Goal: Information Seeking & Learning: Learn about a topic

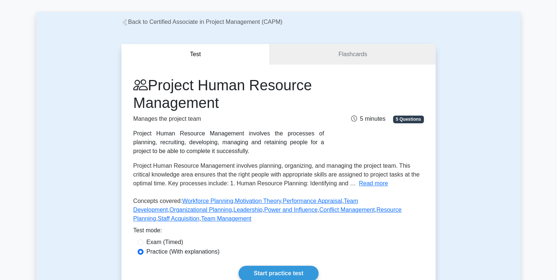
click at [470, 49] on div "Test Flashcards Project Human Resource Management Manages the project team Proj…" at bounding box center [278, 168] width 485 height 284
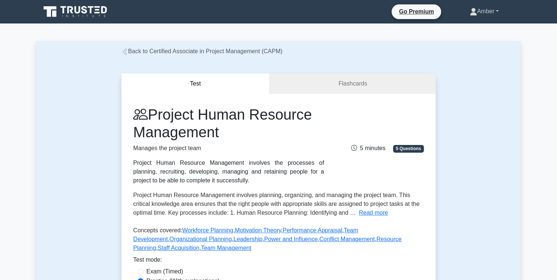
click at [484, 9] on link "Amber" at bounding box center [484, 11] width 64 height 15
click at [466, 29] on link "Profile" at bounding box center [482, 29] width 58 height 12
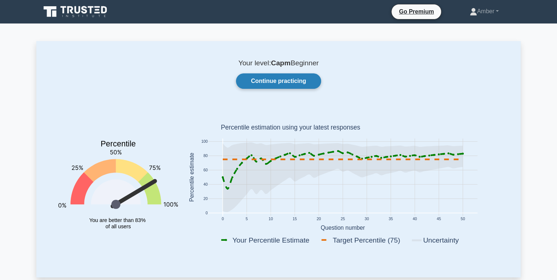
click at [301, 82] on link "Continue practicing" at bounding box center [278, 80] width 85 height 15
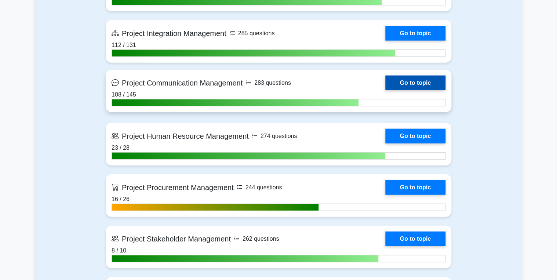
scroll to position [822, 0]
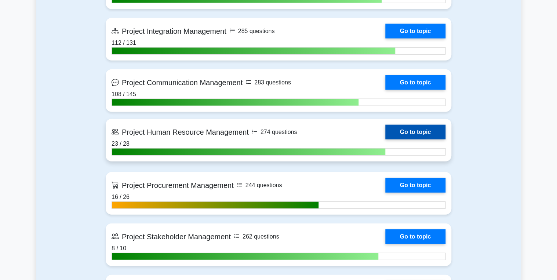
click at [421, 128] on link "Go to topic" at bounding box center [415, 132] width 60 height 15
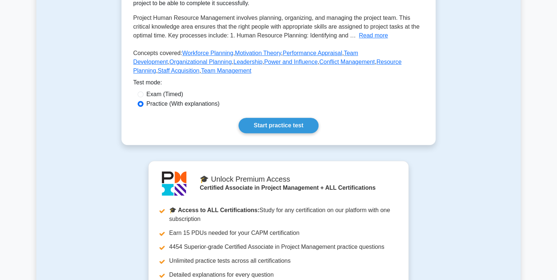
scroll to position [147, 0]
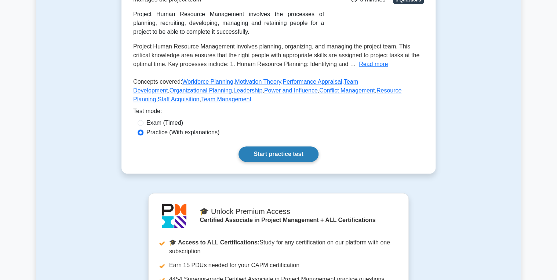
click at [266, 149] on link "Start practice test" at bounding box center [279, 153] width 80 height 15
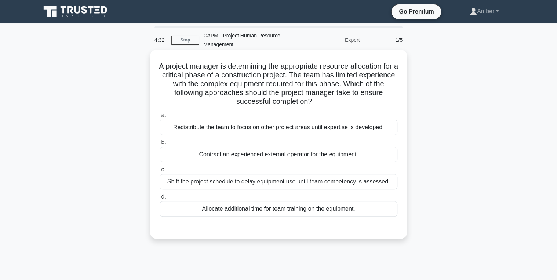
click at [252, 154] on div "Contract an experienced external operator for the equipment." at bounding box center [279, 154] width 238 height 15
click at [160, 145] on input "b. Contract an experienced external operator for the equipment." at bounding box center [160, 142] width 0 height 5
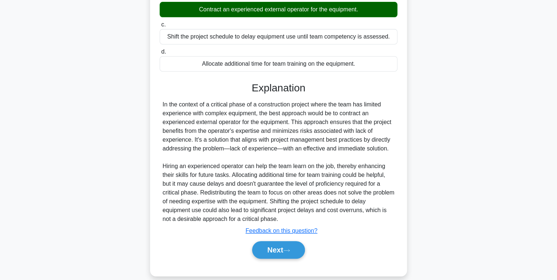
scroll to position [154, 0]
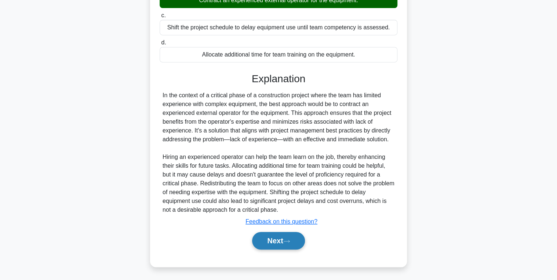
click at [269, 246] on button "Next" at bounding box center [278, 241] width 52 height 18
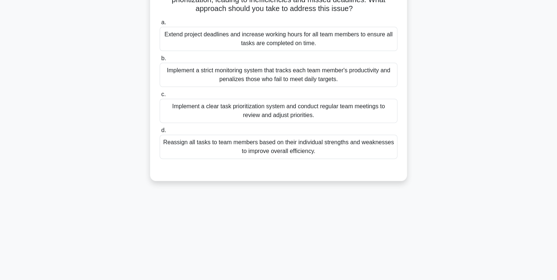
scroll to position [0, 0]
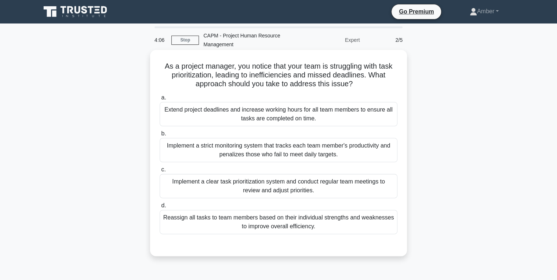
click at [253, 195] on div "Implement a clear task prioritization system and conduct regular team meetings …" at bounding box center [279, 186] width 238 height 24
click at [160, 172] on input "c. Implement a clear task prioritization system and conduct regular team meetin…" at bounding box center [160, 169] width 0 height 5
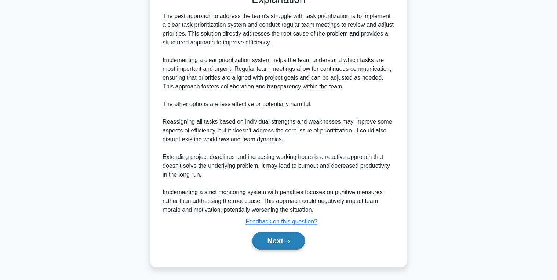
click at [277, 246] on button "Next" at bounding box center [278, 241] width 52 height 18
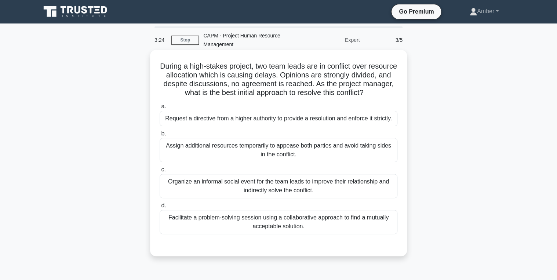
click at [304, 234] on div "Facilitate a problem-solving session using a collaborative approach to find a m…" at bounding box center [279, 222] width 238 height 24
click at [160, 208] on input "d. Facilitate a problem-solving session using a collaborative approach to find …" at bounding box center [160, 205] width 0 height 5
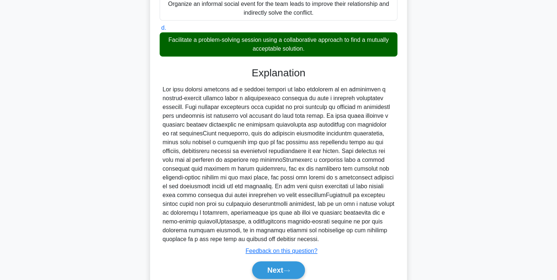
scroll to position [216, 0]
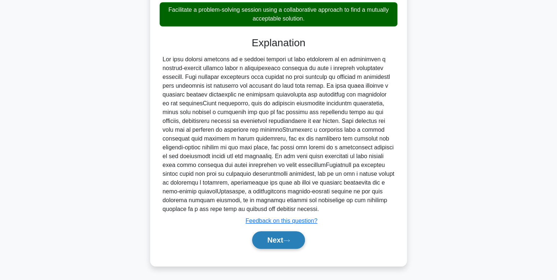
click at [271, 239] on button "Next" at bounding box center [278, 240] width 52 height 18
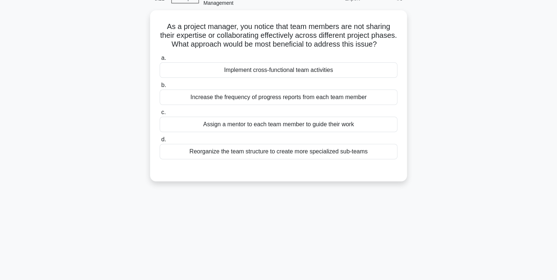
scroll to position [0, 0]
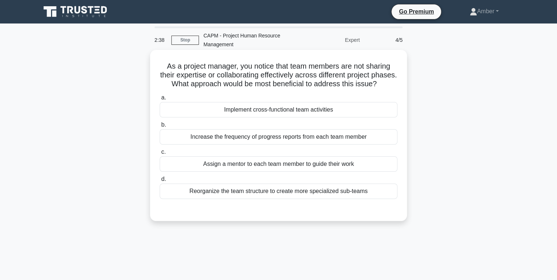
click at [262, 116] on div "Implement cross-functional team activities" at bounding box center [279, 109] width 238 height 15
click at [160, 100] on input "a. Implement cross-functional team activities" at bounding box center [160, 97] width 0 height 5
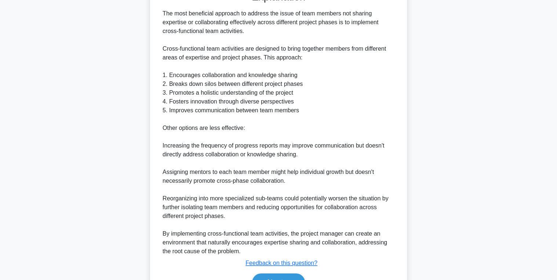
scroll to position [269, 0]
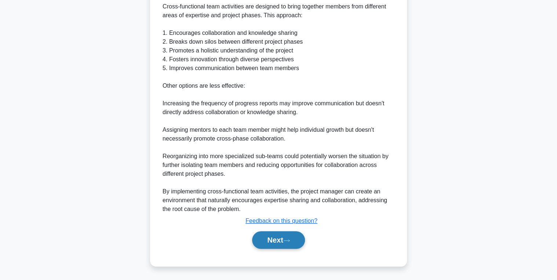
click at [271, 237] on button "Next" at bounding box center [278, 240] width 52 height 18
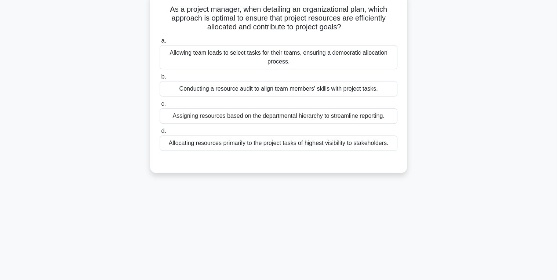
scroll to position [0, 0]
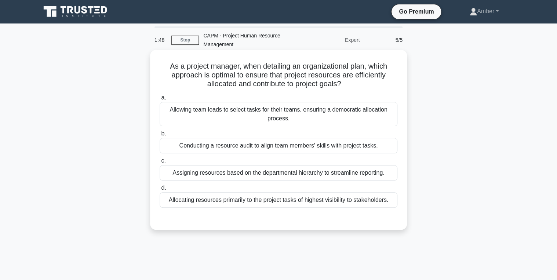
click at [234, 147] on div "Conducting a resource audit to align team members' skills with project tasks." at bounding box center [279, 145] width 238 height 15
click at [160, 136] on input "b. Conducting a resource audit to align team members' skills with project tasks." at bounding box center [160, 133] width 0 height 5
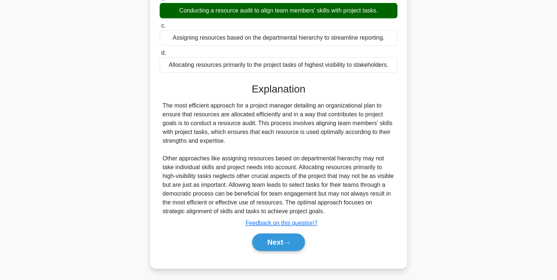
scroll to position [137, 0]
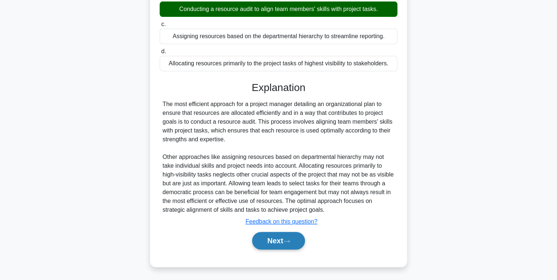
click at [272, 238] on button "Next" at bounding box center [278, 241] width 52 height 18
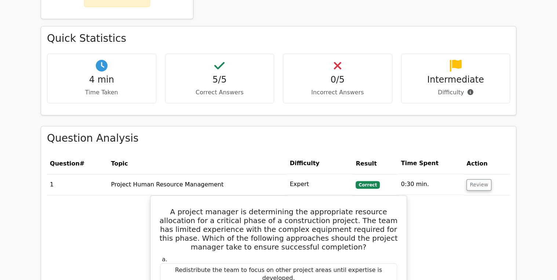
scroll to position [470, 0]
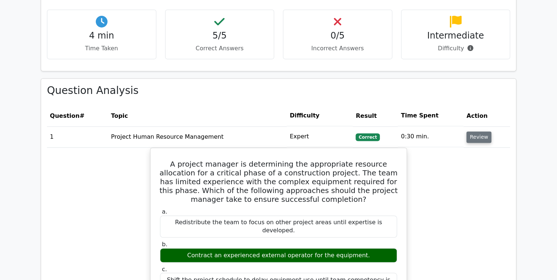
click at [476, 131] on button "Review" at bounding box center [479, 136] width 25 height 11
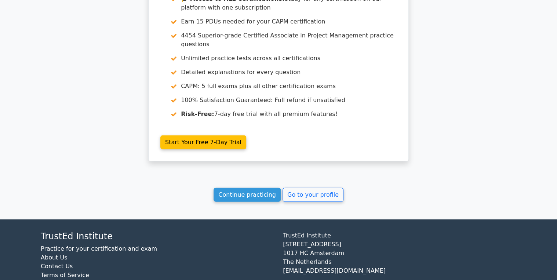
scroll to position [799, 0]
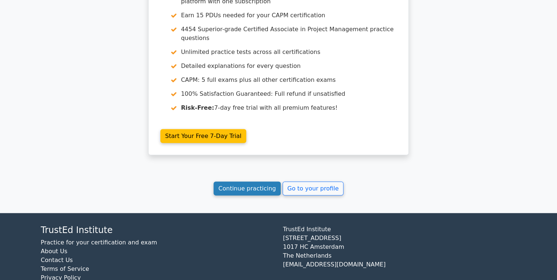
click at [252, 182] on link "Continue practicing" at bounding box center [247, 189] width 67 height 14
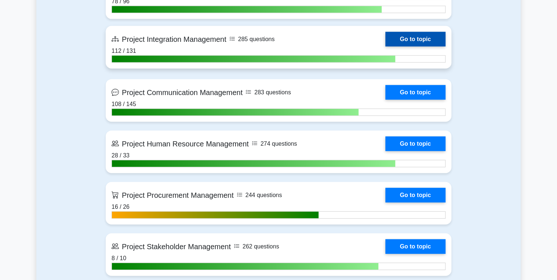
scroll to position [822, 0]
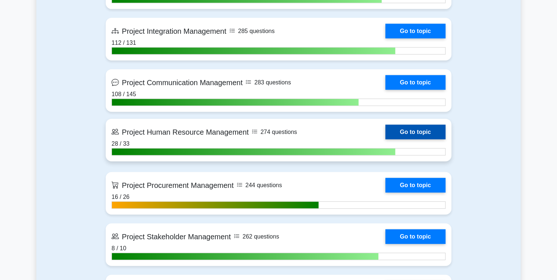
click at [424, 130] on link "Go to topic" at bounding box center [415, 132] width 60 height 15
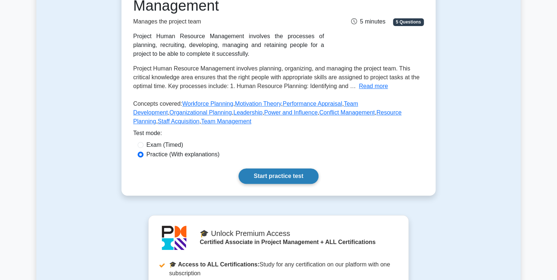
scroll to position [176, 0]
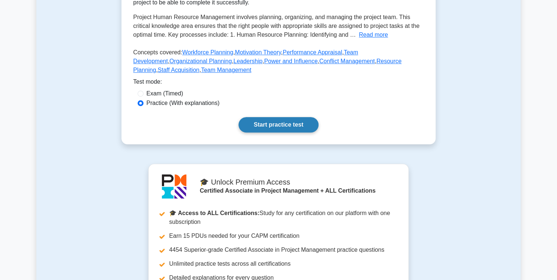
click at [271, 123] on link "Start practice test" at bounding box center [279, 124] width 80 height 15
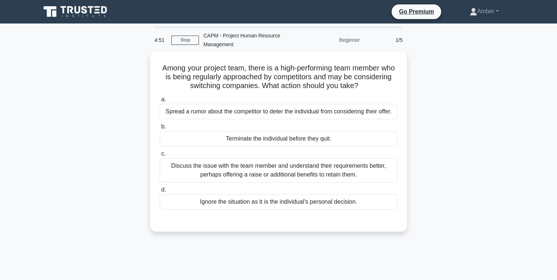
scroll to position [29, 0]
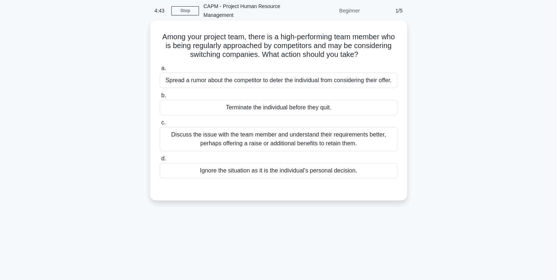
click at [211, 137] on div "Discuss the issue with the team member and understand their requirements better…" at bounding box center [279, 139] width 238 height 24
click at [160, 125] on input "c. Discuss the issue with the team member and understand their requirements bet…" at bounding box center [160, 122] width 0 height 5
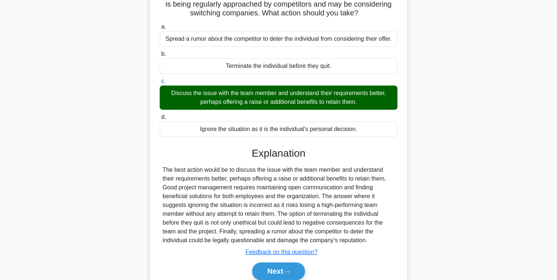
scroll to position [116, 0]
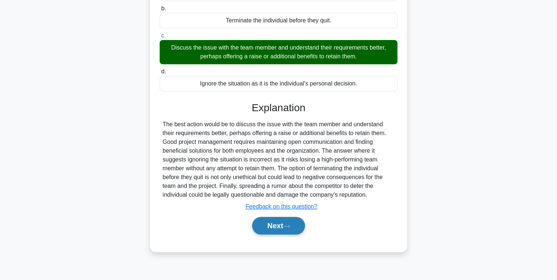
click at [275, 223] on button "Next" at bounding box center [278, 226] width 52 height 18
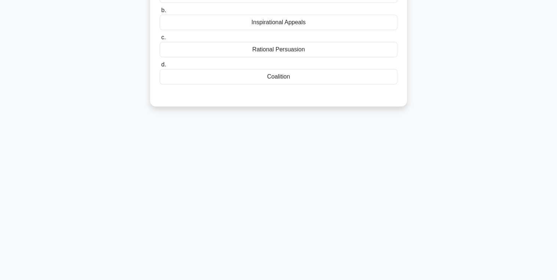
scroll to position [0, 0]
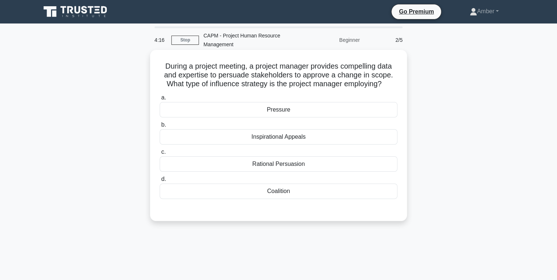
drag, startPoint x: 387, startPoint y: 83, endPoint x: 157, endPoint y: 69, distance: 229.8
click at [157, 69] on div "During a project meeting, a project manager provides compelling data and expert…" at bounding box center [278, 135] width 251 height 165
copy h5 "During a project meeting, a project manager provides compelling data and expert…"
click at [268, 163] on div "Rational Persuasion" at bounding box center [279, 163] width 238 height 15
click at [160, 155] on input "c. Rational Persuasion" at bounding box center [160, 152] width 0 height 5
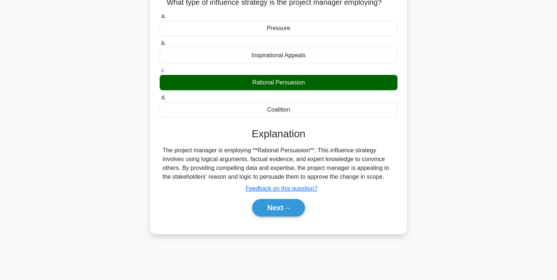
scroll to position [88, 0]
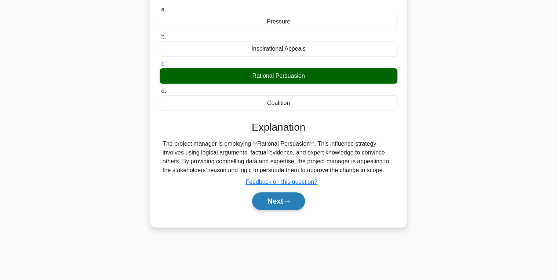
click at [276, 202] on button "Next" at bounding box center [278, 201] width 52 height 18
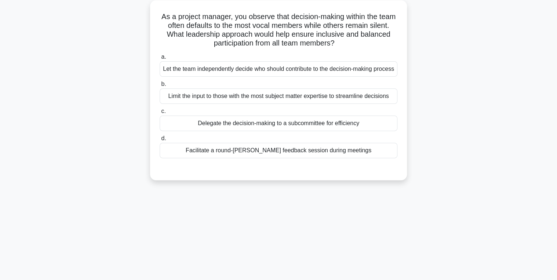
scroll to position [0, 0]
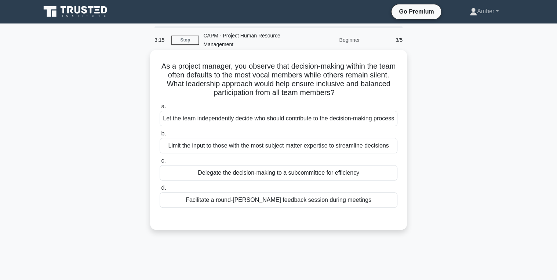
click at [309, 208] on div "Facilitate a round-robin feedback session during meetings" at bounding box center [279, 199] width 238 height 15
click at [160, 190] on input "d. Facilitate a round-robin feedback session during meetings" at bounding box center [160, 188] width 0 height 5
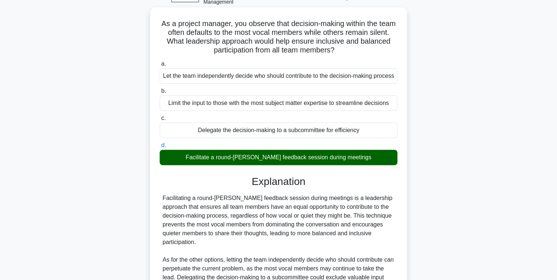
scroll to position [145, 0]
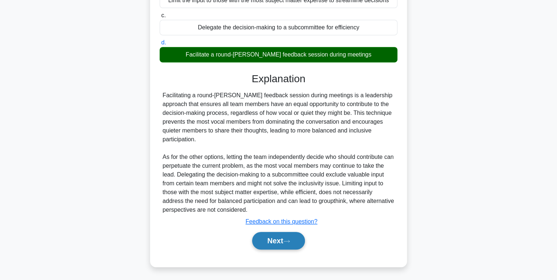
click at [279, 242] on button "Next" at bounding box center [278, 241] width 52 height 18
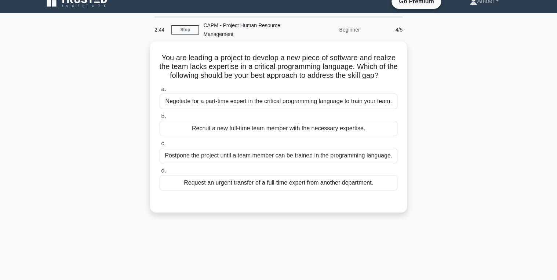
scroll to position [0, 0]
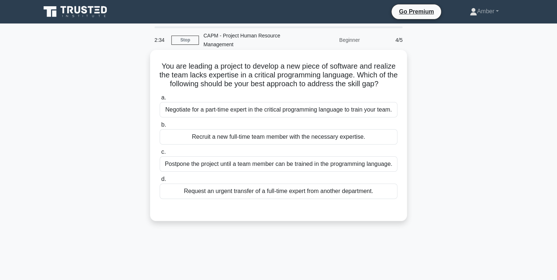
click at [204, 137] on div "Recruit a new full-time team member with the necessary expertise." at bounding box center [279, 136] width 238 height 15
click at [160, 127] on input "b. Recruit a new full-time team member with the necessary expertise." at bounding box center [160, 125] width 0 height 5
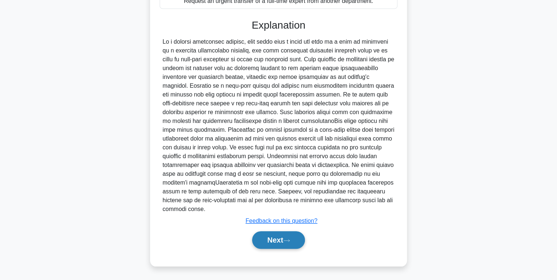
click at [269, 241] on button "Next" at bounding box center [278, 240] width 52 height 18
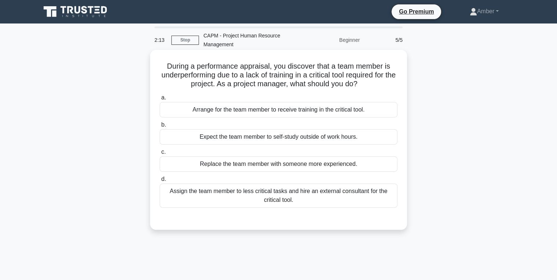
click at [253, 110] on div "Arrange for the team member to receive training in the critical tool." at bounding box center [279, 109] width 238 height 15
click at [160, 100] on input "a. Arrange for the team member to receive training in the critical tool." at bounding box center [160, 97] width 0 height 5
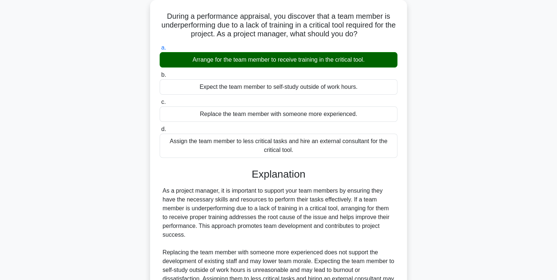
scroll to position [128, 0]
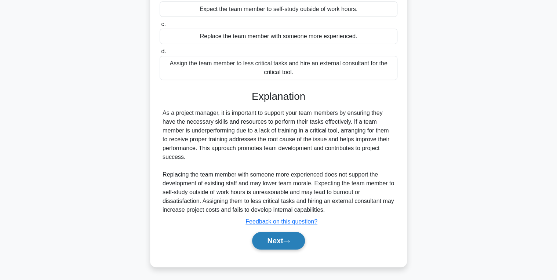
drag, startPoint x: 287, startPoint y: 241, endPoint x: 271, endPoint y: 234, distance: 16.8
click at [284, 242] on button "Next" at bounding box center [278, 241] width 52 height 18
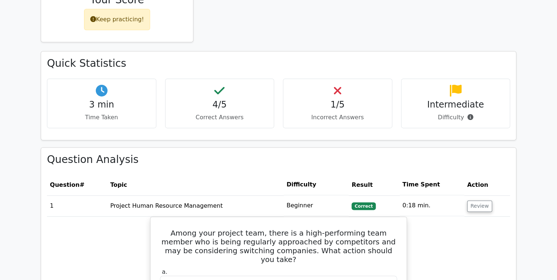
scroll to position [411, 0]
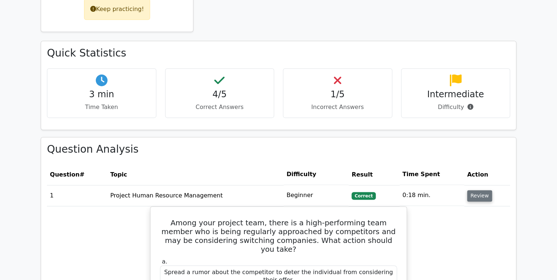
click at [475, 190] on button "Review" at bounding box center [479, 195] width 25 height 11
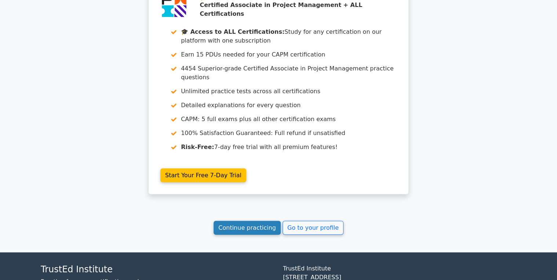
scroll to position [763, 0]
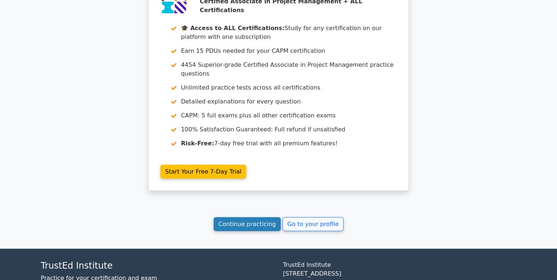
click at [242, 217] on link "Continue practicing" at bounding box center [247, 224] width 67 height 14
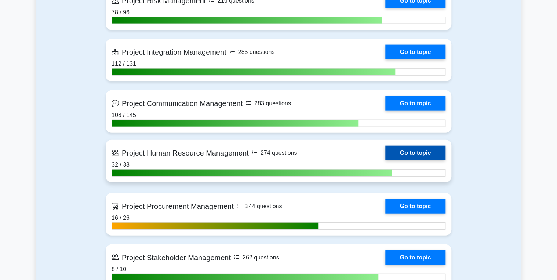
scroll to position [822, 0]
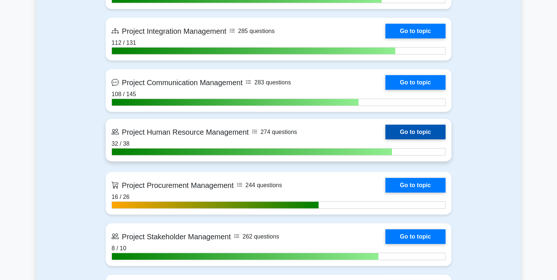
click at [417, 129] on link "Go to topic" at bounding box center [415, 132] width 60 height 15
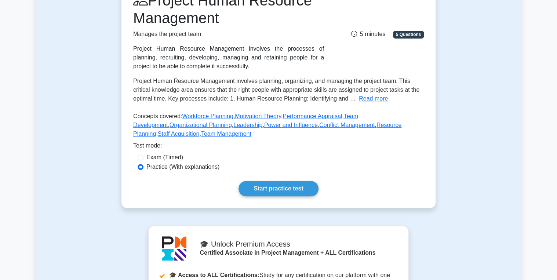
scroll to position [147, 0]
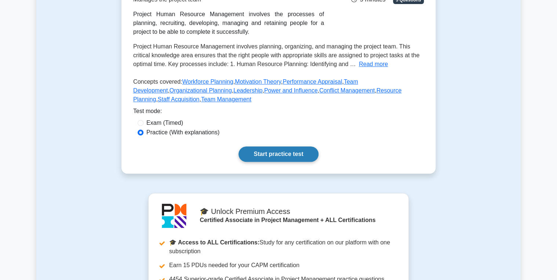
drag, startPoint x: 0, startPoint y: 0, endPoint x: 297, endPoint y: 156, distance: 335.8
click at [297, 156] on link "Start practice test" at bounding box center [279, 153] width 80 height 15
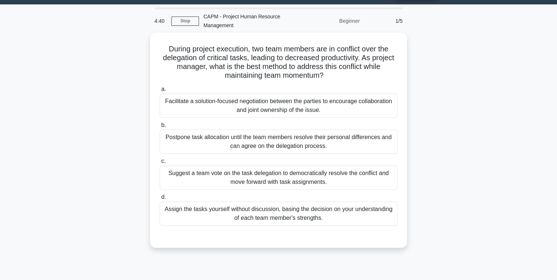
scroll to position [29, 0]
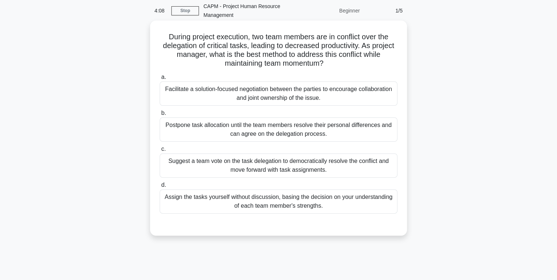
click at [234, 90] on div "Facilitate a solution-focused negotiation between the parties to encourage coll…" at bounding box center [279, 93] width 238 height 24
click at [160, 80] on input "a. Facilitate a solution-focused negotiation between the parties to encourage c…" at bounding box center [160, 77] width 0 height 5
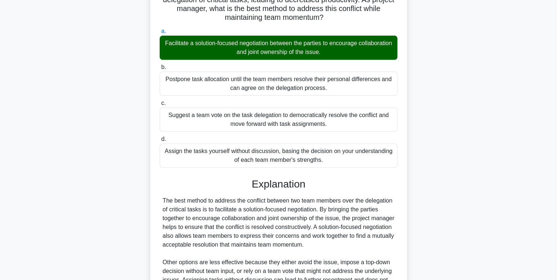
scroll to position [172, 0]
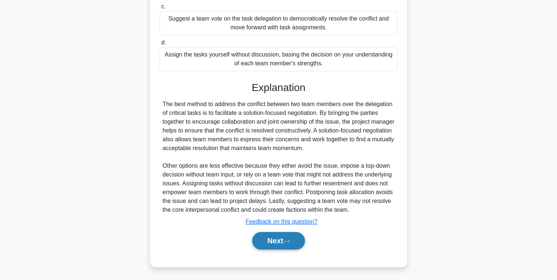
click at [275, 239] on button "Next" at bounding box center [278, 241] width 52 height 18
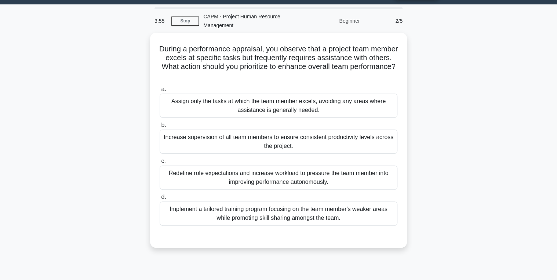
scroll to position [29, 0]
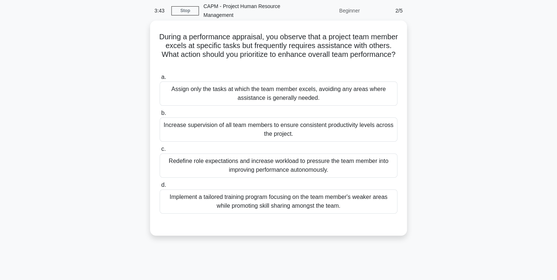
click at [253, 205] on div "Implement a tailored training program focusing on the team member's weaker area…" at bounding box center [279, 201] width 238 height 24
click at [160, 188] on input "d. Implement a tailored training program focusing on the team member's weaker a…" at bounding box center [160, 185] width 0 height 5
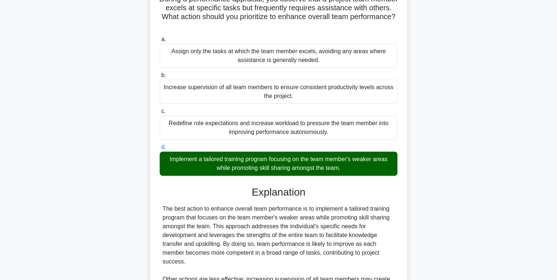
scroll to position [198, 0]
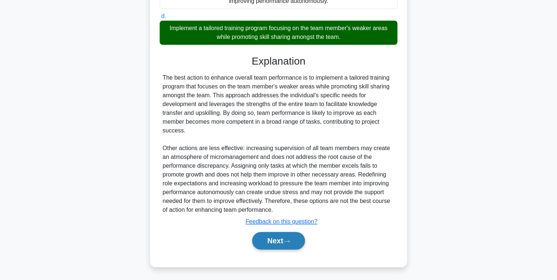
click at [269, 245] on button "Next" at bounding box center [278, 241] width 52 height 18
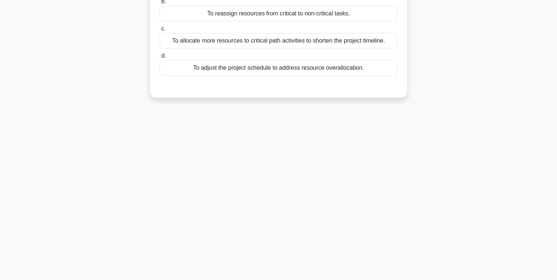
scroll to position [0, 0]
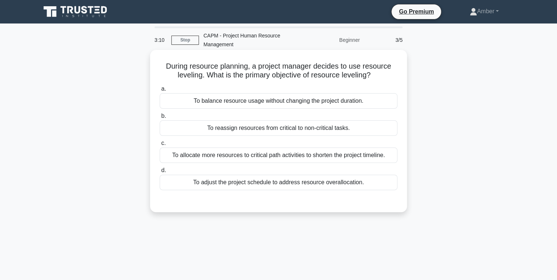
click at [255, 186] on div "To adjust the project schedule to address resource overallocation." at bounding box center [279, 182] width 238 height 15
click at [160, 173] on input "d. To adjust the project schedule to address resource overallocation." at bounding box center [160, 170] width 0 height 5
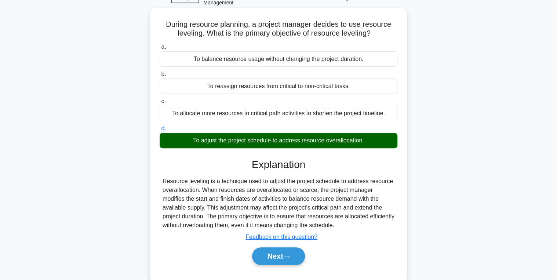
scroll to position [116, 0]
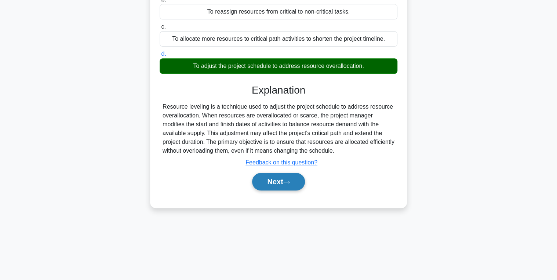
click at [271, 181] on button "Next" at bounding box center [278, 182] width 52 height 18
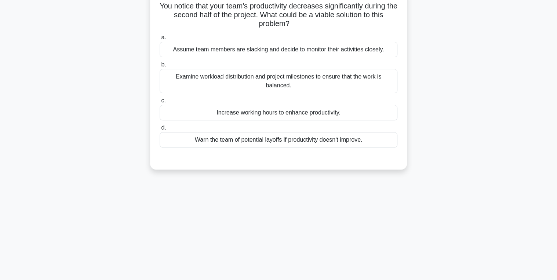
scroll to position [0, 0]
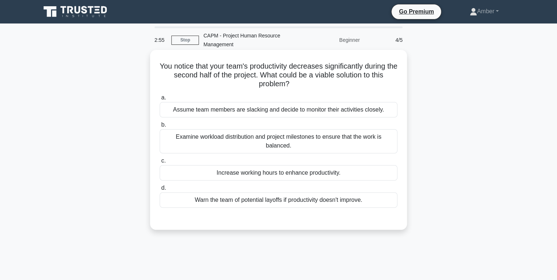
click at [214, 139] on div "Examine workload distribution and project milestones to ensure that the work is…" at bounding box center [279, 141] width 238 height 24
click at [160, 127] on input "b. Examine workload distribution and project milestones to ensure that the work…" at bounding box center [160, 125] width 0 height 5
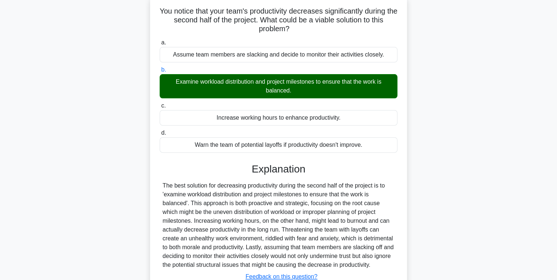
scroll to position [116, 0]
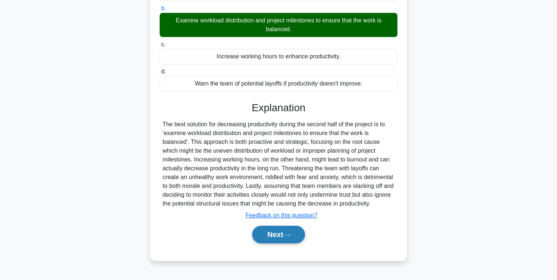
click at [285, 236] on button "Next" at bounding box center [278, 235] width 52 height 18
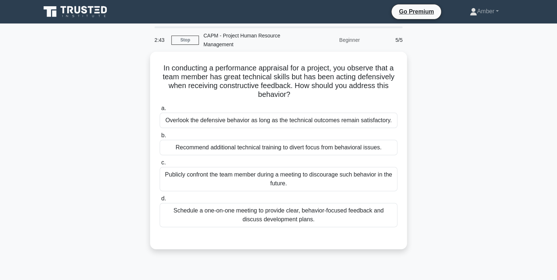
scroll to position [29, 0]
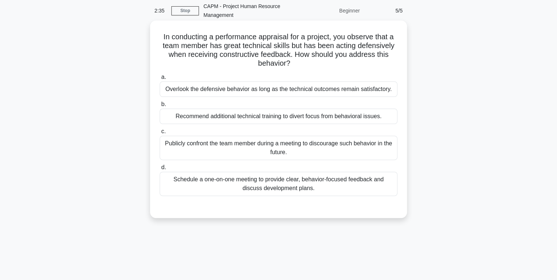
click at [246, 186] on div "Schedule a one-on-one meeting to provide clear, behavior-focused feedback and d…" at bounding box center [279, 184] width 238 height 24
click at [160, 170] on input "d. Schedule a one-on-one meeting to provide clear, behavior-focused feedback an…" at bounding box center [160, 167] width 0 height 5
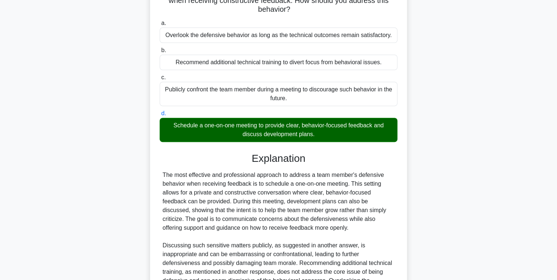
scroll to position [172, 0]
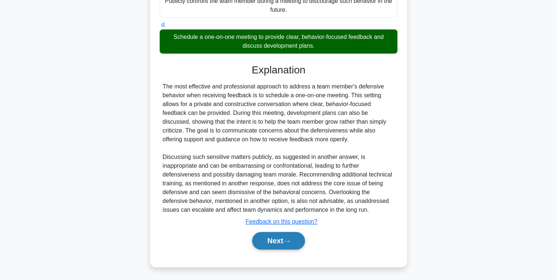
click at [273, 237] on button "Next" at bounding box center [278, 241] width 52 height 18
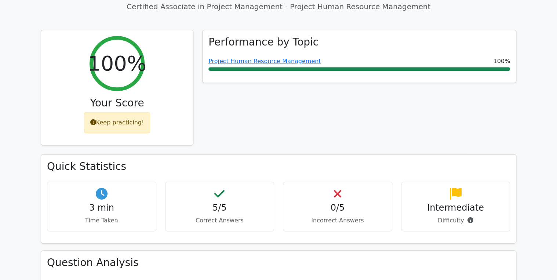
scroll to position [382, 0]
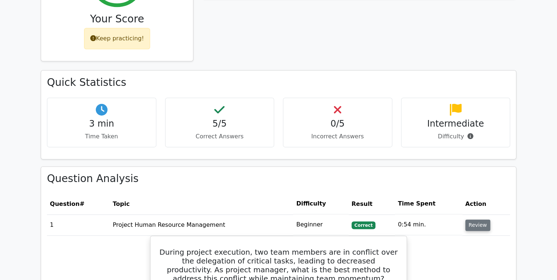
click at [483, 219] on button "Review" at bounding box center [477, 224] width 25 height 11
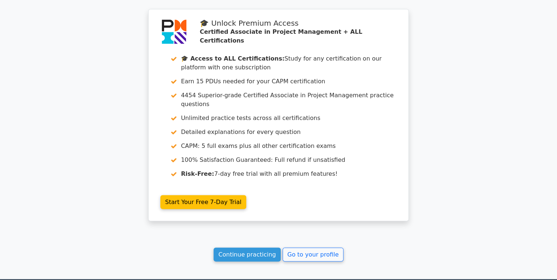
scroll to position [799, 0]
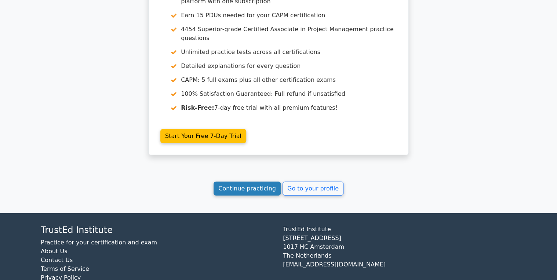
click at [255, 182] on link "Continue practicing" at bounding box center [247, 189] width 67 height 14
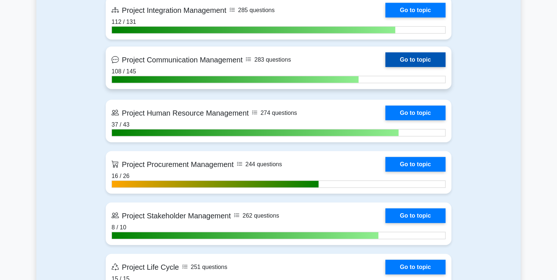
scroll to position [852, 0]
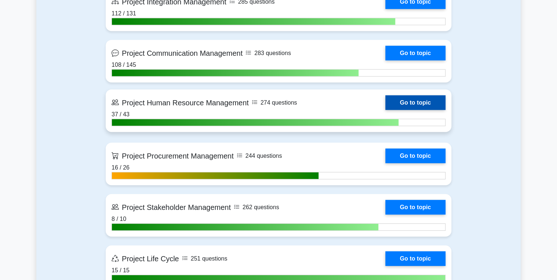
click at [425, 97] on link "Go to topic" at bounding box center [415, 102] width 60 height 15
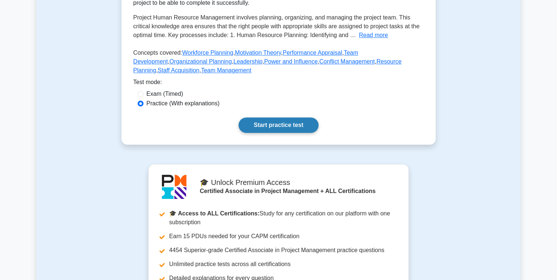
scroll to position [176, 0]
click at [273, 126] on link "Start practice test" at bounding box center [279, 124] width 80 height 15
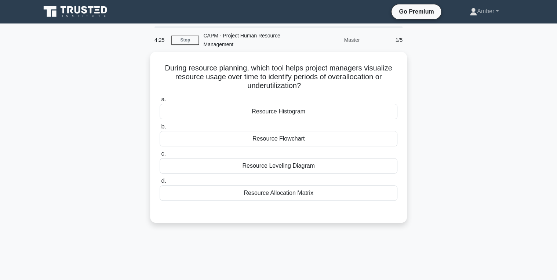
drag, startPoint x: 298, startPoint y: 82, endPoint x: 108, endPoint y: 52, distance: 192.1
click at [108, 52] on div "During resource planning, which tool helps project managers visualize resource …" at bounding box center [278, 142] width 485 height 180
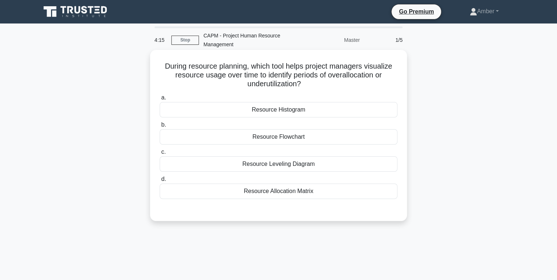
click at [276, 109] on div "Resource Histogram" at bounding box center [279, 109] width 238 height 15
click at [160, 100] on input "a. Resource Histogram" at bounding box center [160, 97] width 0 height 5
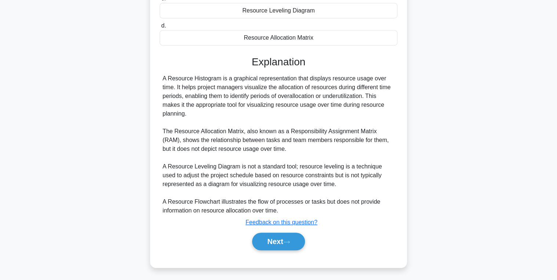
scroll to position [154, 0]
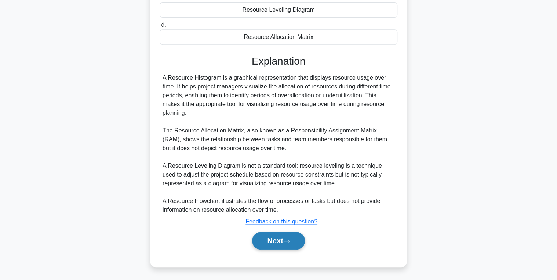
click at [268, 243] on button "Next" at bounding box center [278, 241] width 52 height 18
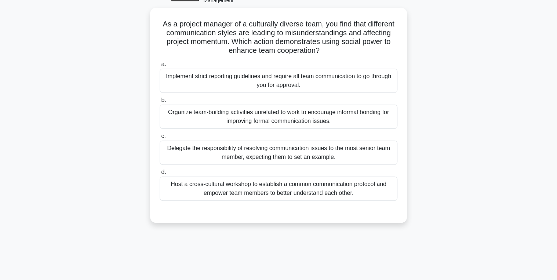
scroll to position [0, 0]
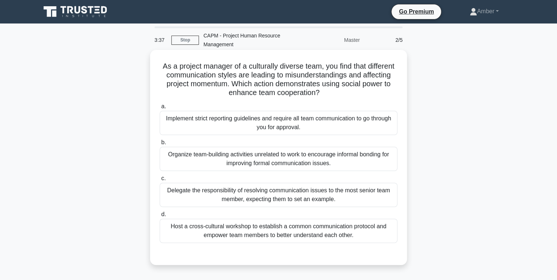
click at [294, 230] on div "Host a cross-cultural workshop to establish a common communication protocol and…" at bounding box center [279, 231] width 238 height 24
click at [160, 217] on input "d. Host a cross-cultural workshop to establish a common communication protocol …" at bounding box center [160, 214] width 0 height 5
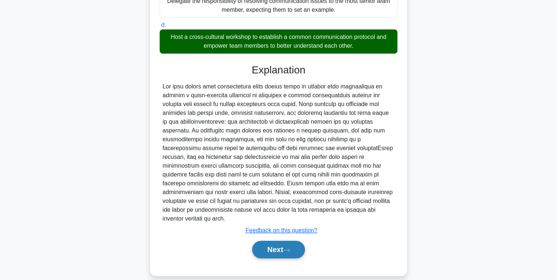
click at [272, 241] on button "Next" at bounding box center [278, 250] width 52 height 18
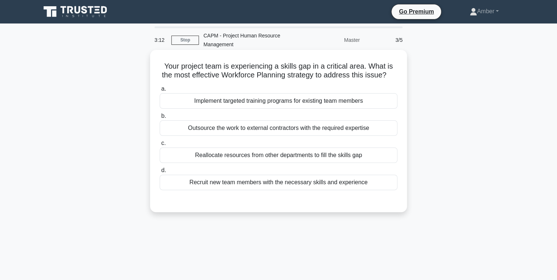
click at [231, 135] on div "Outsource the work to external contractors with the required expertise" at bounding box center [279, 127] width 238 height 15
click at [160, 119] on input "b. Outsource the work to external contractors with the required expertise" at bounding box center [160, 116] width 0 height 5
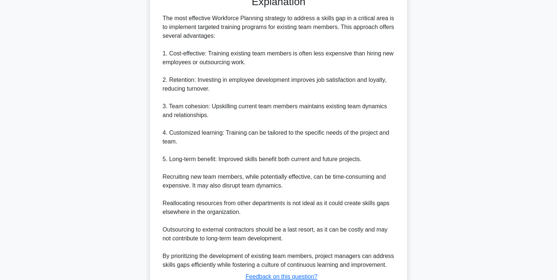
scroll to position [269, 0]
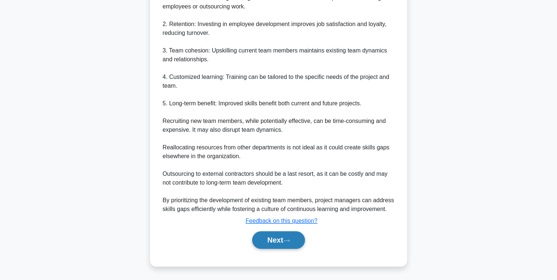
click at [270, 237] on button "Next" at bounding box center [278, 240] width 52 height 18
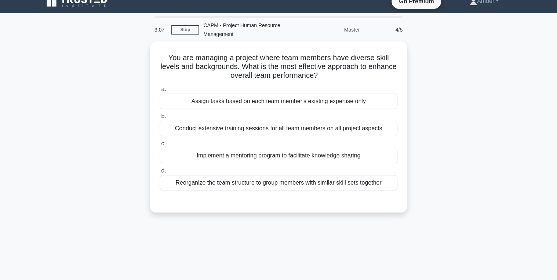
scroll to position [0, 0]
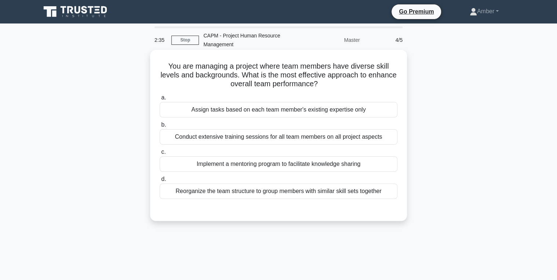
click at [264, 162] on div "Implement a mentoring program to facilitate knowledge sharing" at bounding box center [279, 163] width 238 height 15
click at [160, 155] on input "c. Implement a mentoring program to facilitate knowledge sharing" at bounding box center [160, 152] width 0 height 5
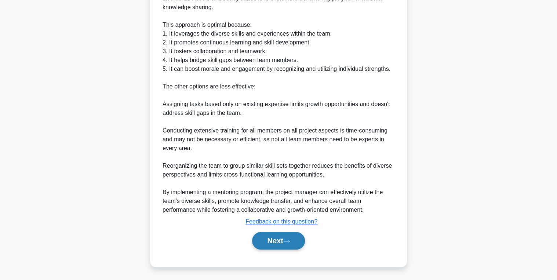
click at [266, 237] on button "Next" at bounding box center [278, 241] width 52 height 18
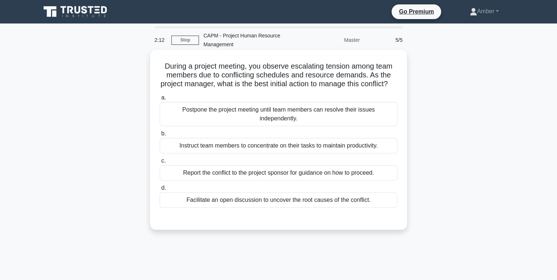
click at [263, 202] on div "Facilitate an open discussion to uncover the root causes of the conflict." at bounding box center [279, 199] width 238 height 15
click at [160, 190] on input "d. Facilitate an open discussion to uncover the root causes of the conflict." at bounding box center [160, 188] width 0 height 5
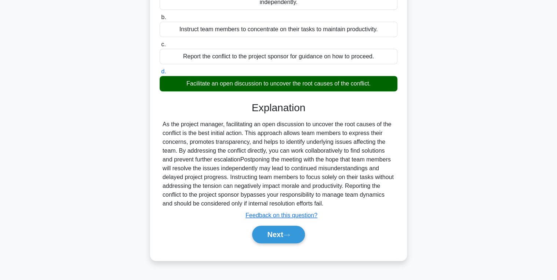
scroll to position [119, 0]
click at [264, 240] on button "Next" at bounding box center [278, 235] width 52 height 18
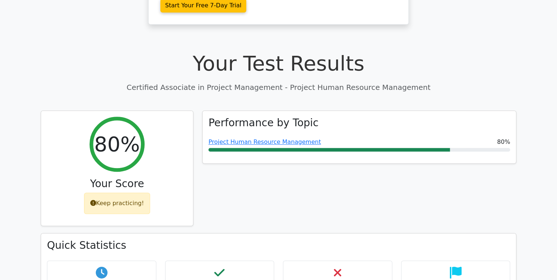
scroll to position [352, 0]
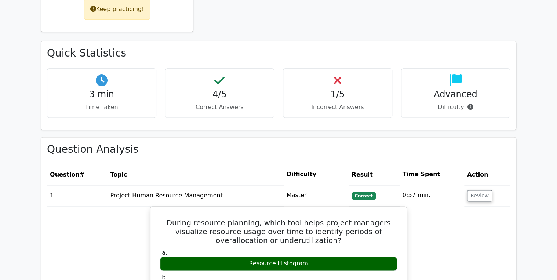
drag, startPoint x: 476, startPoint y: 184, endPoint x: 445, endPoint y: 171, distance: 33.8
click at [476, 190] on button "Review" at bounding box center [479, 195] width 25 height 11
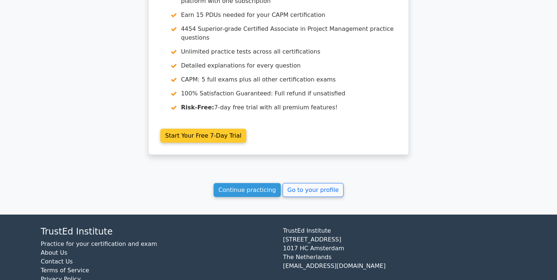
scroll to position [799, 0]
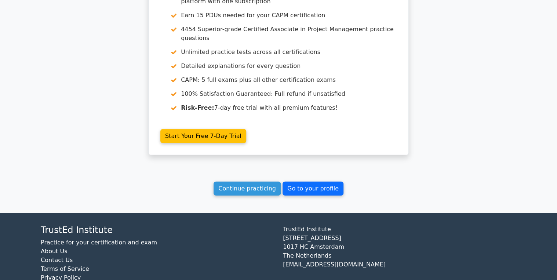
click at [306, 182] on link "Go to your profile" at bounding box center [313, 189] width 61 height 14
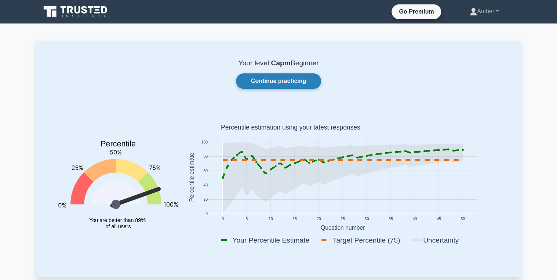
click at [277, 81] on link "Continue practicing" at bounding box center [278, 80] width 85 height 15
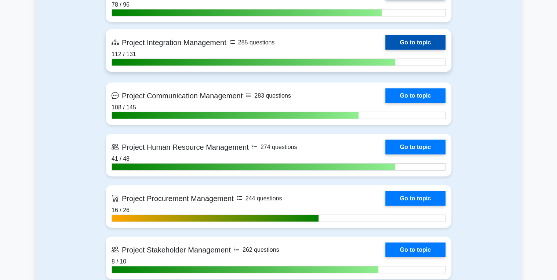
scroll to position [822, 0]
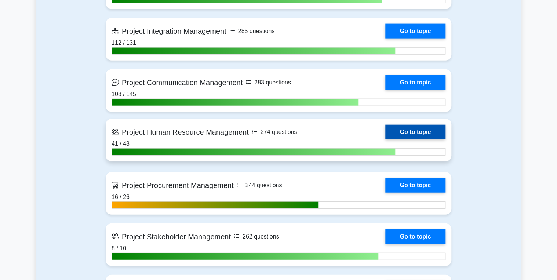
click at [405, 132] on link "Go to topic" at bounding box center [415, 132] width 60 height 15
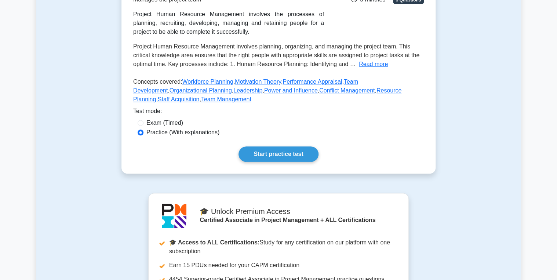
scroll to position [88, 0]
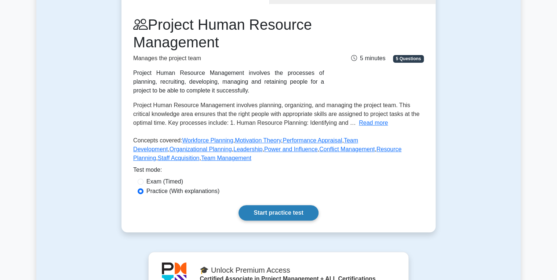
click at [270, 206] on link "Start practice test" at bounding box center [279, 212] width 80 height 15
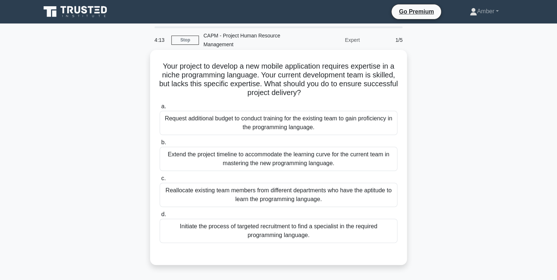
click at [241, 235] on div "Initiate the process of targeted recruitment to find a specialist in the requir…" at bounding box center [279, 231] width 238 height 24
click at [160, 217] on input "d. Initiate the process of targeted recruitment to find a specialist in the req…" at bounding box center [160, 214] width 0 height 5
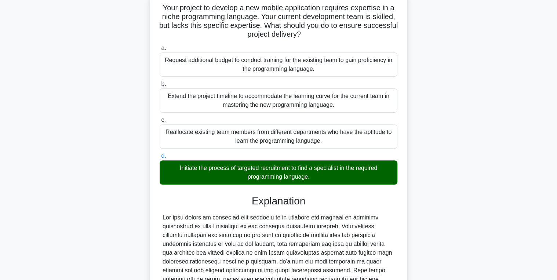
scroll to position [172, 0]
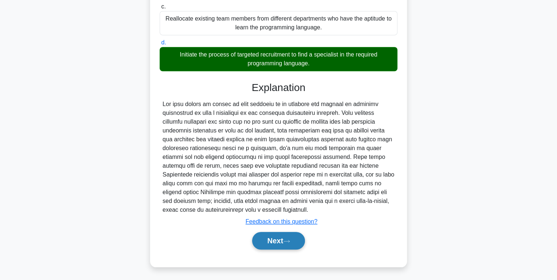
click at [268, 242] on button "Next" at bounding box center [278, 241] width 52 height 18
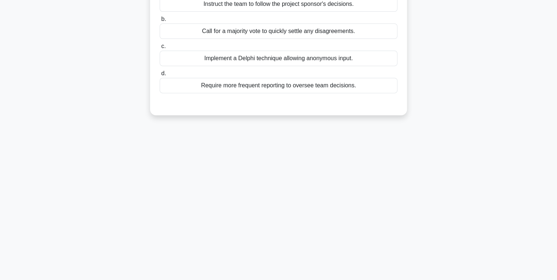
scroll to position [0, 0]
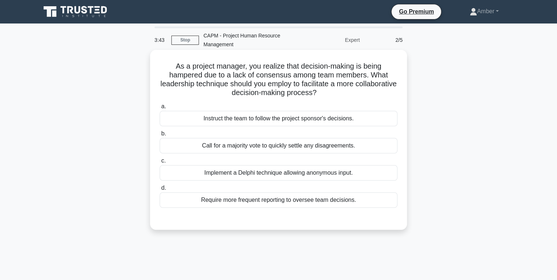
click at [214, 172] on div "Implement a Delphi technique allowing anonymous input." at bounding box center [279, 172] width 238 height 15
click at [160, 163] on input "c. Implement a Delphi technique allowing anonymous input." at bounding box center [160, 161] width 0 height 5
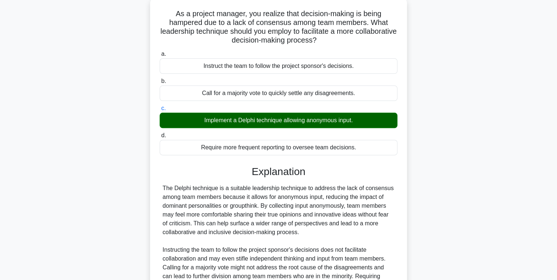
scroll to position [137, 0]
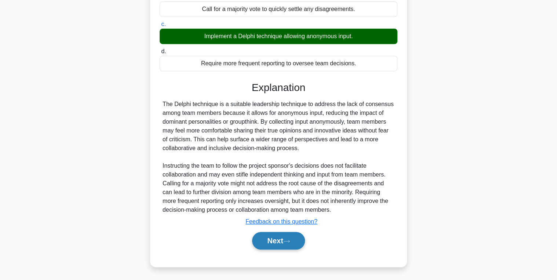
click at [275, 238] on button "Next" at bounding box center [278, 241] width 52 height 18
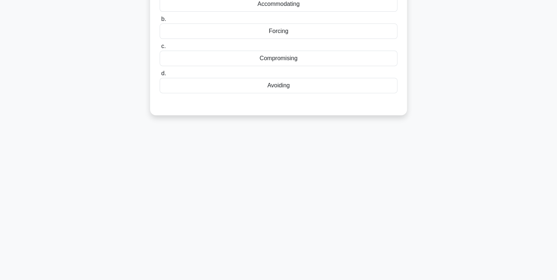
scroll to position [0, 0]
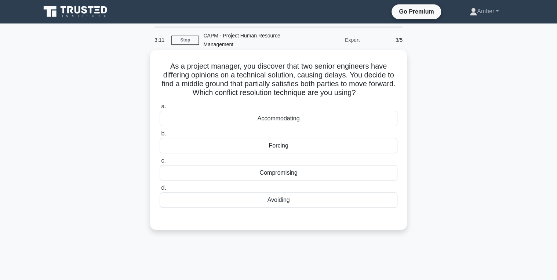
click at [236, 174] on div "Compromising" at bounding box center [279, 172] width 238 height 15
click at [160, 163] on input "c. Compromising" at bounding box center [160, 161] width 0 height 5
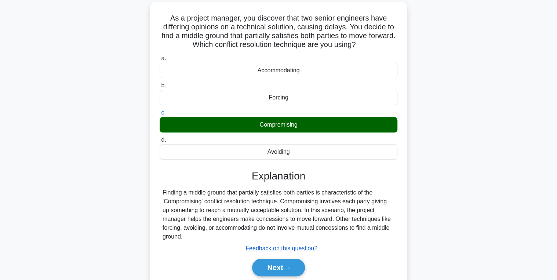
scroll to position [116, 0]
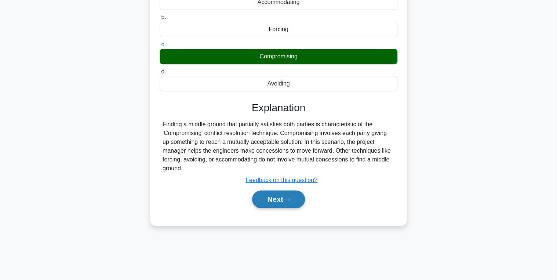
click at [264, 192] on button "Next" at bounding box center [278, 199] width 52 height 18
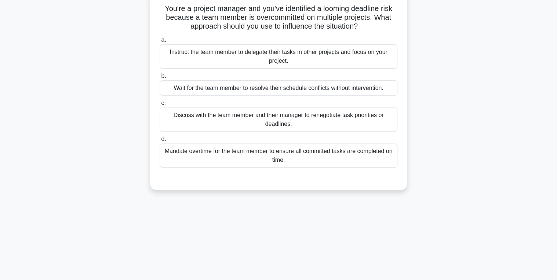
scroll to position [0, 0]
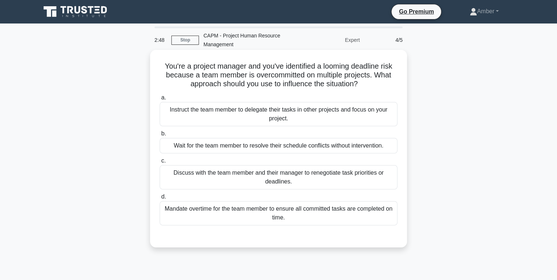
click at [280, 177] on div "Discuss with the team member and their manager to renegotiate task priorities o…" at bounding box center [279, 177] width 238 height 24
click at [160, 163] on input "c. Discuss with the team member and their manager to renegotiate task prioritie…" at bounding box center [160, 161] width 0 height 5
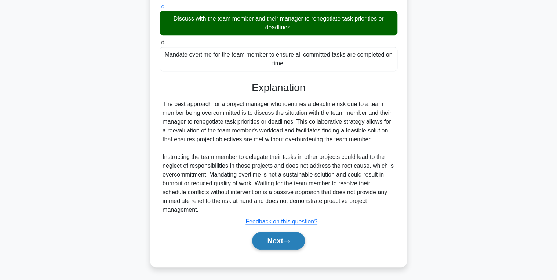
click at [265, 246] on button "Next" at bounding box center [278, 241] width 52 height 18
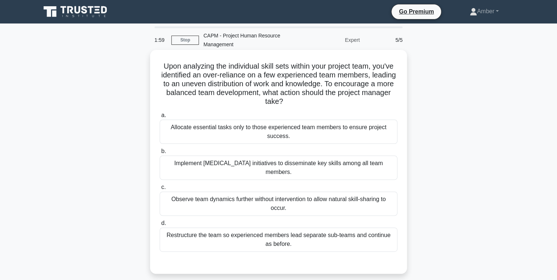
click at [250, 150] on label "b. Implement cross-training initiatives to disseminate key skills among all tea…" at bounding box center [279, 163] width 238 height 33
click at [160, 150] on input "b. Implement cross-training initiatives to disseminate key skills among all tea…" at bounding box center [160, 151] width 0 height 5
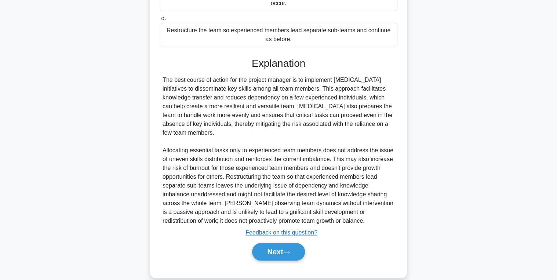
scroll to position [207, 0]
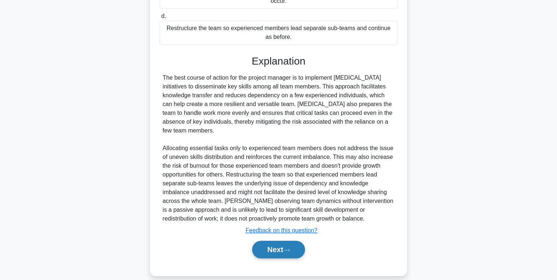
click at [277, 241] on button "Next" at bounding box center [278, 250] width 52 height 18
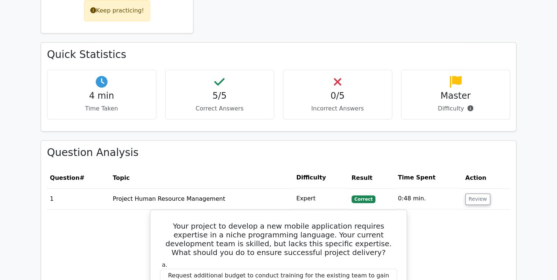
scroll to position [411, 0]
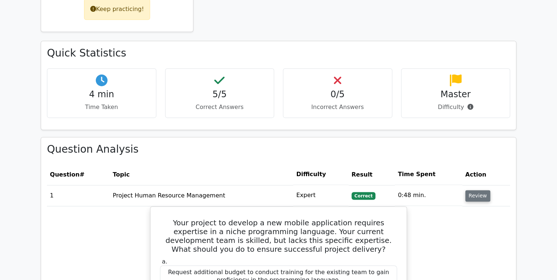
click at [476, 190] on button "Review" at bounding box center [477, 195] width 25 height 11
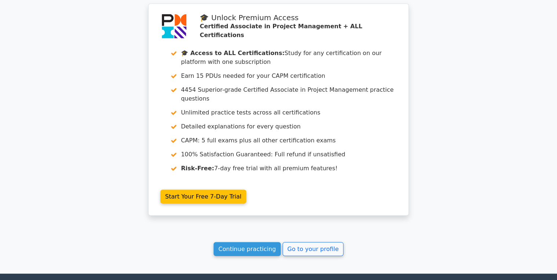
scroll to position [799, 0]
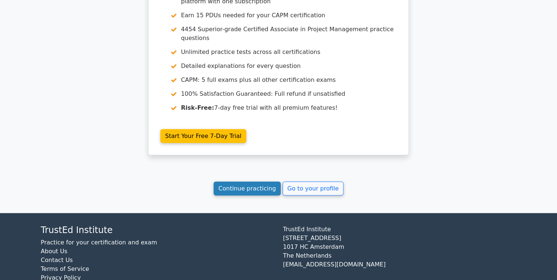
click at [254, 182] on link "Continue practicing" at bounding box center [247, 189] width 67 height 14
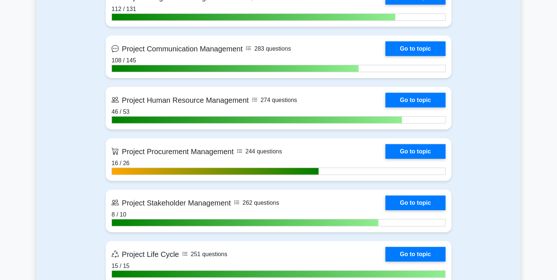
scroll to position [852, 0]
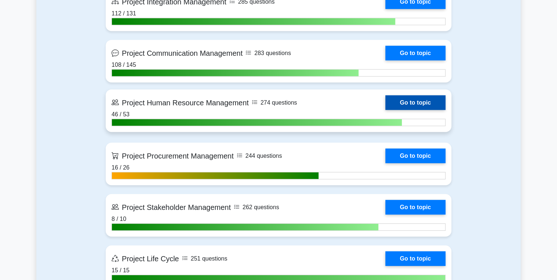
click at [405, 97] on link "Go to topic" at bounding box center [415, 102] width 60 height 15
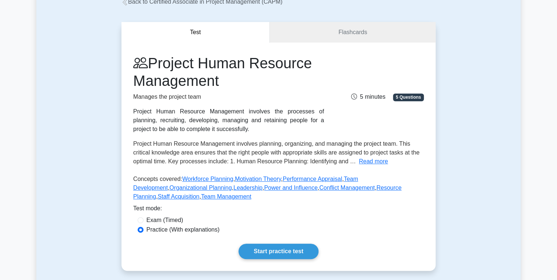
scroll to position [117, 0]
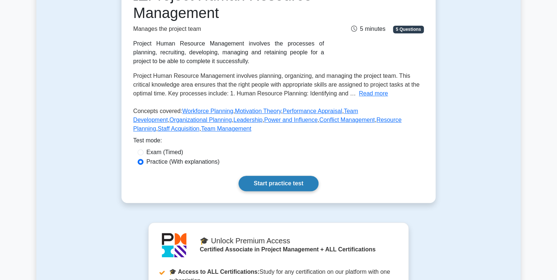
click at [275, 186] on link "Start practice test" at bounding box center [279, 183] width 80 height 15
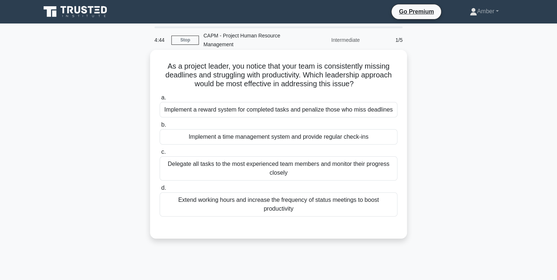
click at [226, 131] on div "Implement a time management system and provide regular check-ins" at bounding box center [279, 136] width 238 height 15
click at [160, 127] on input "b. Implement a time management system and provide regular check-ins" at bounding box center [160, 125] width 0 height 5
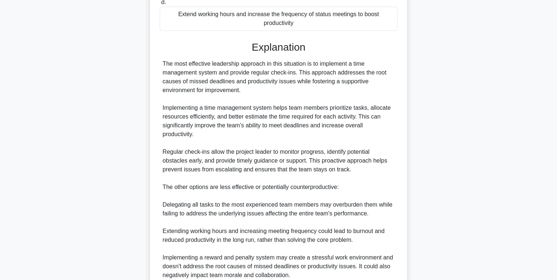
scroll to position [264, 0]
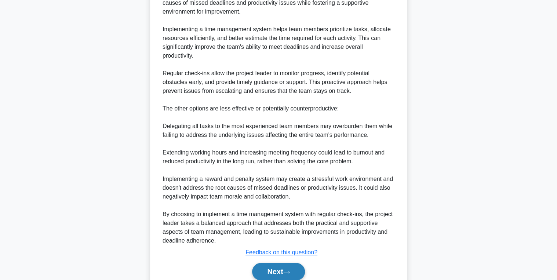
click at [274, 272] on button "Next" at bounding box center [278, 272] width 52 height 18
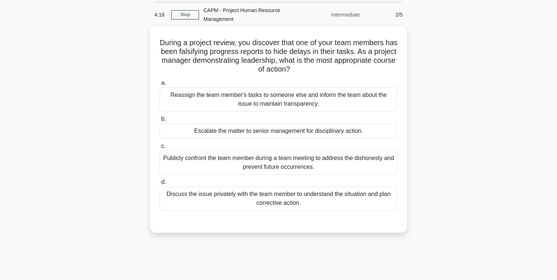
scroll to position [59, 0]
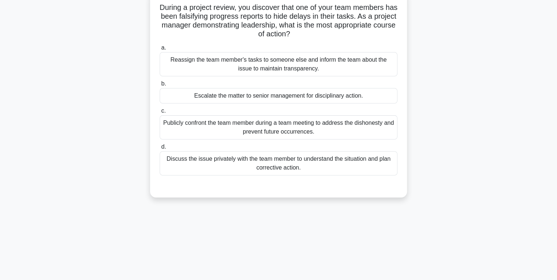
click at [262, 163] on div "Discuss the issue privately with the team member to understand the situation an…" at bounding box center [279, 163] width 238 height 24
click at [160, 149] on input "d. Discuss the issue privately with the team member to understand the situation…" at bounding box center [160, 147] width 0 height 5
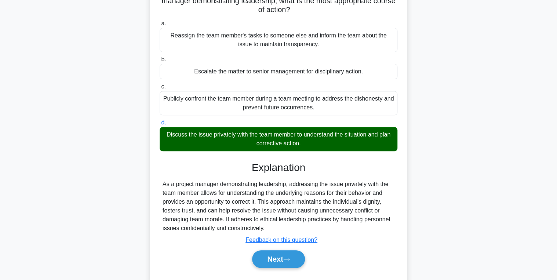
scroll to position [116, 0]
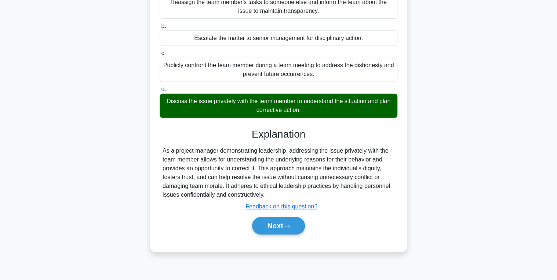
drag, startPoint x: 276, startPoint y: 224, endPoint x: 266, endPoint y: 216, distance: 12.7
click at [276, 224] on button "Next" at bounding box center [278, 226] width 52 height 18
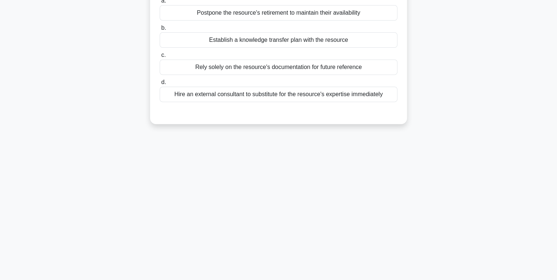
scroll to position [0, 0]
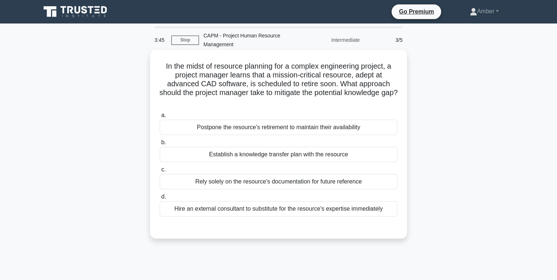
click at [238, 154] on div "Establish a knowledge transfer plan with the resource" at bounding box center [279, 154] width 238 height 15
click at [160, 145] on input "b. Establish a knowledge transfer plan with the resource" at bounding box center [160, 142] width 0 height 5
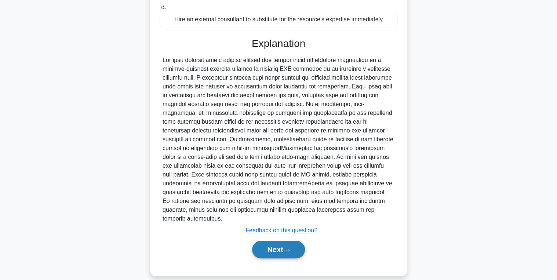
click at [282, 246] on button "Next" at bounding box center [278, 250] width 52 height 18
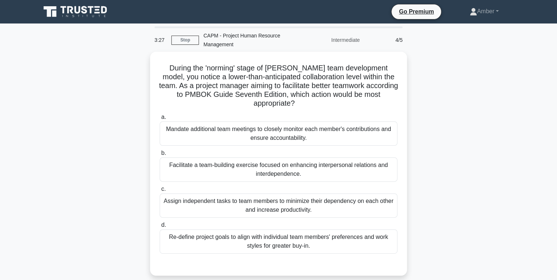
scroll to position [29, 0]
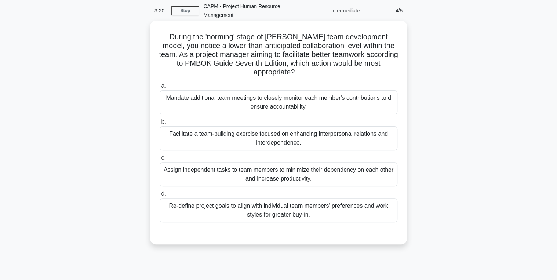
click at [207, 134] on div "Facilitate a team-building exercise focused on enhancing interpersonal relation…" at bounding box center [279, 138] width 238 height 24
click at [160, 124] on input "b. Facilitate a team-building exercise focused on enhancing interpersonal relat…" at bounding box center [160, 122] width 0 height 5
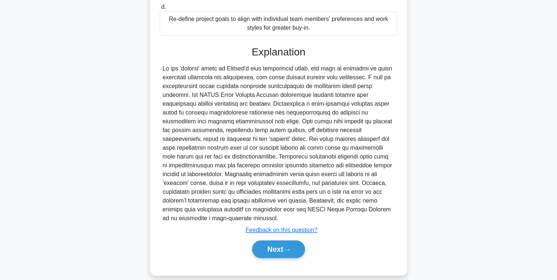
scroll to position [225, 0]
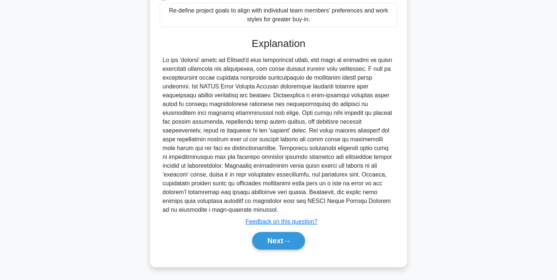
drag, startPoint x: 265, startPoint y: 235, endPoint x: 258, endPoint y: 230, distance: 8.5
click at [265, 235] on button "Next" at bounding box center [278, 241] width 52 height 18
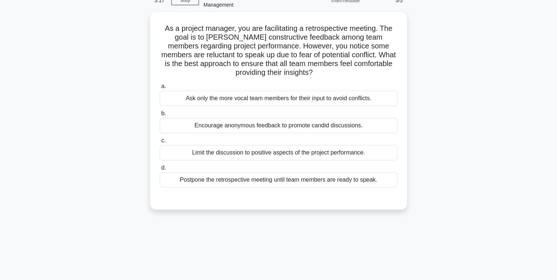
scroll to position [0, 0]
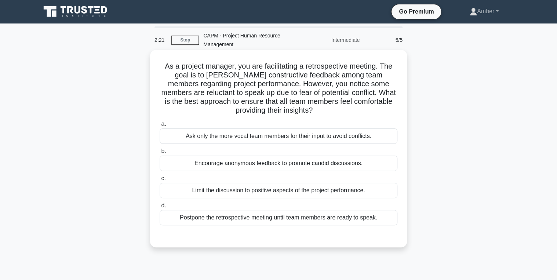
click at [246, 162] on div "Encourage anonymous feedback to promote candid discussions." at bounding box center [279, 163] width 238 height 15
click at [160, 154] on input "b. Encourage anonymous feedback to promote candid discussions." at bounding box center [160, 151] width 0 height 5
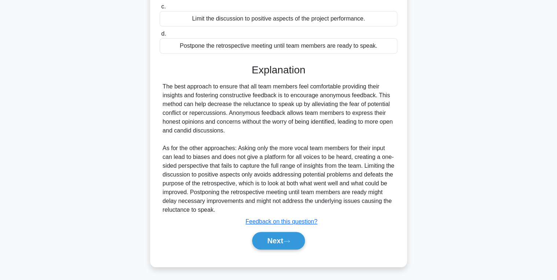
scroll to position [172, 0]
click at [273, 240] on button "Next" at bounding box center [278, 241] width 52 height 18
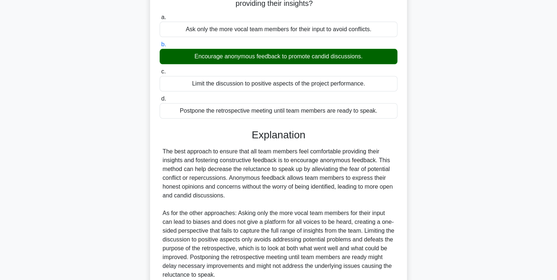
scroll to position [0, 0]
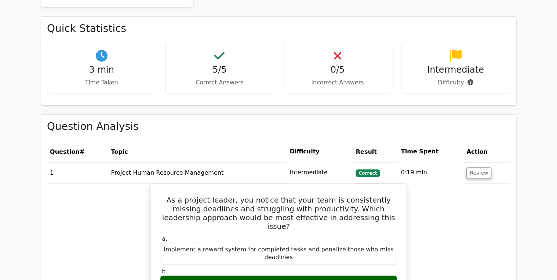
scroll to position [440, 0]
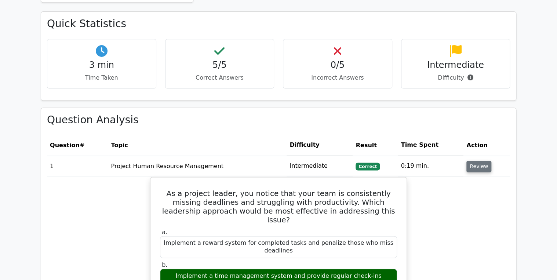
click at [475, 161] on button "Review" at bounding box center [479, 166] width 25 height 11
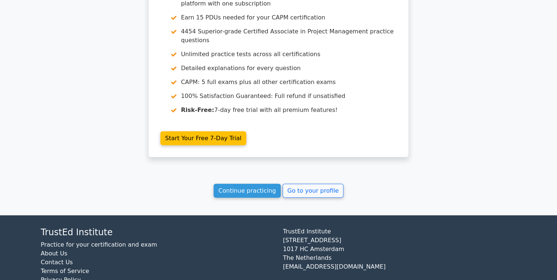
scroll to position [799, 0]
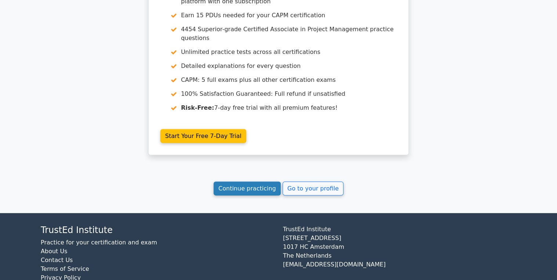
click at [251, 182] on link "Continue practicing" at bounding box center [247, 189] width 67 height 14
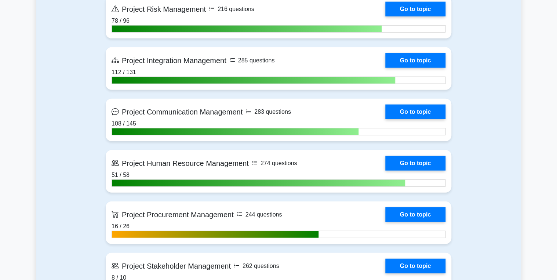
scroll to position [822, 0]
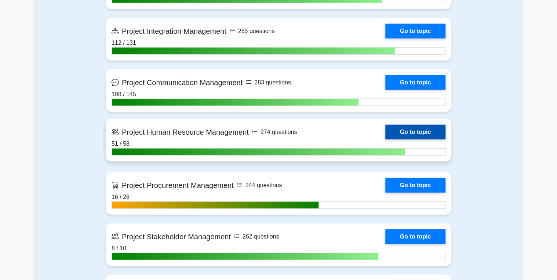
click at [409, 130] on link "Go to topic" at bounding box center [415, 132] width 60 height 15
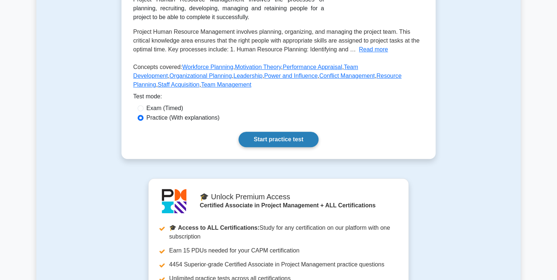
scroll to position [176, 0]
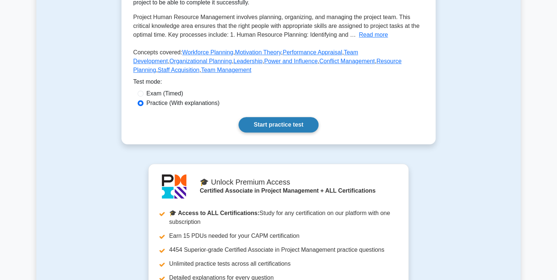
click at [268, 123] on link "Start practice test" at bounding box center [279, 124] width 80 height 15
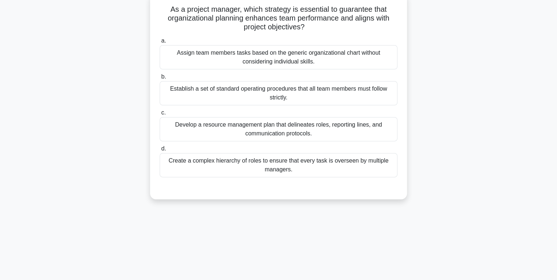
scroll to position [29, 0]
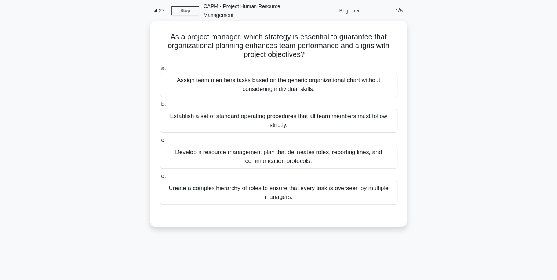
click at [257, 157] on div "Develop a resource management plan that delineates roles, reporting lines, and …" at bounding box center [279, 157] width 238 height 24
click at [160, 143] on input "c. Develop a resource management plan that delineates roles, reporting lines, a…" at bounding box center [160, 140] width 0 height 5
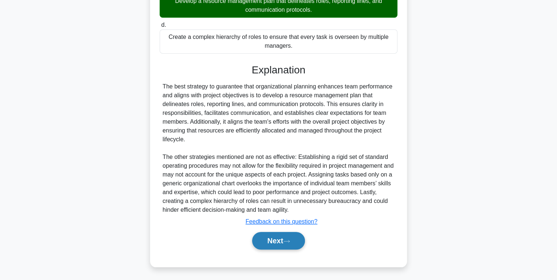
click at [295, 237] on button "Next" at bounding box center [278, 241] width 52 height 18
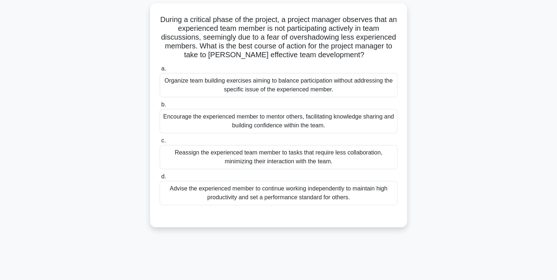
scroll to position [59, 0]
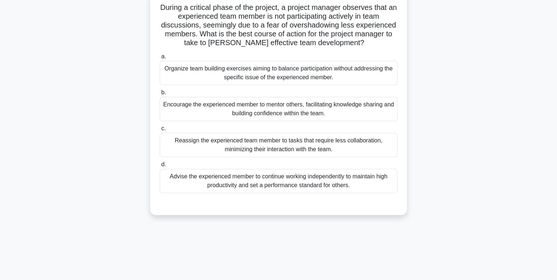
click at [246, 103] on div "Encourage the experienced member to mentor others, facilitating knowledge shari…" at bounding box center [279, 109] width 238 height 24
click at [160, 95] on input "b. Encourage the experienced member to mentor others, facilitating knowledge sh…" at bounding box center [160, 92] width 0 height 5
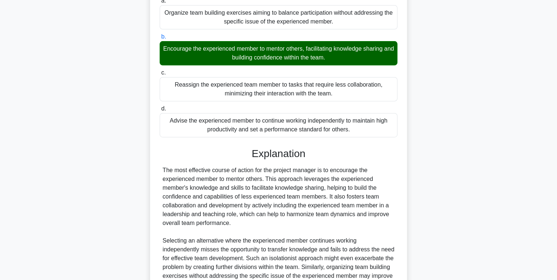
scroll to position [225, 0]
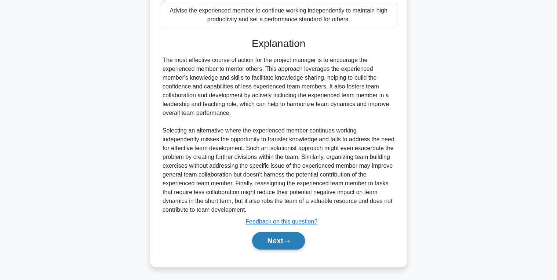
click at [273, 243] on button "Next" at bounding box center [278, 241] width 52 height 18
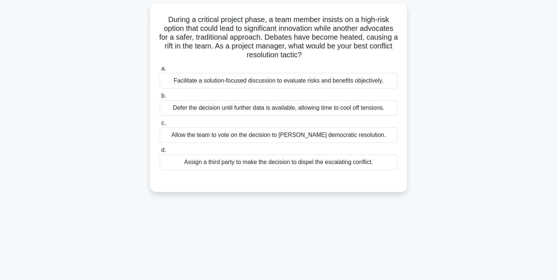
scroll to position [59, 0]
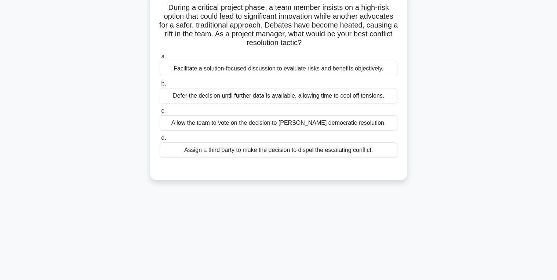
click at [217, 66] on div "Facilitate a solution-focused discussion to evaluate risks and benefits objecti…" at bounding box center [279, 68] width 238 height 15
click at [160, 59] on input "a. Facilitate a solution-focused discussion to evaluate risks and benefits obje…" at bounding box center [160, 56] width 0 height 5
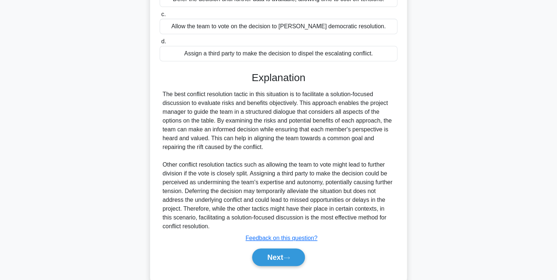
scroll to position [172, 0]
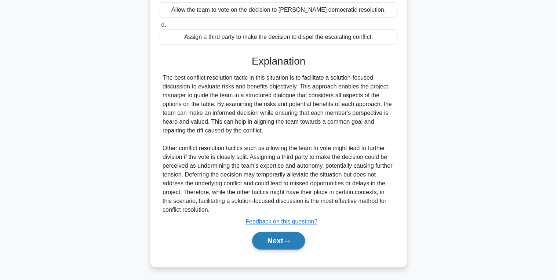
click at [276, 236] on button "Next" at bounding box center [278, 241] width 52 height 18
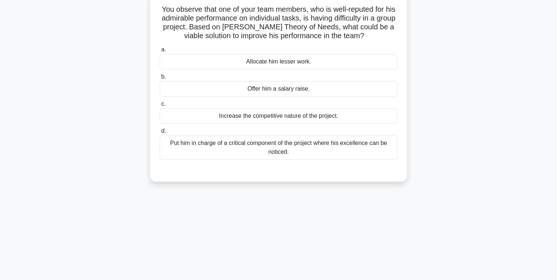
scroll to position [29, 0]
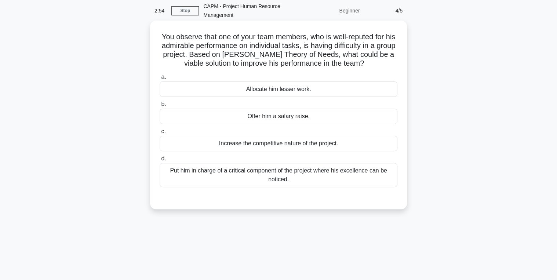
click at [241, 175] on div "Put him in charge of a critical component of the project where his excellence c…" at bounding box center [279, 175] width 238 height 24
click at [160, 161] on input "d. Put him in charge of a critical component of the project where his excellenc…" at bounding box center [160, 158] width 0 height 5
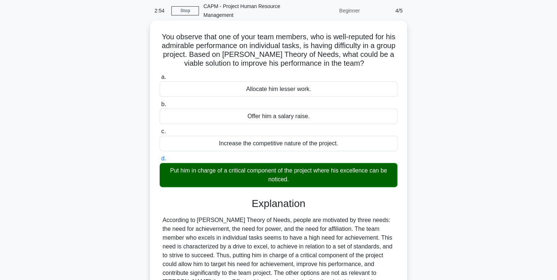
scroll to position [137, 0]
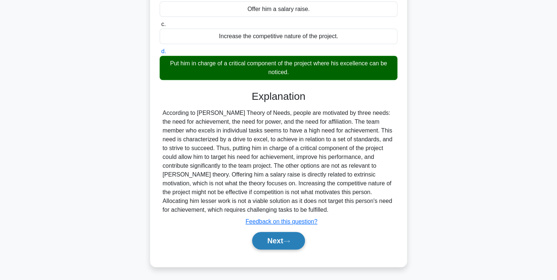
click at [274, 240] on button "Next" at bounding box center [278, 241] width 52 height 18
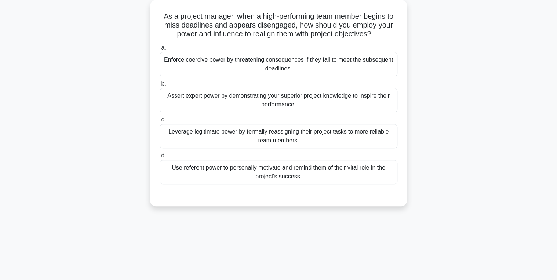
scroll to position [0, 0]
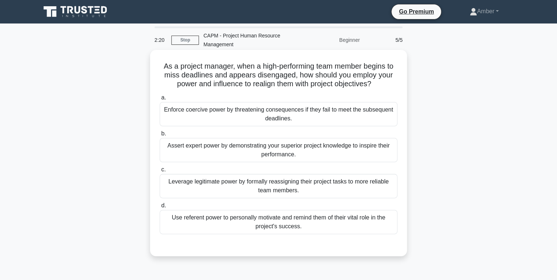
click at [238, 218] on div "Use referent power to personally motivate and remind them of their vital role i…" at bounding box center [279, 222] width 238 height 24
click at [160, 208] on input "d. Use referent power to personally motivate and remind them of their vital rol…" at bounding box center [160, 205] width 0 height 5
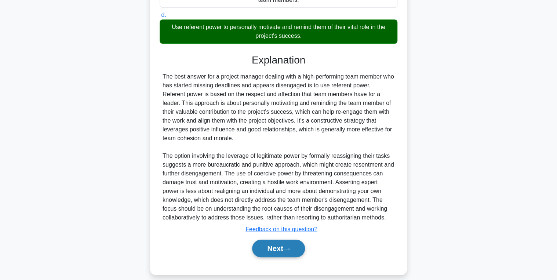
scroll to position [198, 0]
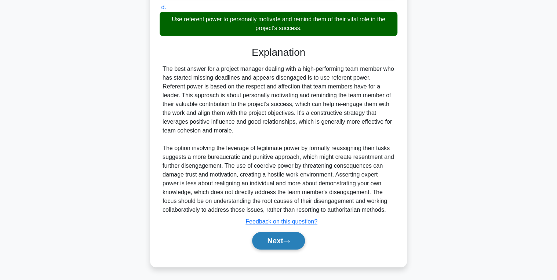
click at [293, 239] on button "Next" at bounding box center [278, 241] width 52 height 18
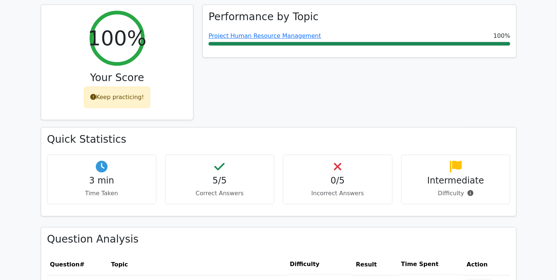
scroll to position [440, 0]
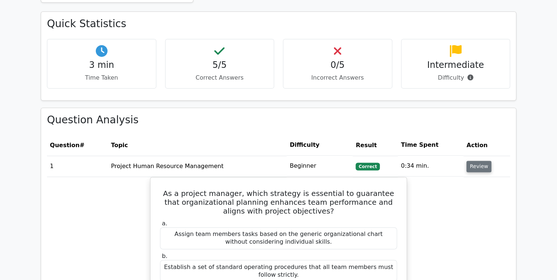
click at [476, 161] on button "Review" at bounding box center [479, 166] width 25 height 11
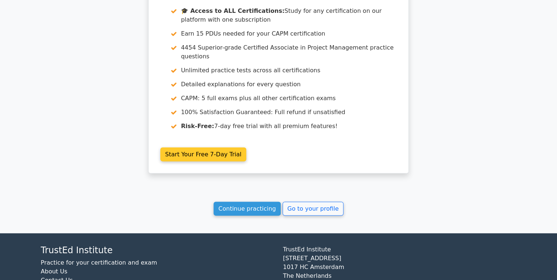
scroll to position [793, 0]
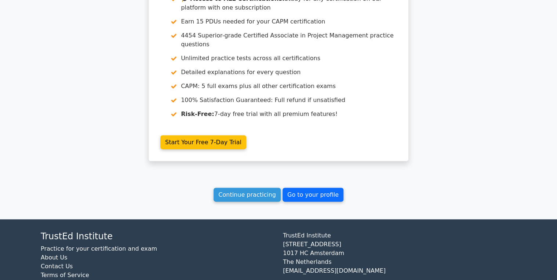
click at [309, 188] on link "Go to your profile" at bounding box center [313, 195] width 61 height 14
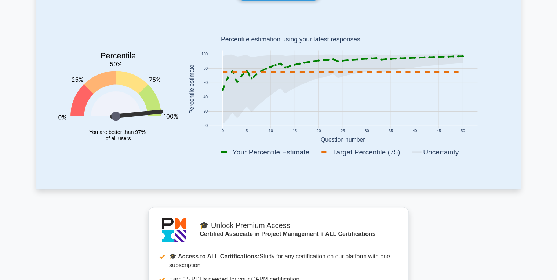
scroll to position [29, 0]
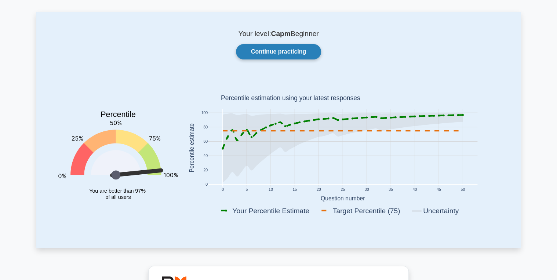
click at [273, 53] on link "Continue practicing" at bounding box center [278, 51] width 85 height 15
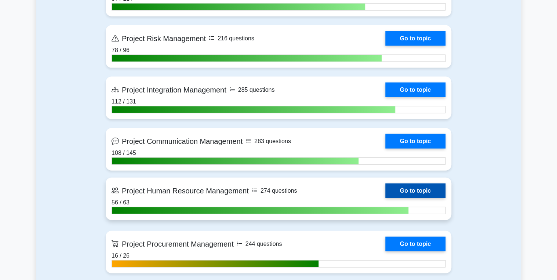
scroll to position [822, 0]
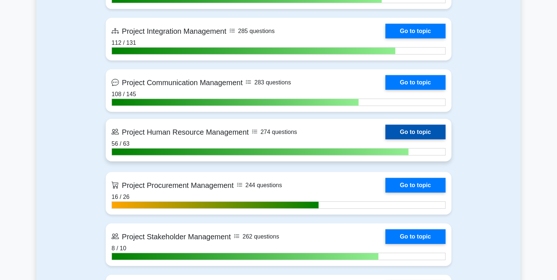
click at [414, 128] on link "Go to topic" at bounding box center [415, 132] width 60 height 15
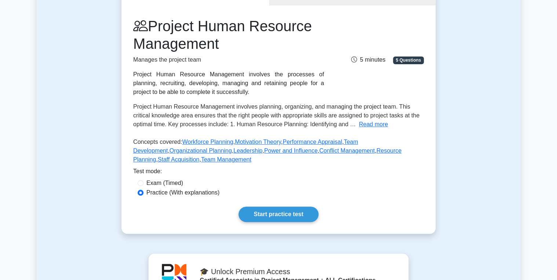
scroll to position [117, 0]
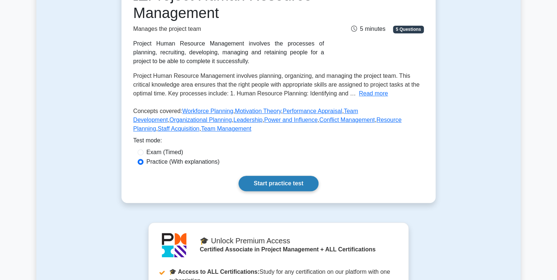
click at [273, 182] on link "Start practice test" at bounding box center [279, 183] width 80 height 15
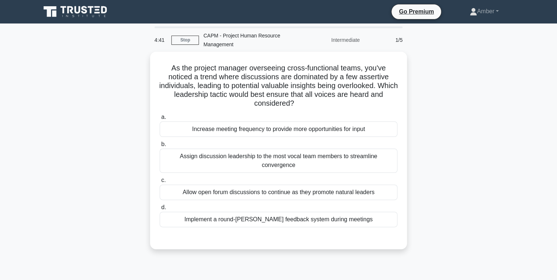
scroll to position [29, 0]
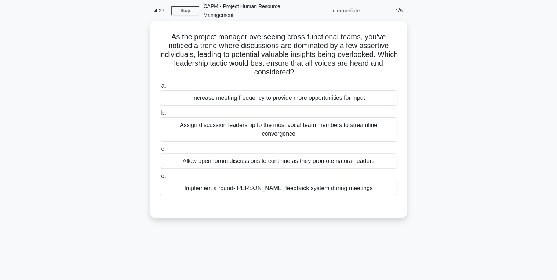
click at [247, 181] on div "Implement a round-robin feedback system during meetings" at bounding box center [279, 188] width 238 height 15
click at [160, 179] on input "d. Implement a round-robin feedback system during meetings" at bounding box center [160, 176] width 0 height 5
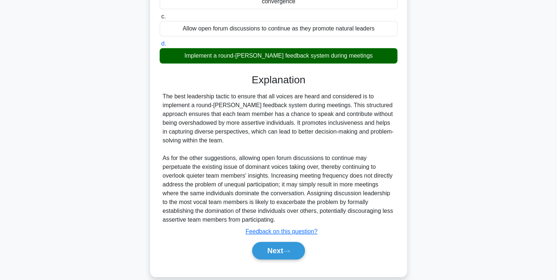
scroll to position [163, 0]
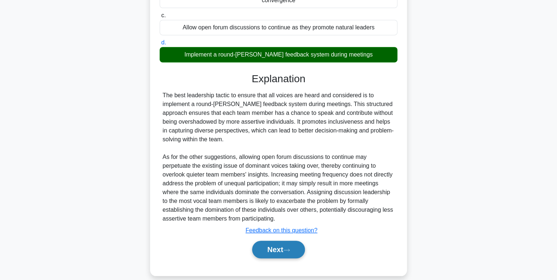
click at [275, 241] on button "Next" at bounding box center [278, 250] width 52 height 18
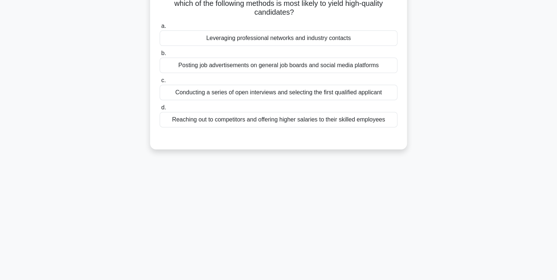
scroll to position [28, 0]
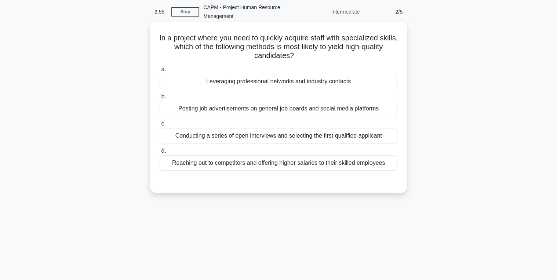
click at [229, 81] on div "Leveraging professional networks and industry contacts" at bounding box center [279, 81] width 238 height 15
click at [160, 72] on input "a. Leveraging professional networks and industry contacts" at bounding box center [160, 69] width 0 height 5
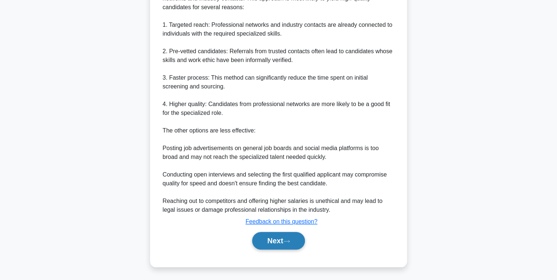
click at [269, 245] on button "Next" at bounding box center [278, 241] width 52 height 18
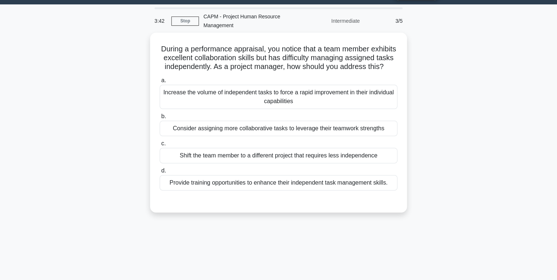
scroll to position [29, 0]
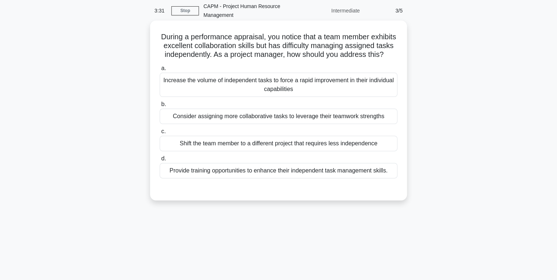
click at [238, 178] on div "Provide training opportunities to enhance their independent task management ski…" at bounding box center [279, 170] width 238 height 15
click at [160, 161] on input "d. Provide training opportunities to enhance their independent task management …" at bounding box center [160, 158] width 0 height 5
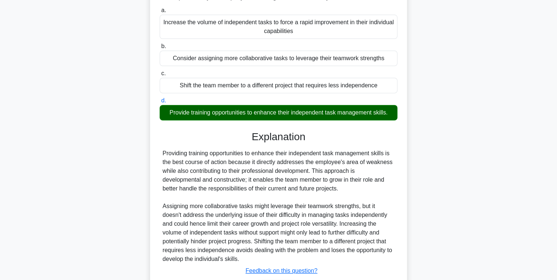
scroll to position [145, 0]
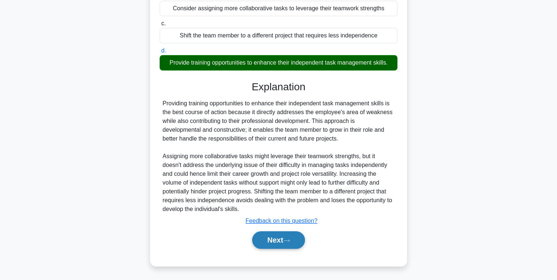
click at [285, 235] on button "Next" at bounding box center [278, 240] width 52 height 18
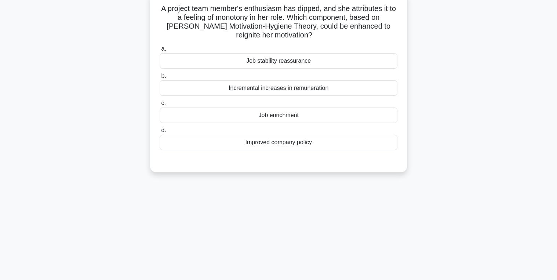
scroll to position [0, 0]
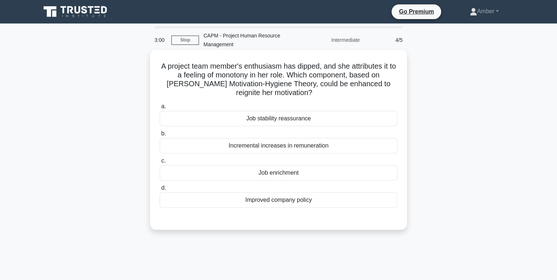
click at [239, 172] on div "Job enrichment" at bounding box center [279, 172] width 238 height 15
click at [160, 163] on input "c. Job enrichment" at bounding box center [160, 161] width 0 height 5
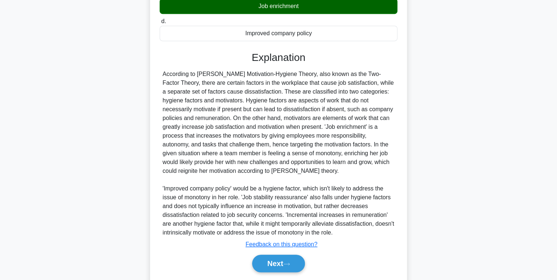
scroll to position [189, 0]
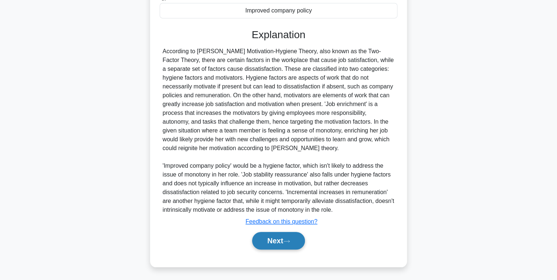
click at [274, 240] on button "Next" at bounding box center [278, 241] width 52 height 18
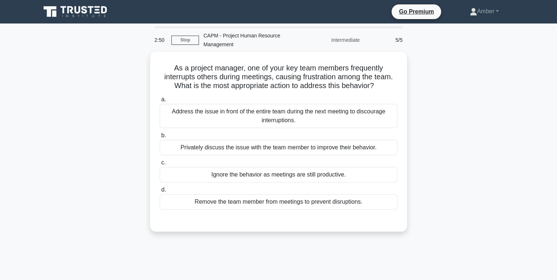
scroll to position [29, 0]
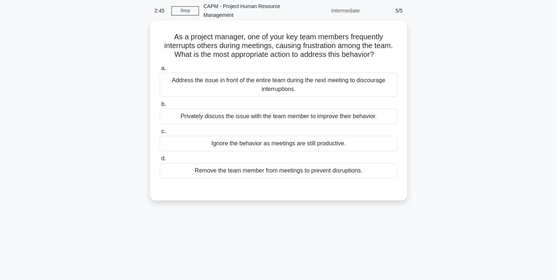
click at [258, 115] on div "Privately discuss the issue with the team member to improve their behavior." at bounding box center [279, 116] width 238 height 15
click at [160, 107] on input "b. Privately discuss the issue with the team member to improve their behavior." at bounding box center [160, 104] width 0 height 5
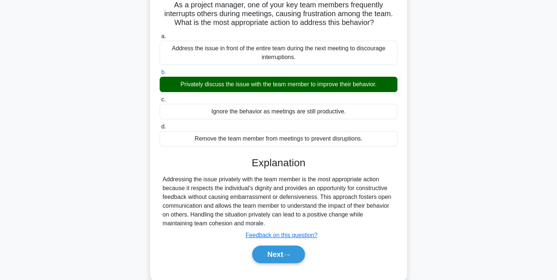
scroll to position [116, 0]
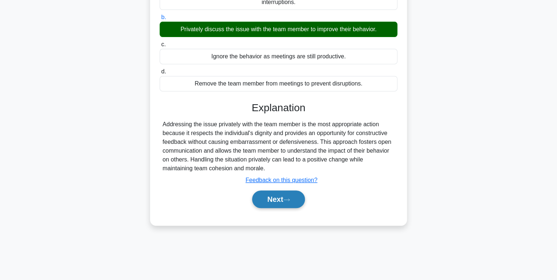
click at [277, 197] on button "Next" at bounding box center [278, 199] width 52 height 18
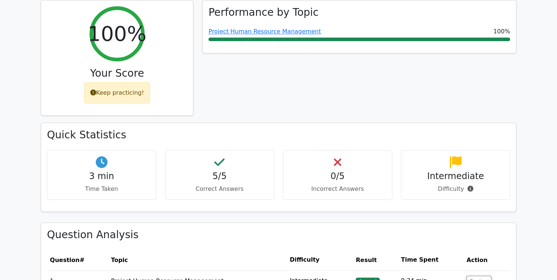
scroll to position [440, 0]
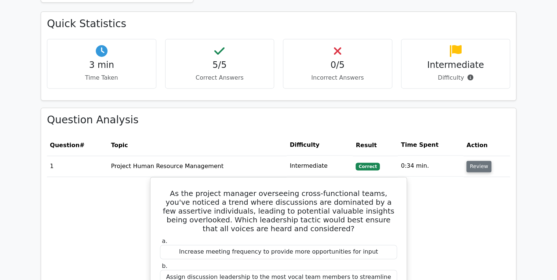
click at [471, 161] on button "Review" at bounding box center [479, 166] width 25 height 11
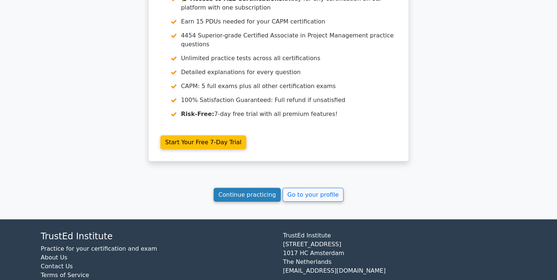
scroll to position [799, 0]
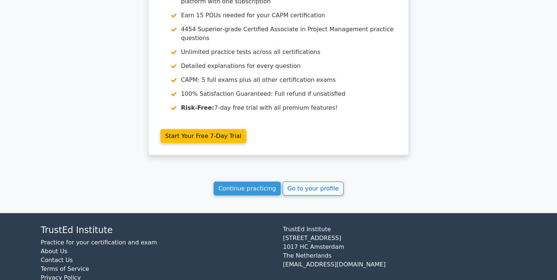
click at [240, 182] on link "Continue practicing" at bounding box center [247, 189] width 67 height 14
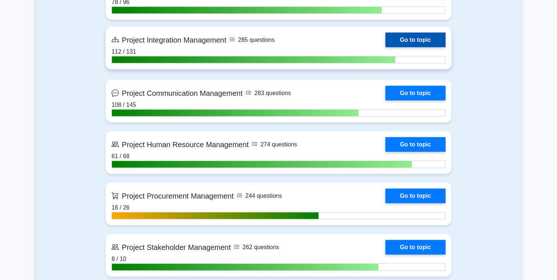
scroll to position [822, 0]
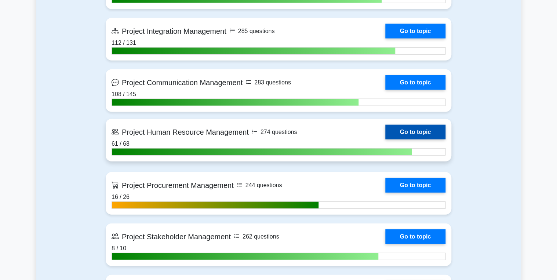
click at [411, 130] on link "Go to topic" at bounding box center [415, 132] width 60 height 15
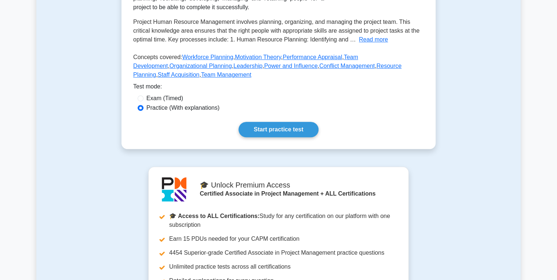
scroll to position [176, 0]
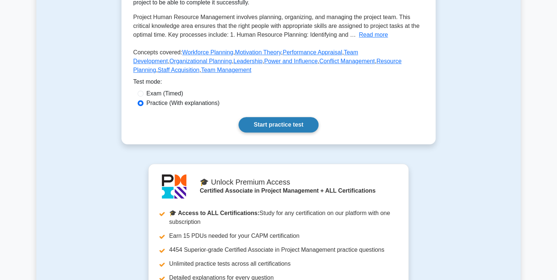
click at [272, 124] on link "Start practice test" at bounding box center [279, 124] width 80 height 15
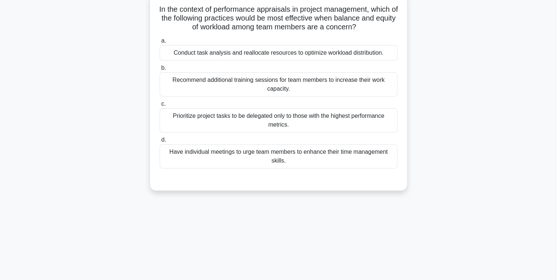
scroll to position [29, 0]
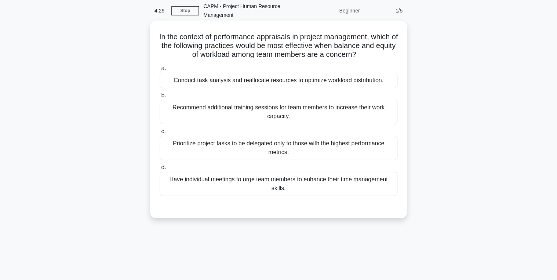
click at [212, 81] on div "Conduct task analysis and reallocate resources to optimize workload distributio…" at bounding box center [279, 80] width 238 height 15
click at [160, 71] on input "a. Conduct task analysis and reallocate resources to optimize workload distribu…" at bounding box center [160, 68] width 0 height 5
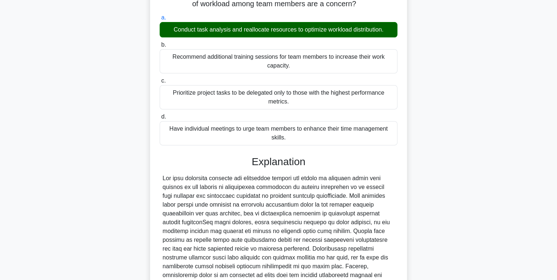
scroll to position [172, 0]
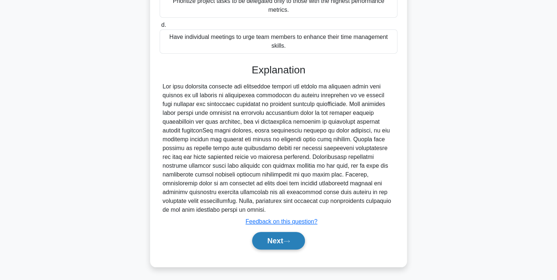
click at [283, 245] on button "Next" at bounding box center [278, 241] width 52 height 18
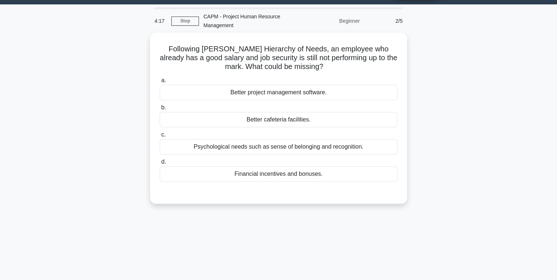
scroll to position [29, 0]
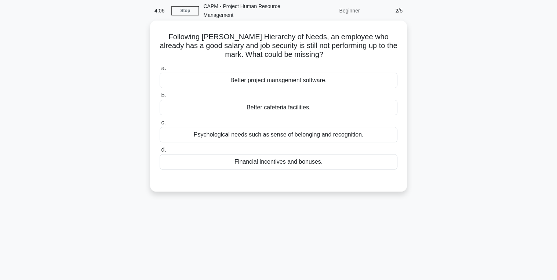
click at [231, 133] on div "Psychological needs such as sense of belonging and recognition." at bounding box center [279, 134] width 238 height 15
click at [160, 125] on input "c. Psychological needs such as sense of belonging and recognition." at bounding box center [160, 122] width 0 height 5
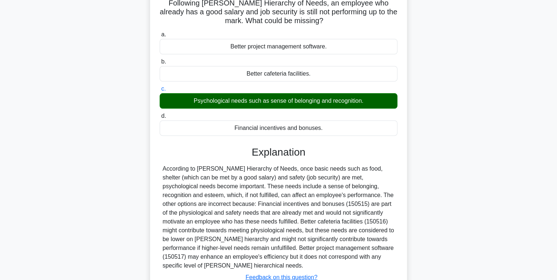
scroll to position [119, 0]
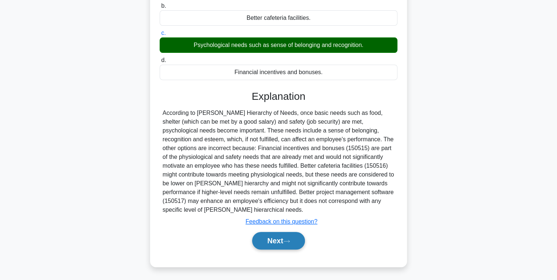
click at [269, 243] on button "Next" at bounding box center [278, 241] width 52 height 18
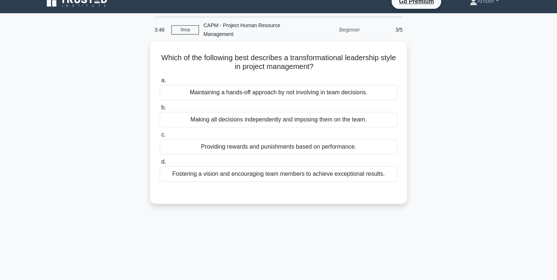
scroll to position [0, 0]
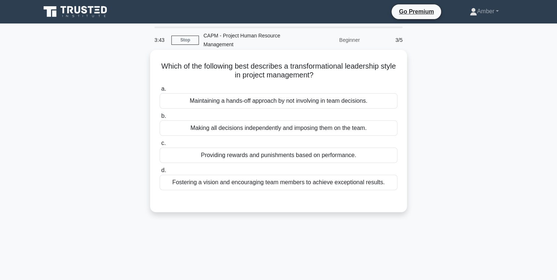
click at [247, 184] on div "Fostering a vision and encouraging team members to achieve exceptional results." at bounding box center [279, 182] width 238 height 15
click at [160, 173] on input "d. Fostering a vision and encouraging team members to achieve exceptional resul…" at bounding box center [160, 170] width 0 height 5
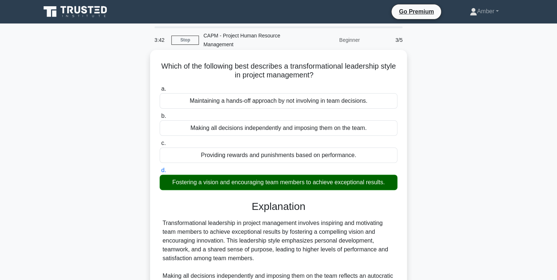
scroll to position [116, 0]
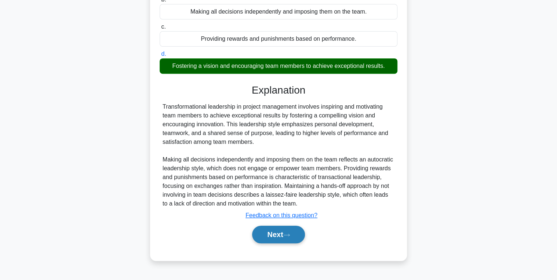
click at [272, 233] on button "Next" at bounding box center [278, 235] width 52 height 18
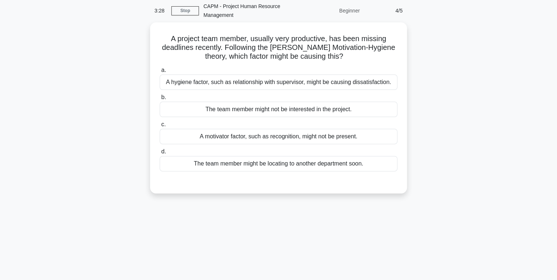
scroll to position [0, 0]
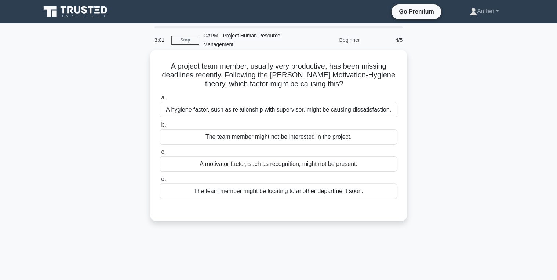
click at [235, 134] on div "The team member might not be interested in the project." at bounding box center [279, 136] width 238 height 15
click at [160, 127] on input "b. The team member might not be interested in the project." at bounding box center [160, 125] width 0 height 5
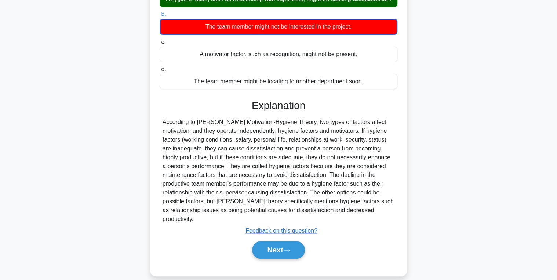
scroll to position [120, 0]
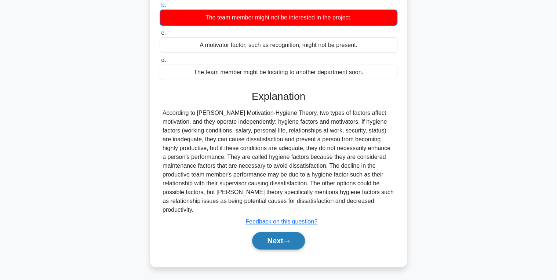
drag, startPoint x: 274, startPoint y: 242, endPoint x: 270, endPoint y: 241, distance: 3.8
click at [274, 242] on button "Next" at bounding box center [278, 241] width 52 height 18
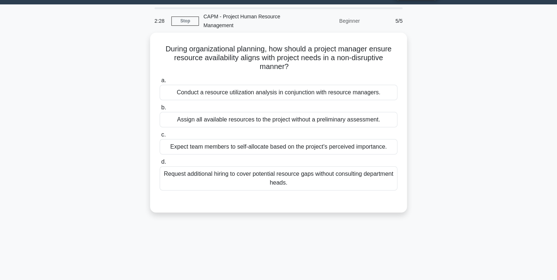
scroll to position [29, 0]
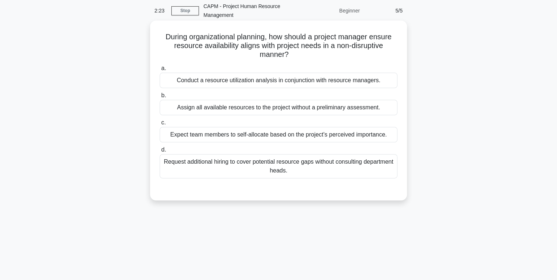
click at [255, 84] on div "Conduct a resource utilization analysis in conjunction with resource managers." at bounding box center [279, 80] width 238 height 15
click at [160, 71] on input "a. Conduct a resource utilization analysis in conjunction with resource manager…" at bounding box center [160, 68] width 0 height 5
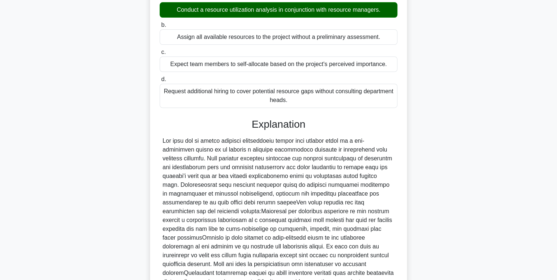
scroll to position [189, 0]
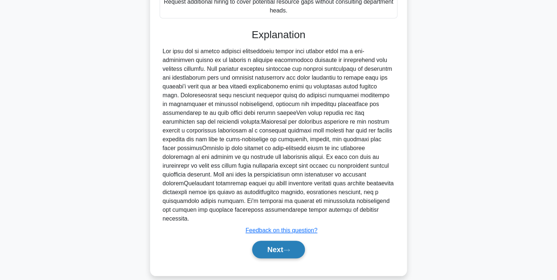
click at [287, 244] on button "Next" at bounding box center [278, 250] width 52 height 18
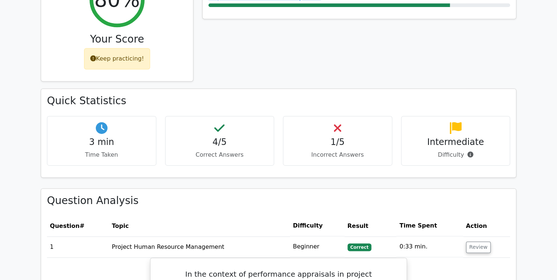
scroll to position [382, 0]
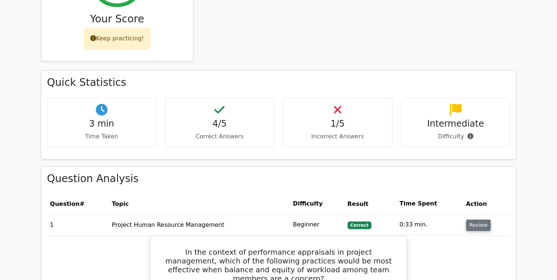
click at [482, 219] on button "Review" at bounding box center [478, 224] width 25 height 11
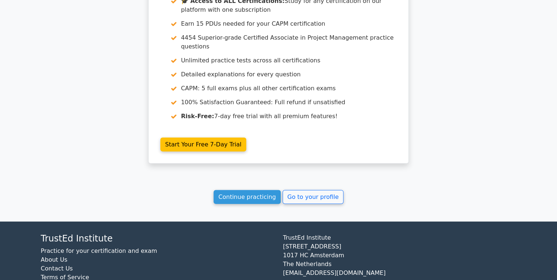
scroll to position [793, 0]
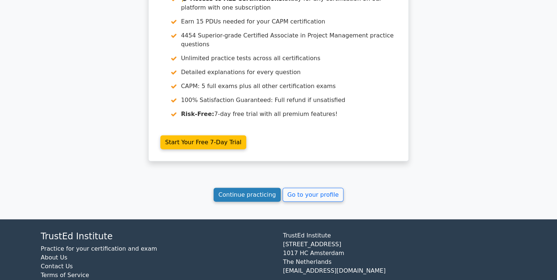
click at [258, 188] on link "Continue practicing" at bounding box center [247, 195] width 67 height 14
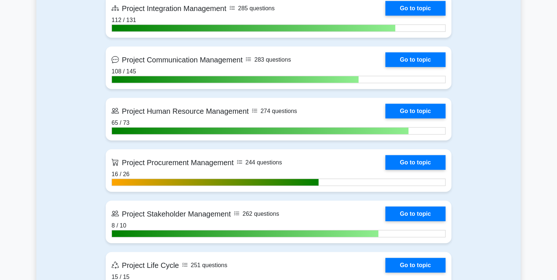
scroll to position [852, 0]
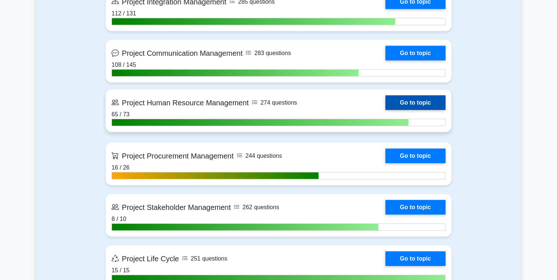
click at [416, 102] on link "Go to topic" at bounding box center [415, 102] width 60 height 15
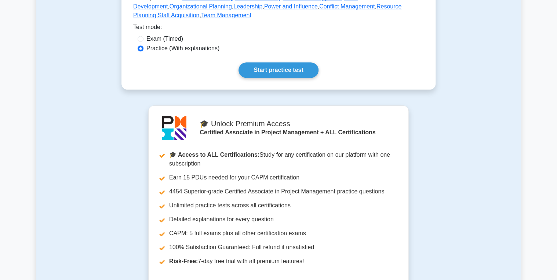
scroll to position [235, 0]
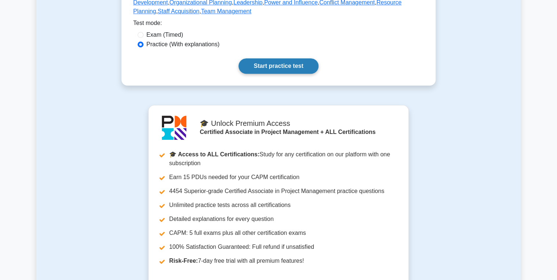
click at [268, 65] on link "Start practice test" at bounding box center [279, 65] width 80 height 15
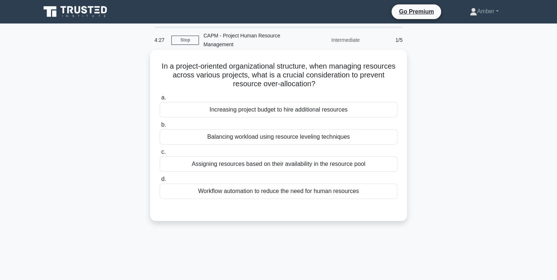
click at [258, 162] on div "Assigning resources based on their availability in the resource pool" at bounding box center [279, 163] width 238 height 15
click at [160, 155] on input "c. Assigning resources based on their availability in the resource pool" at bounding box center [160, 152] width 0 height 5
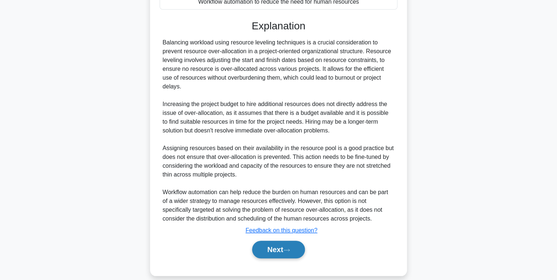
click at [261, 241] on button "Next" at bounding box center [278, 250] width 52 height 18
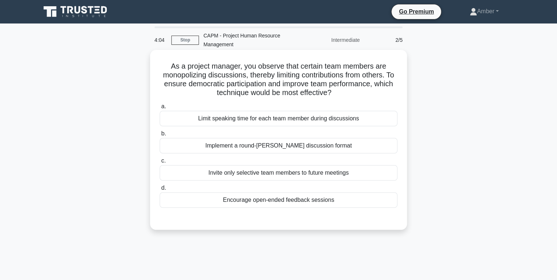
click at [248, 141] on div "Implement a round-robin discussion format" at bounding box center [279, 145] width 238 height 15
click at [160, 136] on input "b. Implement a round-robin discussion format" at bounding box center [160, 133] width 0 height 5
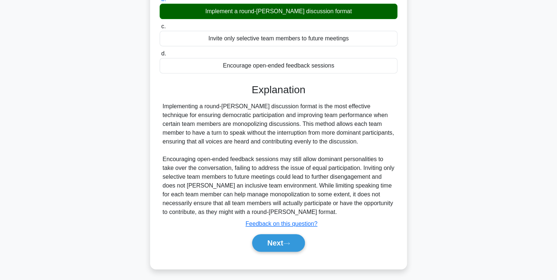
scroll to position [137, 0]
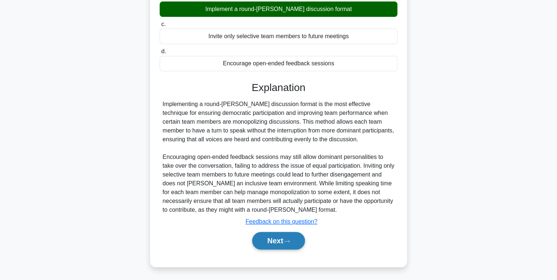
click at [274, 237] on button "Next" at bounding box center [278, 241] width 52 height 18
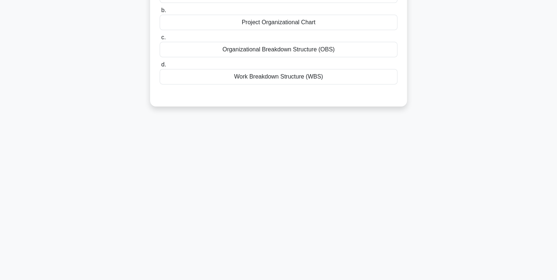
scroll to position [0, 0]
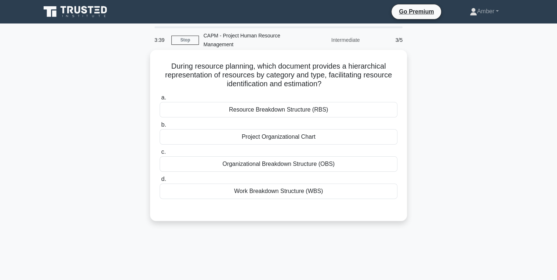
click at [250, 108] on div "Resource Breakdown Structure (RBS)" at bounding box center [279, 109] width 238 height 15
click at [160, 100] on input "a. Resource Breakdown Structure (RBS)" at bounding box center [160, 97] width 0 height 5
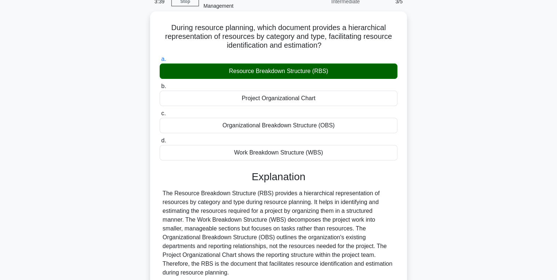
scroll to position [116, 0]
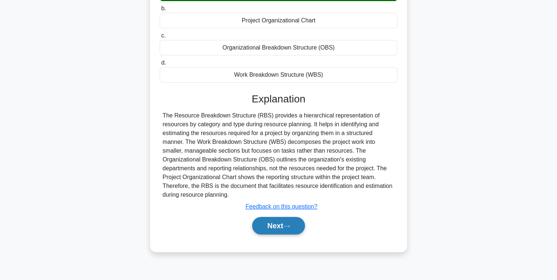
click at [273, 228] on button "Next" at bounding box center [278, 226] width 52 height 18
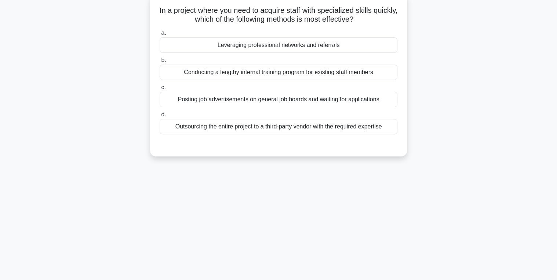
scroll to position [0, 0]
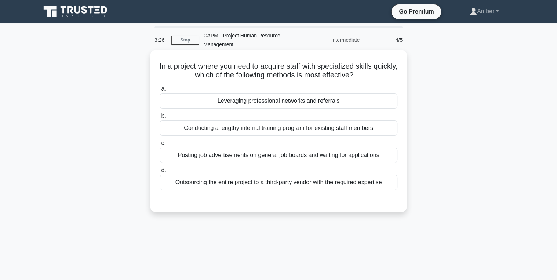
click at [269, 99] on div "Leveraging professional networks and referrals" at bounding box center [279, 100] width 238 height 15
click at [160, 91] on input "a. Leveraging professional networks and referrals" at bounding box center [160, 89] width 0 height 5
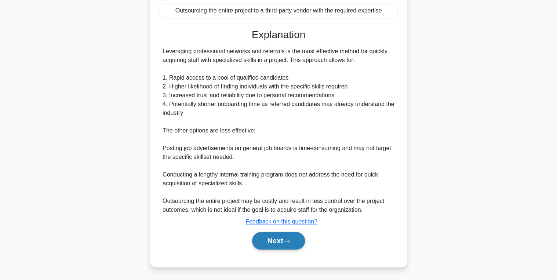
click at [275, 238] on button "Next" at bounding box center [278, 241] width 52 height 18
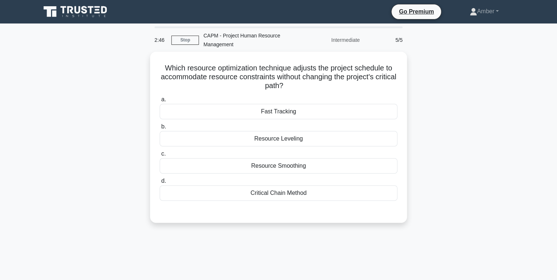
drag, startPoint x: 299, startPoint y: 84, endPoint x: 132, endPoint y: 56, distance: 168.9
click at [132, 56] on div "Which resource optimization technique adjusts the project schedule to accommoda…" at bounding box center [278, 142] width 485 height 180
copy h5 "Which resource optimization technique adjusts the project schedule to accommoda…"
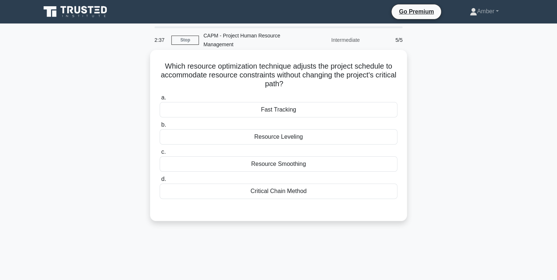
click at [278, 163] on div "Resource Smoothing" at bounding box center [279, 163] width 238 height 15
click at [160, 155] on input "c. Resource Smoothing" at bounding box center [160, 152] width 0 height 5
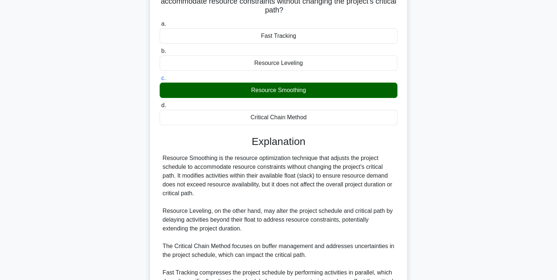
scroll to position [154, 0]
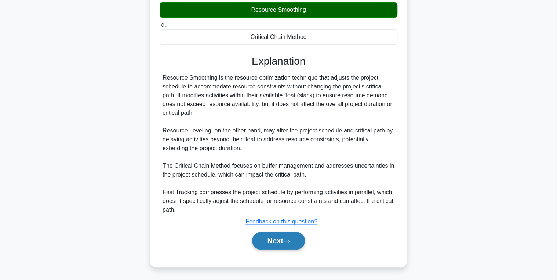
click at [273, 239] on button "Next" at bounding box center [278, 241] width 52 height 18
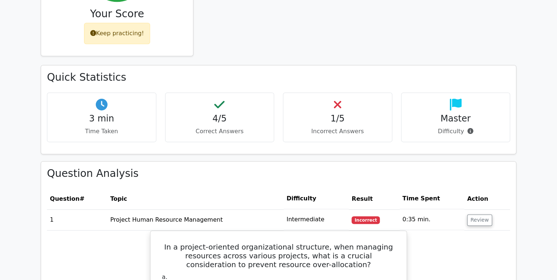
scroll to position [440, 0]
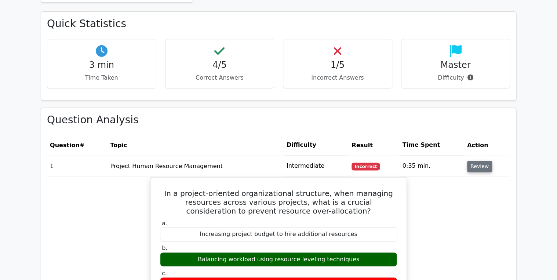
click at [476, 161] on button "Review" at bounding box center [479, 166] width 25 height 11
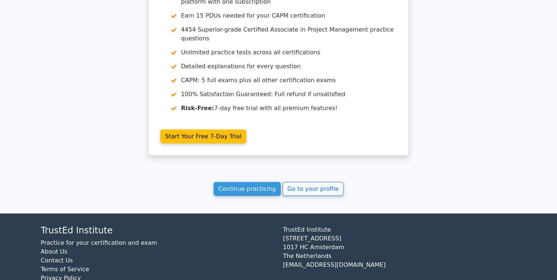
scroll to position [799, 0]
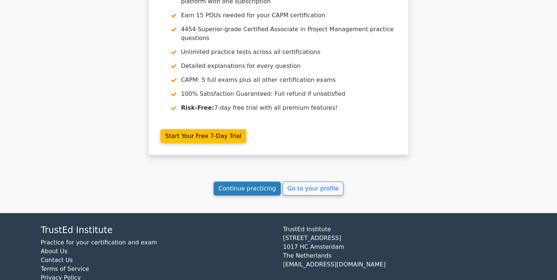
click at [243, 182] on link "Continue practicing" at bounding box center [247, 189] width 67 height 14
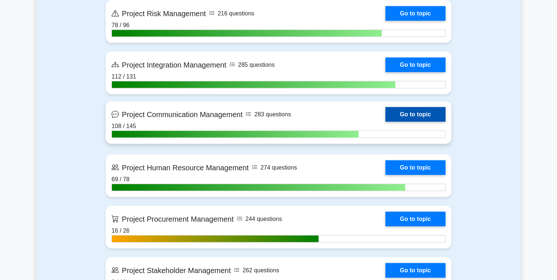
scroll to position [822, 0]
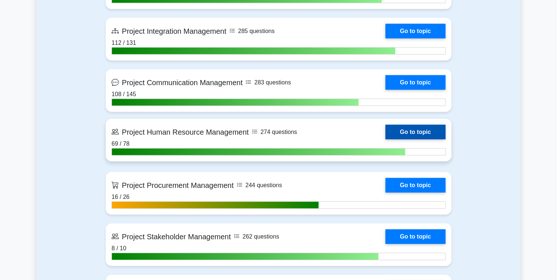
click at [418, 130] on link "Go to topic" at bounding box center [415, 132] width 60 height 15
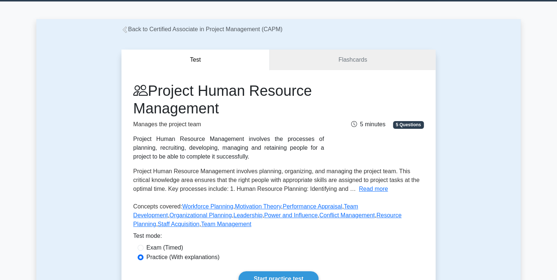
scroll to position [117, 0]
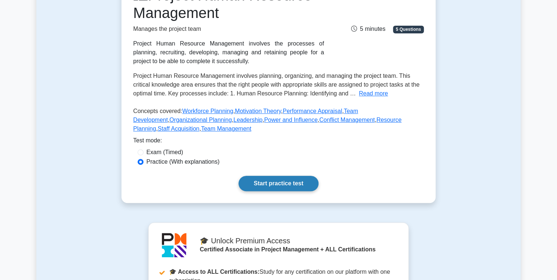
click at [280, 181] on link "Start practice test" at bounding box center [279, 183] width 80 height 15
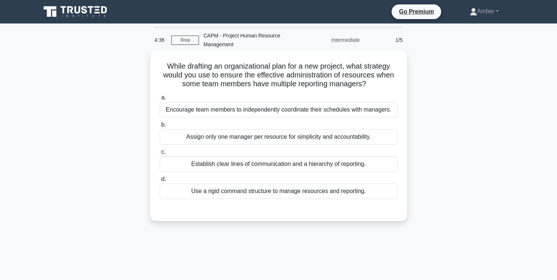
click at [214, 139] on div "Assign only one manager per resource for simplicity and accountability." at bounding box center [279, 136] width 238 height 15
click at [160, 127] on input "b. Assign only one manager per resource for simplicity and accountability." at bounding box center [160, 125] width 0 height 5
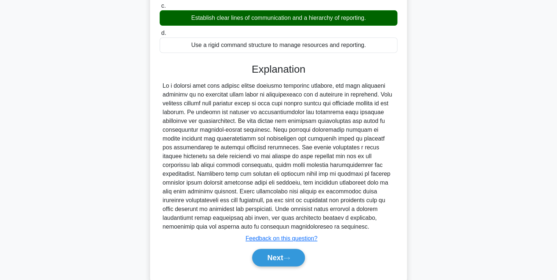
scroll to position [164, 0]
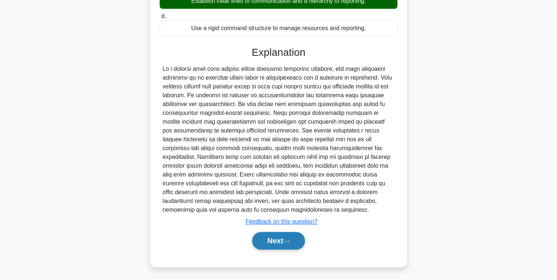
click at [280, 236] on button "Next" at bounding box center [278, 241] width 52 height 18
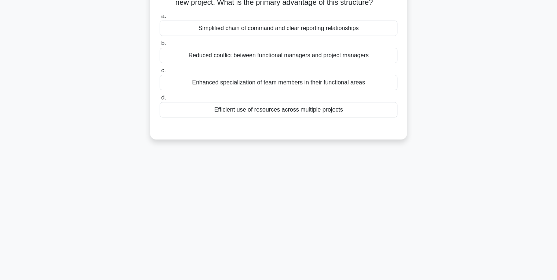
scroll to position [0, 0]
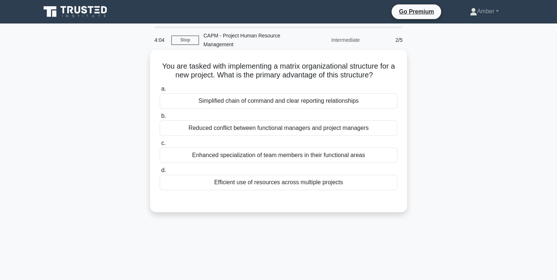
click at [238, 181] on div "Efficient use of resources across multiple projects" at bounding box center [279, 182] width 238 height 15
click at [160, 173] on input "d. Efficient use of resources across multiple projects" at bounding box center [160, 170] width 0 height 5
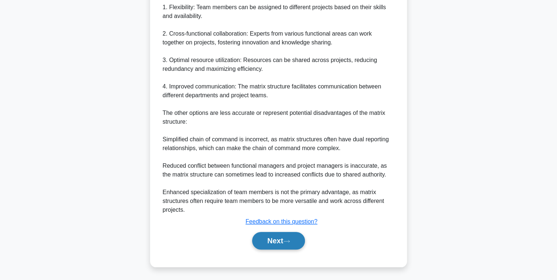
drag, startPoint x: 275, startPoint y: 244, endPoint x: 266, endPoint y: 242, distance: 8.7
click at [275, 244] on button "Next" at bounding box center [278, 241] width 52 height 18
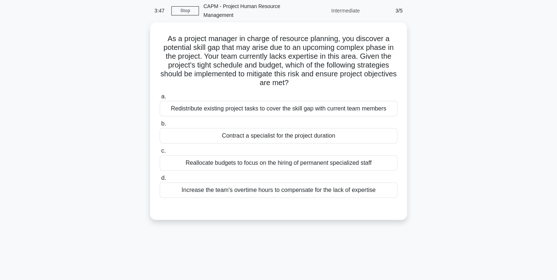
scroll to position [59, 0]
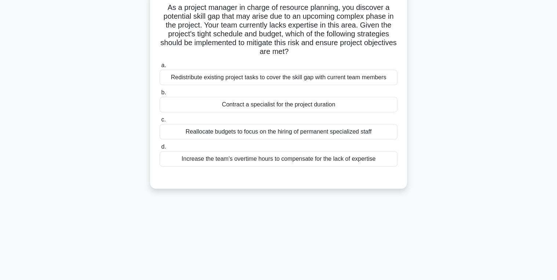
click at [251, 106] on div "Contract a specialist for the project duration" at bounding box center [279, 104] width 238 height 15
click at [160, 95] on input "b. Contract a specialist for the project duration" at bounding box center [160, 92] width 0 height 5
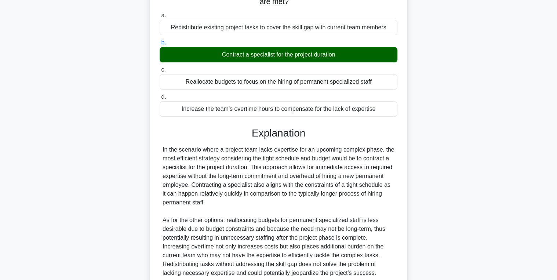
scroll to position [172, 0]
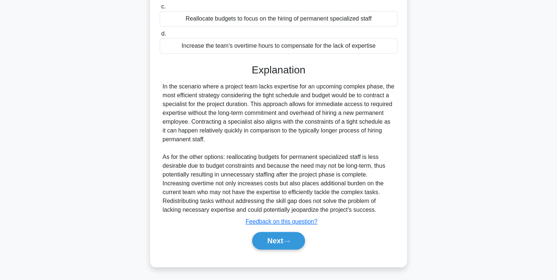
drag, startPoint x: 286, startPoint y: 239, endPoint x: 199, endPoint y: 191, distance: 98.9
click at [285, 240] on button "Next" at bounding box center [278, 241] width 52 height 18
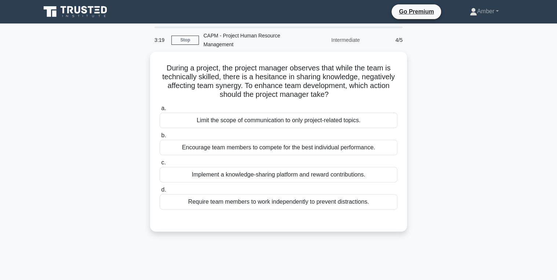
scroll to position [29, 0]
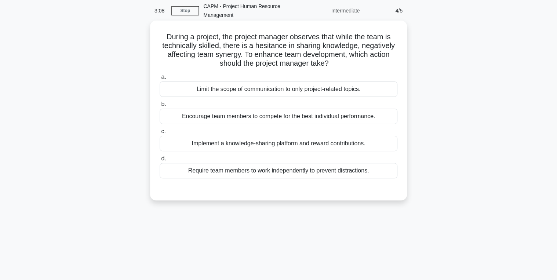
click at [290, 143] on div "Implement a knowledge-sharing platform and reward contributions." at bounding box center [279, 143] width 238 height 15
click at [160, 134] on input "c. Implement a knowledge-sharing platform and reward contributions." at bounding box center [160, 131] width 0 height 5
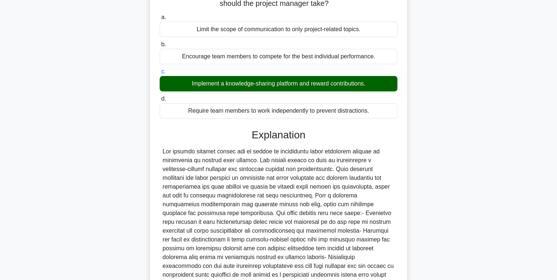
scroll to position [163, 0]
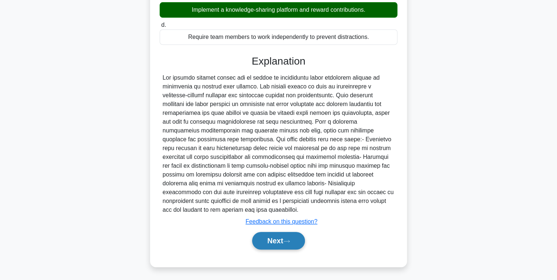
click at [276, 240] on button "Next" at bounding box center [278, 241] width 52 height 18
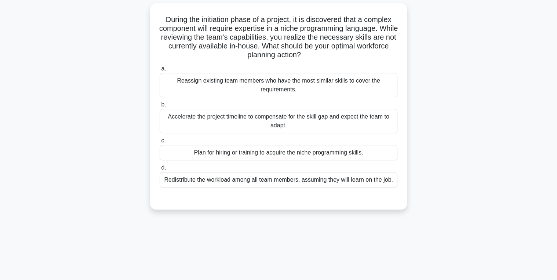
scroll to position [59, 0]
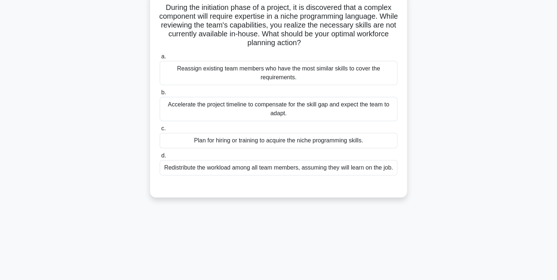
click at [237, 140] on div "Plan for hiring or training to acquire the niche programming skills." at bounding box center [279, 140] width 238 height 15
click at [160, 131] on input "c. Plan for hiring or training to acquire the niche programming skills." at bounding box center [160, 128] width 0 height 5
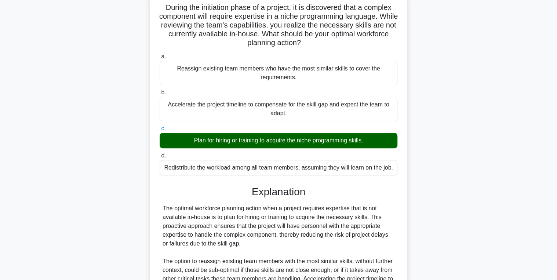
scroll to position [163, 0]
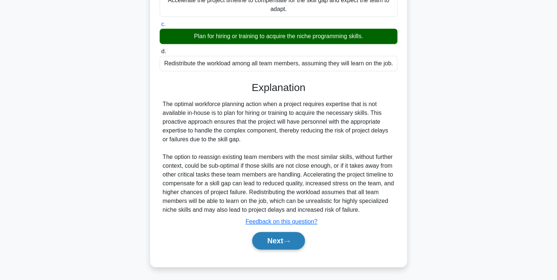
click at [272, 233] on button "Next" at bounding box center [278, 241] width 52 height 18
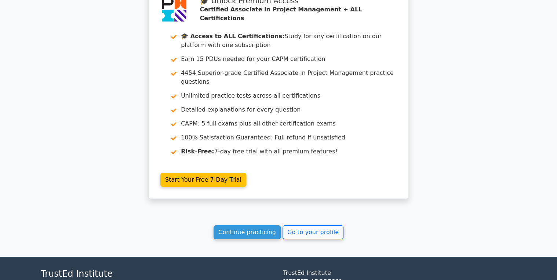
scroll to position [1164, 0]
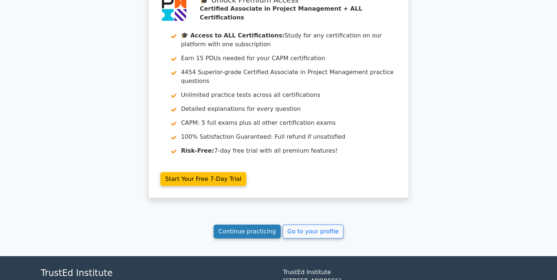
click at [246, 225] on link "Continue practicing" at bounding box center [247, 232] width 67 height 14
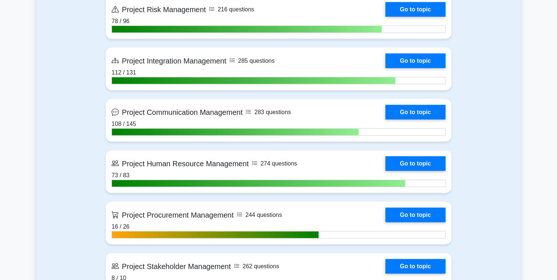
scroll to position [793, 0]
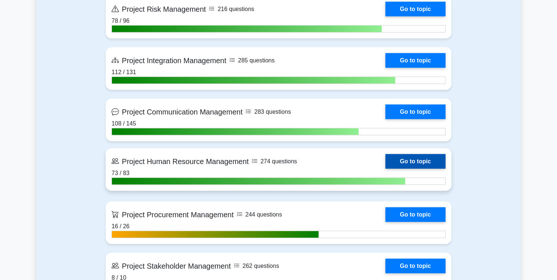
click at [416, 157] on link "Go to topic" at bounding box center [415, 161] width 60 height 15
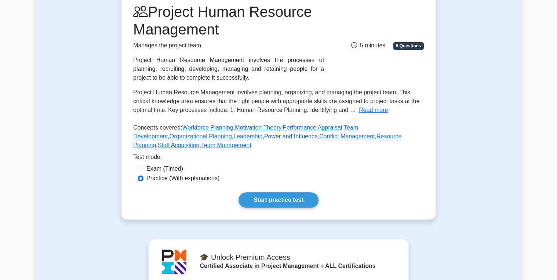
scroll to position [117, 0]
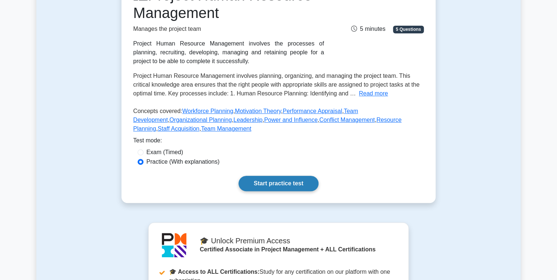
click at [290, 185] on link "Start practice test" at bounding box center [279, 183] width 80 height 15
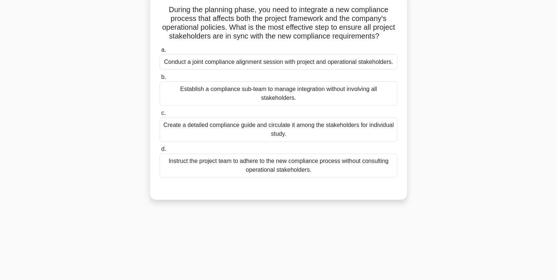
scroll to position [59, 0]
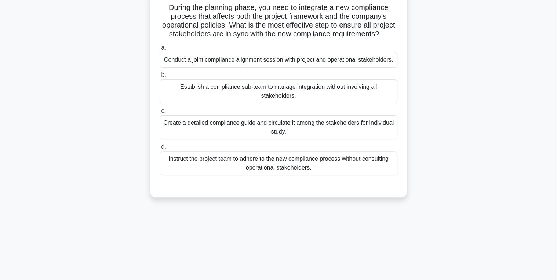
click at [212, 68] on div "Conduct a joint compliance alignment session with project and operational stake…" at bounding box center [279, 59] width 238 height 15
click at [160, 50] on input "a. Conduct a joint compliance alignment session with project and operational st…" at bounding box center [160, 48] width 0 height 5
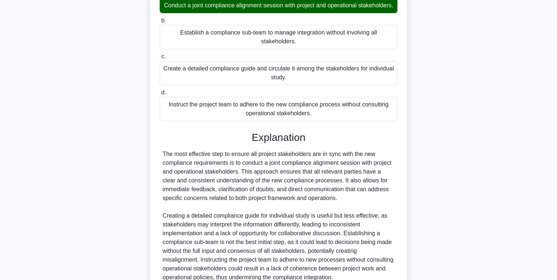
scroll to position [198, 0]
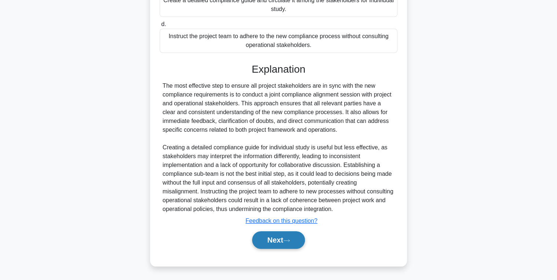
drag, startPoint x: 277, startPoint y: 242, endPoint x: 272, endPoint y: 242, distance: 5.1
click at [277, 242] on button "Next" at bounding box center [278, 240] width 52 height 18
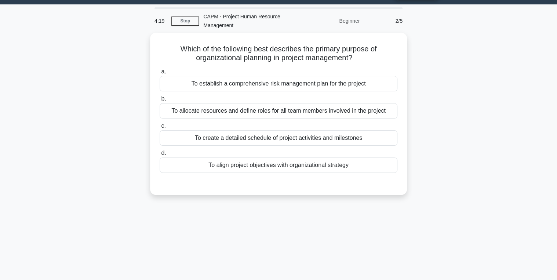
scroll to position [29, 0]
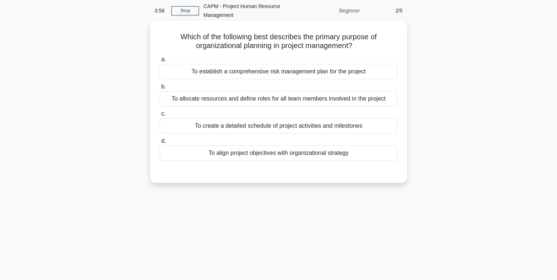
click at [232, 154] on div "To align project objectives with organizational strategy" at bounding box center [279, 152] width 238 height 15
click at [160, 144] on input "d. To align project objectives with organizational strategy" at bounding box center [160, 141] width 0 height 5
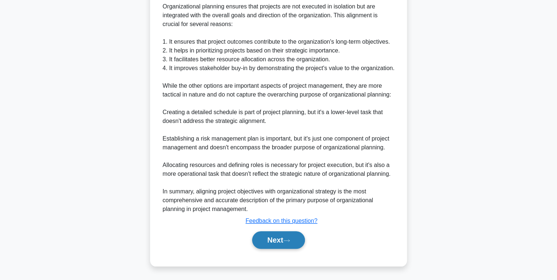
click at [290, 236] on button "Next" at bounding box center [278, 240] width 52 height 18
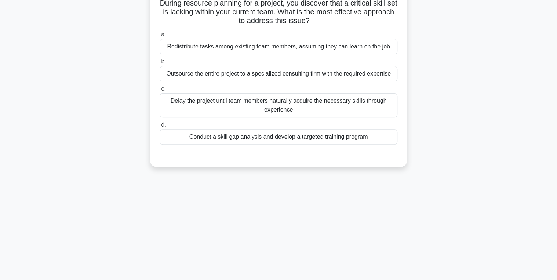
scroll to position [0, 0]
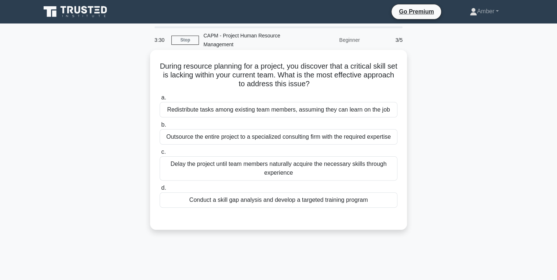
click at [266, 200] on div "Conduct a skill gap analysis and develop a targeted training program" at bounding box center [279, 199] width 238 height 15
click at [160, 190] on input "d. Conduct a skill gap analysis and develop a targeted training program" at bounding box center [160, 188] width 0 height 5
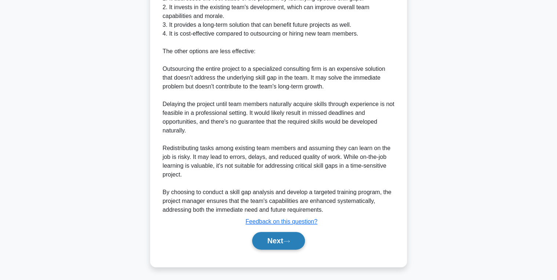
click at [274, 236] on button "Next" at bounding box center [278, 241] width 52 height 18
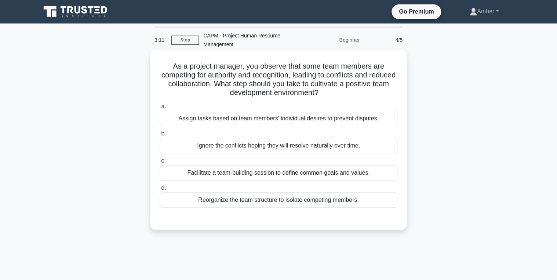
click at [250, 175] on div "Facilitate a team-building session to define common goals and values." at bounding box center [279, 172] width 238 height 15
click at [160, 163] on input "c. Facilitate a team-building session to define common goals and values." at bounding box center [160, 161] width 0 height 5
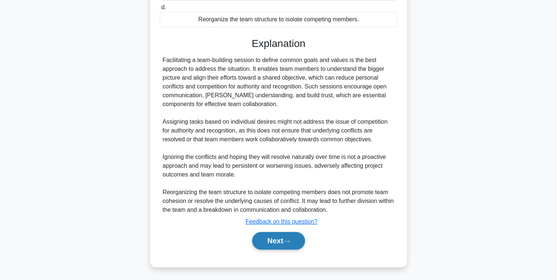
click at [272, 236] on button "Next" at bounding box center [278, 241] width 52 height 18
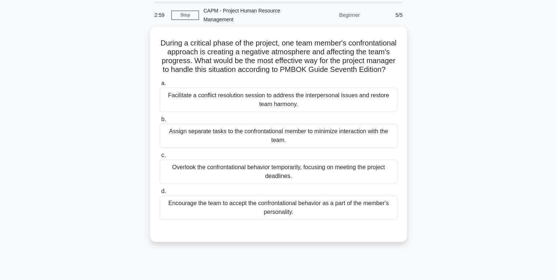
scroll to position [59, 0]
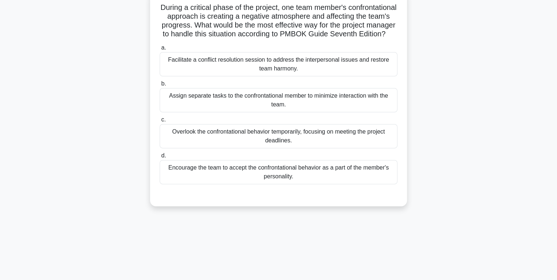
click at [200, 66] on div "Facilitate a conflict resolution session to address the interpersonal issues an…" at bounding box center [279, 64] width 238 height 24
click at [160, 50] on input "a. Facilitate a conflict resolution session to address the interpersonal issues…" at bounding box center [160, 48] width 0 height 5
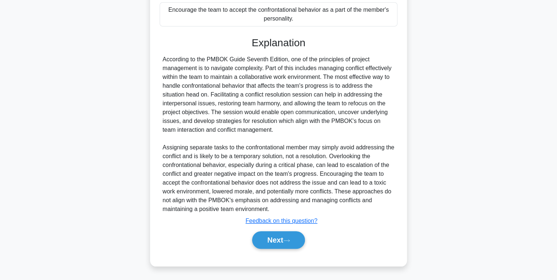
scroll to position [225, 0]
click at [273, 239] on button "Next" at bounding box center [278, 240] width 52 height 18
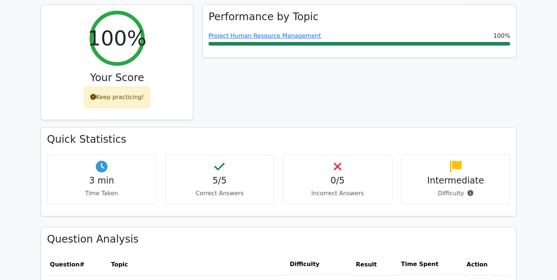
scroll to position [440, 0]
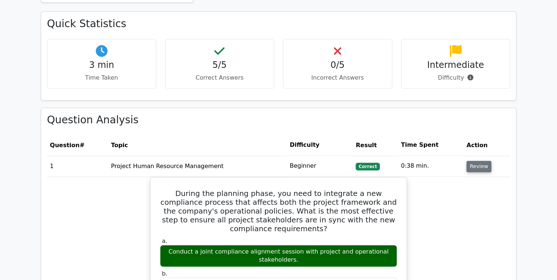
click at [467, 161] on button "Review" at bounding box center [479, 166] width 25 height 11
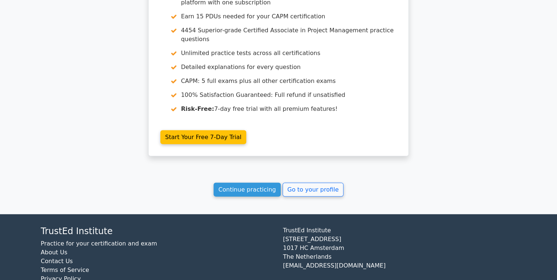
scroll to position [799, 0]
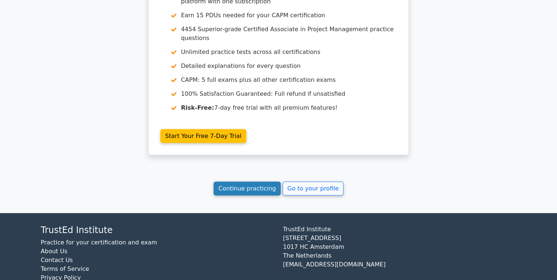
click at [246, 182] on link "Continue practicing" at bounding box center [247, 189] width 67 height 14
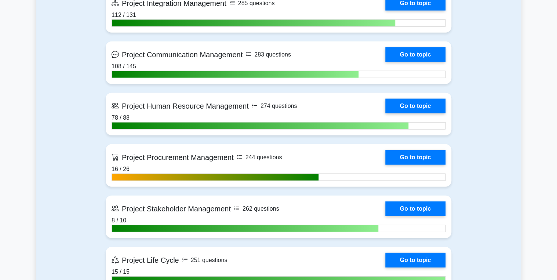
scroll to position [852, 0]
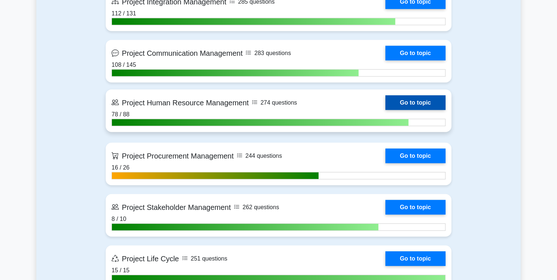
click at [413, 100] on link "Go to topic" at bounding box center [415, 102] width 60 height 15
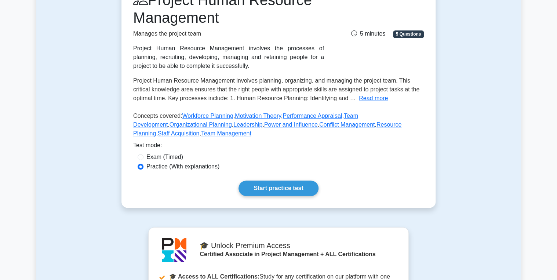
scroll to position [117, 0]
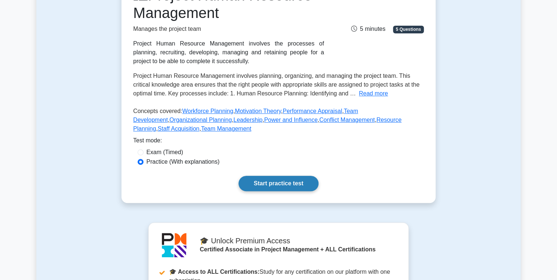
click at [282, 186] on link "Start practice test" at bounding box center [279, 183] width 80 height 15
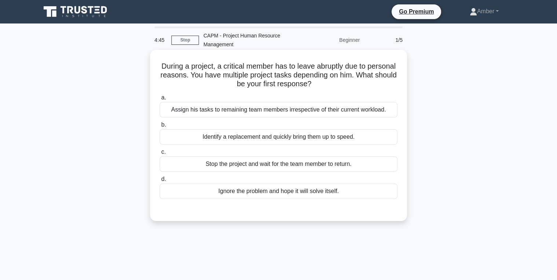
click at [253, 110] on div "Assign his tasks to remaining team members irrespective of their current worklo…" at bounding box center [279, 109] width 238 height 15
click at [160, 100] on input "a. Assign his tasks to remaining team members irrespective of their current wor…" at bounding box center [160, 97] width 0 height 5
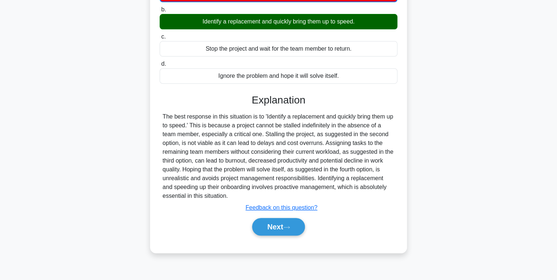
scroll to position [116, 0]
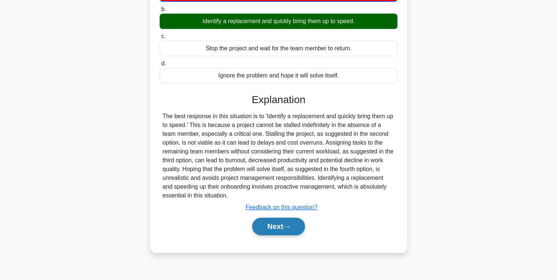
click at [269, 223] on button "Next" at bounding box center [278, 227] width 52 height 18
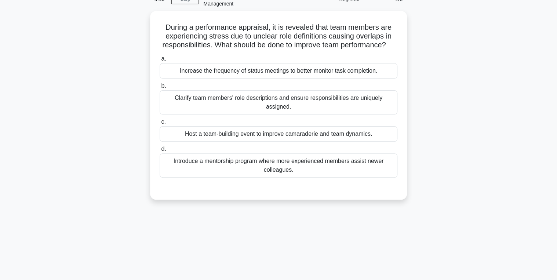
scroll to position [0, 0]
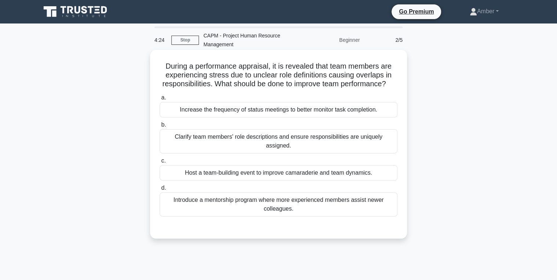
click at [302, 147] on div "Clarify team members' role descriptions and ensure responsibilities are uniquel…" at bounding box center [279, 141] width 238 height 24
click at [160, 127] on input "b. Clarify team members' role descriptions and ensure responsibilities are uniq…" at bounding box center [160, 125] width 0 height 5
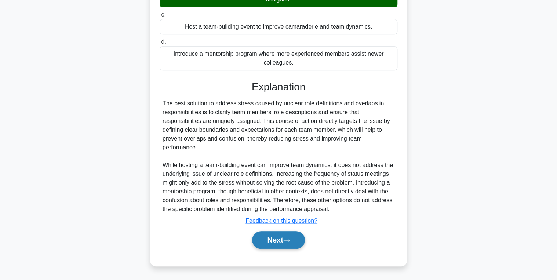
drag, startPoint x: 273, startPoint y: 238, endPoint x: 267, endPoint y: 238, distance: 5.9
click at [273, 238] on button "Next" at bounding box center [278, 240] width 52 height 18
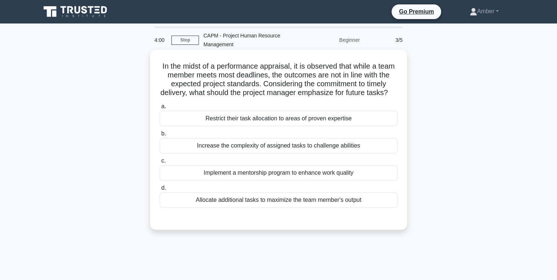
click at [270, 181] on div "Implement a mentorship program to enhance work quality" at bounding box center [279, 172] width 238 height 15
click at [160, 163] on input "c. Implement a mentorship program to enhance work quality" at bounding box center [160, 161] width 0 height 5
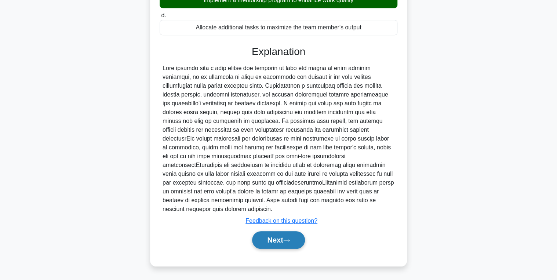
click at [286, 244] on button "Next" at bounding box center [278, 240] width 52 height 18
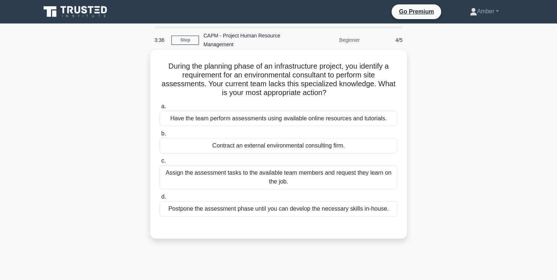
click at [263, 150] on div "Contract an external environmental consulting firm." at bounding box center [279, 145] width 238 height 15
click at [160, 136] on input "b. Contract an external environmental consulting firm." at bounding box center [160, 133] width 0 height 5
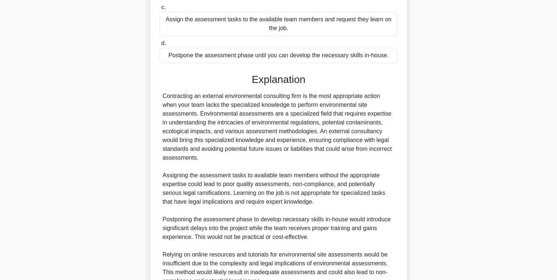
scroll to position [225, 0]
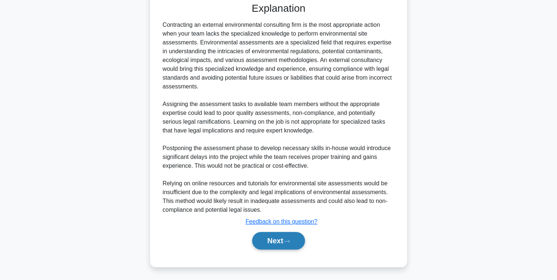
click at [276, 245] on button "Next" at bounding box center [278, 241] width 52 height 18
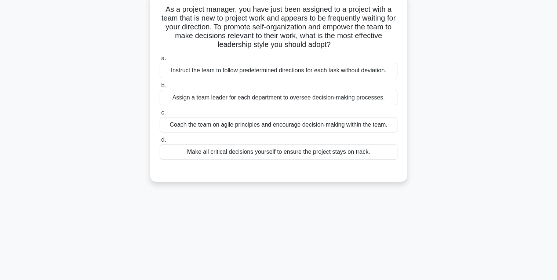
scroll to position [0, 0]
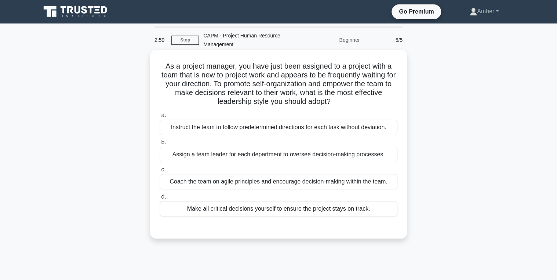
click at [248, 182] on div "Coach the team on agile principles and encourage decision-making within the tea…" at bounding box center [279, 181] width 238 height 15
click at [160, 172] on input "c. Coach the team on agile principles and encourage decision-making within the …" at bounding box center [160, 169] width 0 height 5
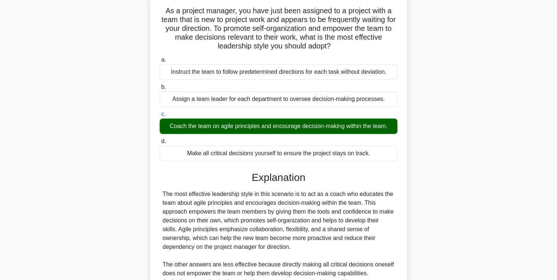
scroll to position [154, 0]
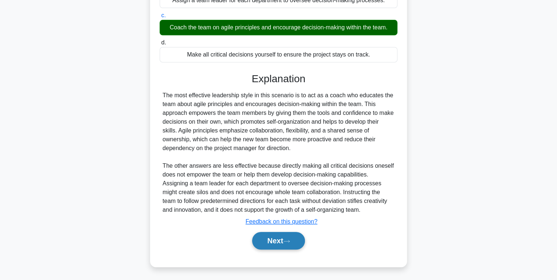
click at [272, 240] on button "Next" at bounding box center [278, 241] width 52 height 18
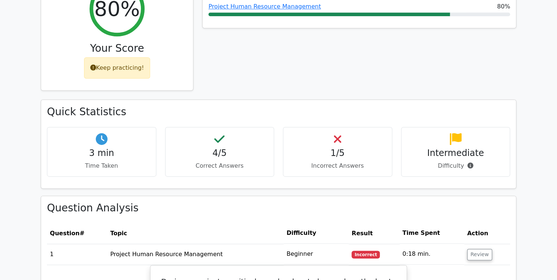
scroll to position [440, 0]
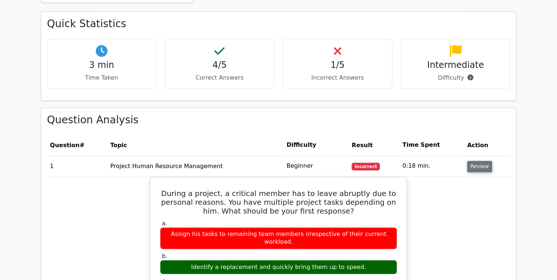
click at [479, 161] on button "Review" at bounding box center [479, 166] width 25 height 11
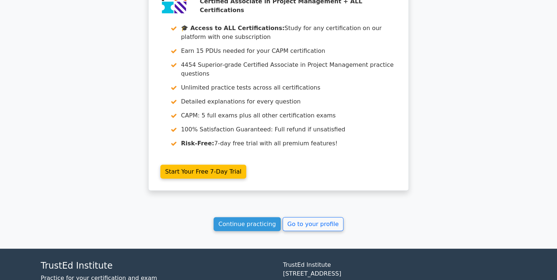
scroll to position [799, 0]
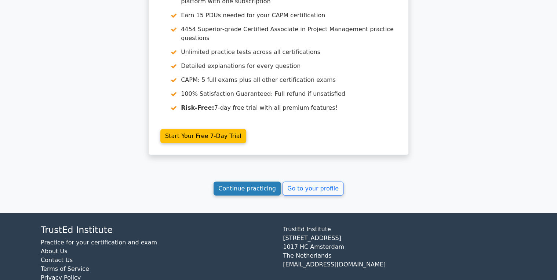
click at [237, 182] on link "Continue practicing" at bounding box center [247, 189] width 67 height 14
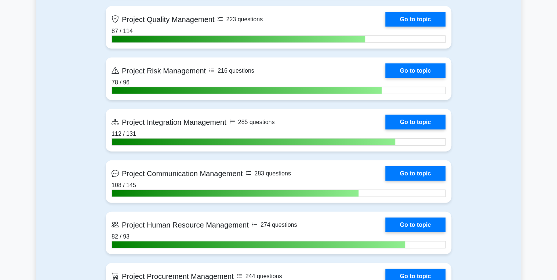
scroll to position [793, 0]
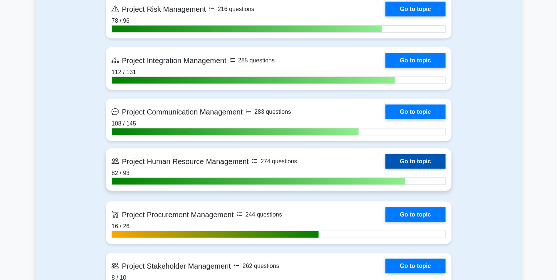
click at [413, 157] on link "Go to topic" at bounding box center [415, 161] width 60 height 15
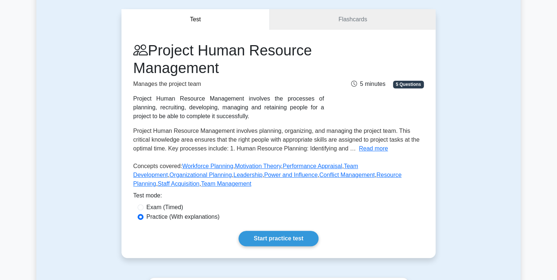
scroll to position [147, 0]
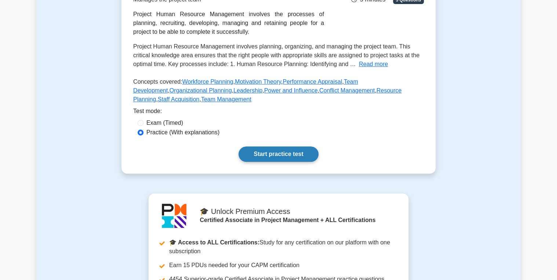
click at [277, 148] on link "Start practice test" at bounding box center [279, 153] width 80 height 15
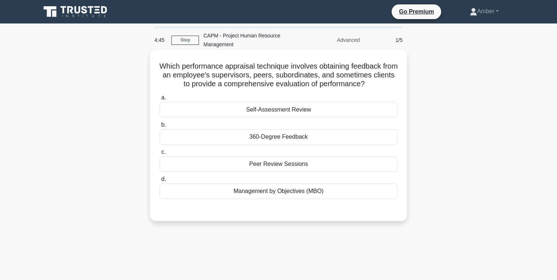
click at [255, 163] on div "Peer Review Sessions" at bounding box center [279, 163] width 238 height 15
click at [160, 155] on input "c. Peer Review Sessions" at bounding box center [160, 152] width 0 height 5
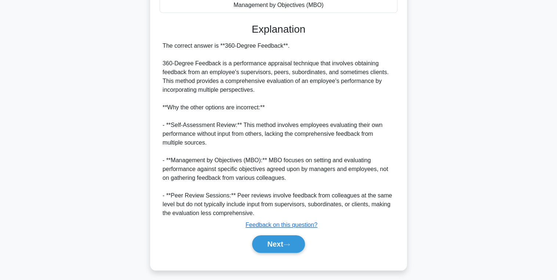
scroll to position [190, 0]
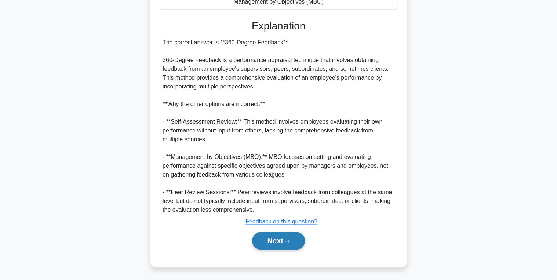
click at [277, 236] on button "Next" at bounding box center [278, 241] width 52 height 18
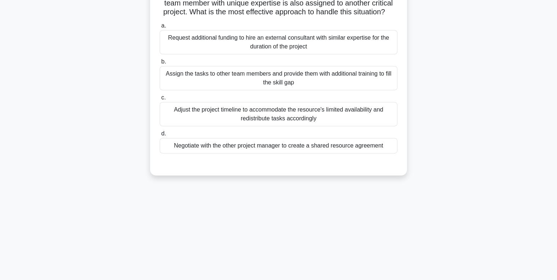
scroll to position [28, 0]
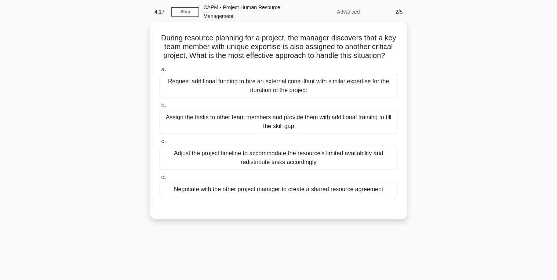
click at [276, 194] on div "Negotiate with the other project manager to create a shared resource agreement" at bounding box center [279, 189] width 238 height 15
click at [160, 180] on input "d. Negotiate with the other project manager to create a shared resource agreeme…" at bounding box center [160, 177] width 0 height 5
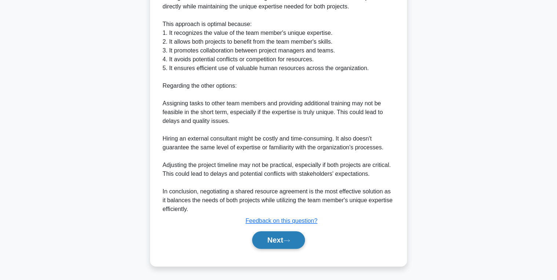
click at [276, 237] on button "Next" at bounding box center [278, 240] width 52 height 18
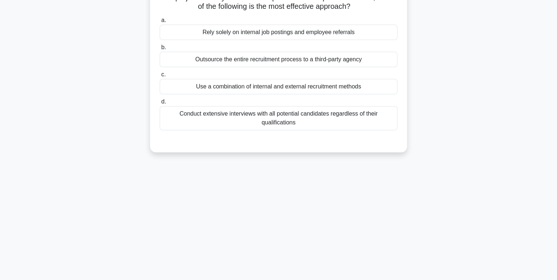
scroll to position [0, 0]
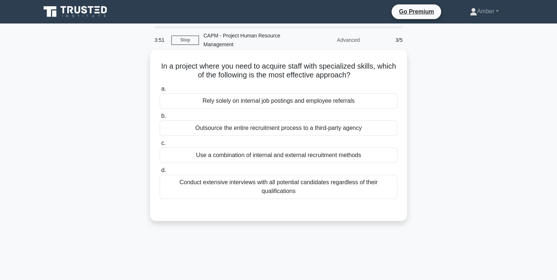
click at [260, 157] on div "Use a combination of internal and external recruitment methods" at bounding box center [279, 155] width 238 height 15
click at [160, 146] on input "c. Use a combination of internal and external recruitment methods" at bounding box center [160, 143] width 0 height 5
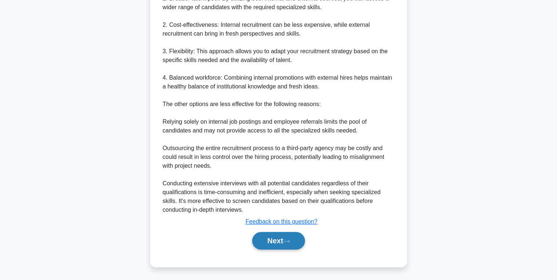
click at [270, 238] on button "Next" at bounding box center [278, 241] width 52 height 18
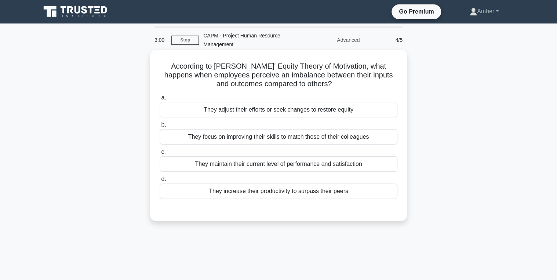
click at [291, 134] on div "They focus on improving their skills to match those of their colleagues" at bounding box center [279, 136] width 238 height 15
click at [160, 127] on input "b. They focus on improving their skills to match those of their colleagues" at bounding box center [160, 125] width 0 height 5
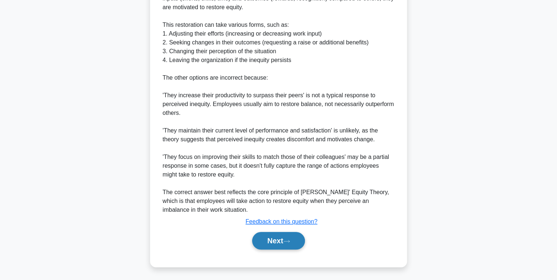
drag, startPoint x: 274, startPoint y: 236, endPoint x: 268, endPoint y: 233, distance: 6.9
click at [273, 236] on button "Next" at bounding box center [278, 241] width 52 height 18
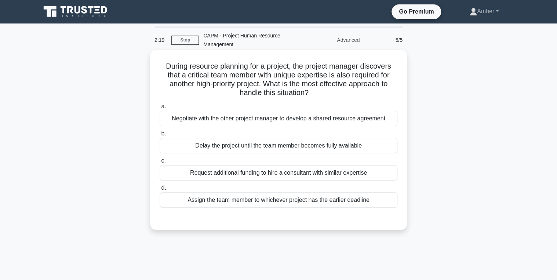
click at [248, 118] on div "Negotiate with the other project manager to develop a shared resource agreement" at bounding box center [279, 118] width 238 height 15
click at [160, 109] on input "a. Negotiate with the other project manager to develop a shared resource agreem…" at bounding box center [160, 106] width 0 height 5
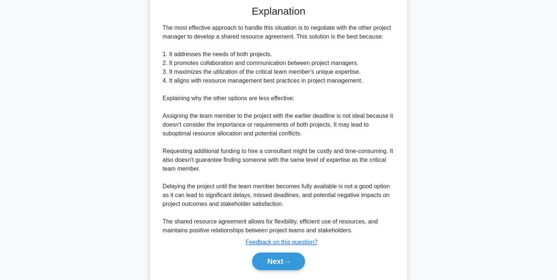
scroll to position [233, 0]
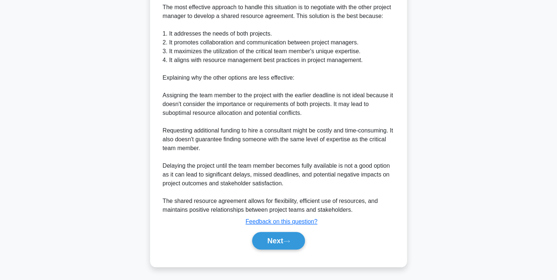
drag, startPoint x: 270, startPoint y: 244, endPoint x: 262, endPoint y: 231, distance: 15.6
click at [270, 244] on button "Next" at bounding box center [278, 241] width 52 height 18
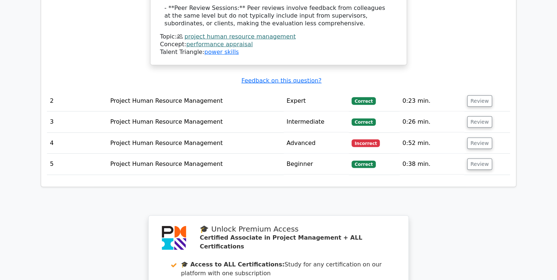
scroll to position [940, 0]
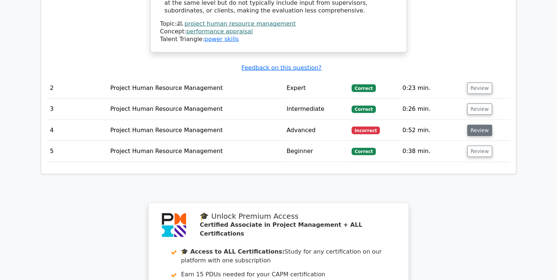
click at [475, 125] on button "Review" at bounding box center [479, 130] width 25 height 11
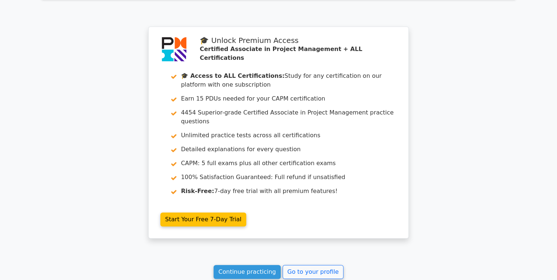
scroll to position [1638, 0]
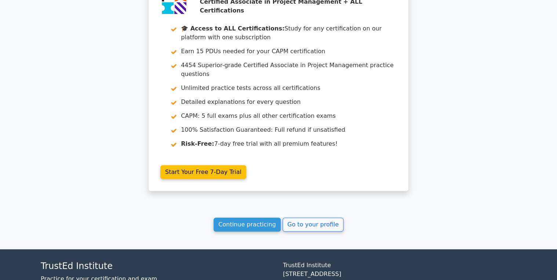
click at [302, 218] on link "Go to your profile" at bounding box center [313, 225] width 61 height 14
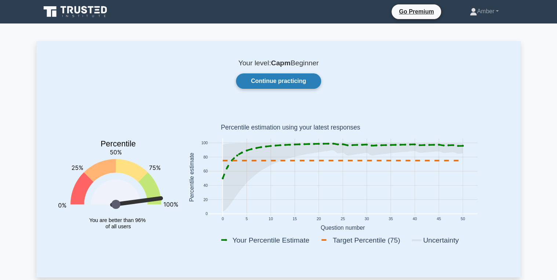
click at [289, 79] on link "Continue practicing" at bounding box center [278, 80] width 85 height 15
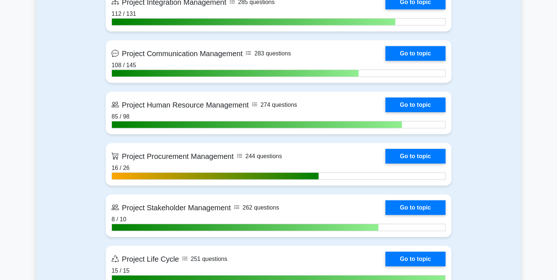
scroll to position [852, 0]
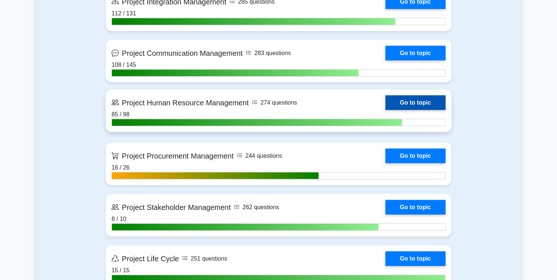
click at [408, 100] on link "Go to topic" at bounding box center [415, 102] width 60 height 15
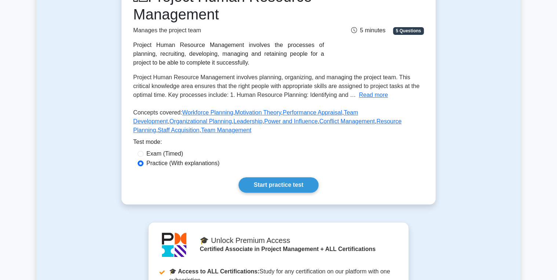
scroll to position [147, 0]
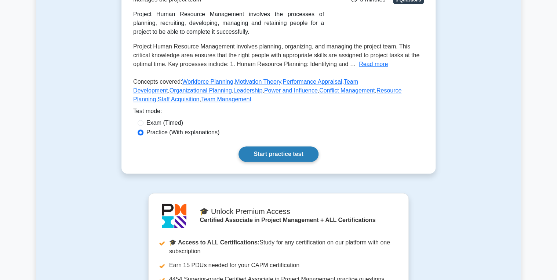
click at [278, 157] on link "Start practice test" at bounding box center [279, 153] width 80 height 15
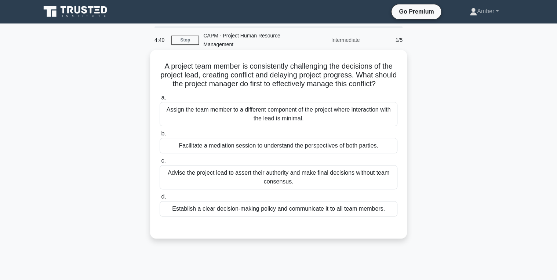
click at [219, 153] on div "Facilitate a mediation session to understand the perspectives of both parties." at bounding box center [279, 145] width 238 height 15
click at [160, 136] on input "b. Facilitate a mediation session to understand the perspectives of both partie…" at bounding box center [160, 133] width 0 height 5
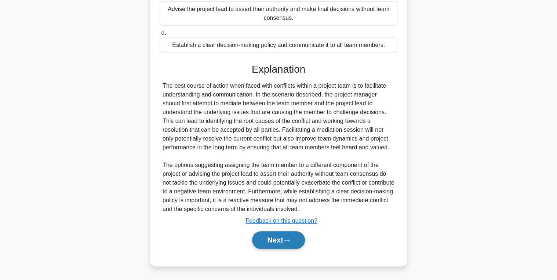
drag, startPoint x: 286, startPoint y: 244, endPoint x: 269, endPoint y: 235, distance: 19.2
click at [286, 244] on button "Next" at bounding box center [278, 240] width 52 height 18
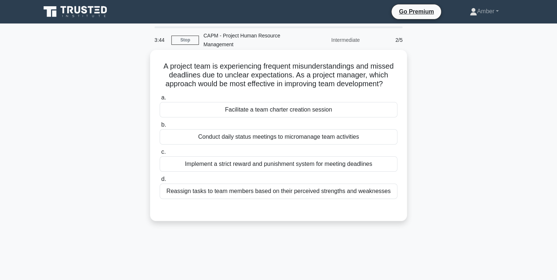
click at [252, 186] on div "Reassign tasks to team members based on their perceived strengths and weaknesses" at bounding box center [279, 191] width 238 height 15
click at [160, 182] on input "d. Reassign tasks to team members based on their perceived strengths and weakne…" at bounding box center [160, 179] width 0 height 5
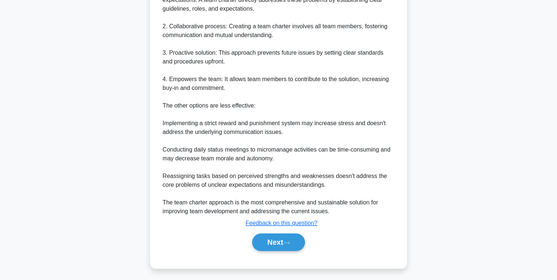
scroll to position [269, 0]
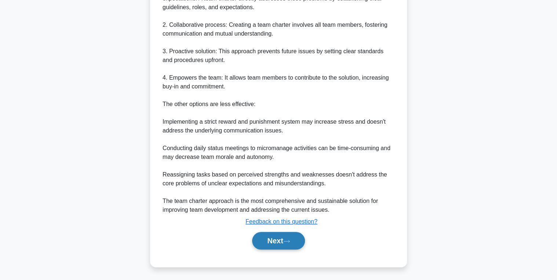
click at [272, 241] on button "Next" at bounding box center [278, 241] width 52 height 18
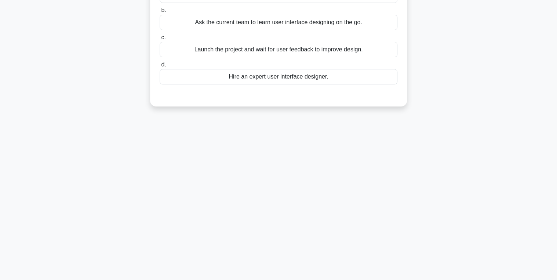
scroll to position [0, 0]
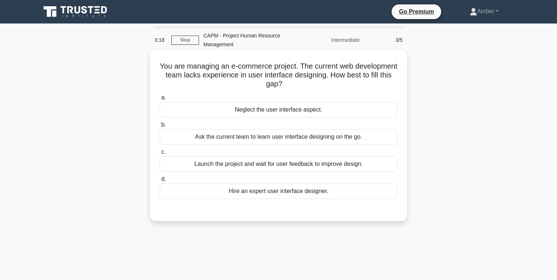
click at [264, 188] on div "Hire an expert user interface designer." at bounding box center [279, 191] width 238 height 15
click at [160, 182] on input "d. Hire an expert user interface designer." at bounding box center [160, 179] width 0 height 5
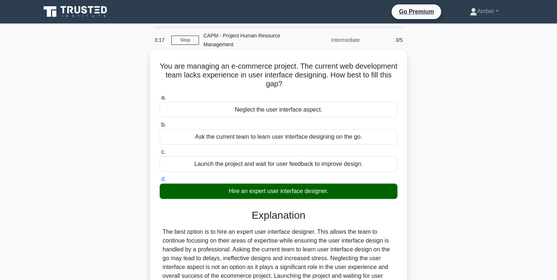
scroll to position [116, 0]
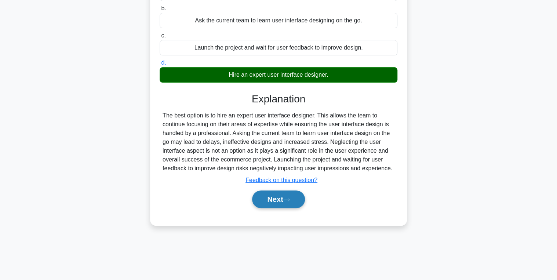
click at [270, 200] on button "Next" at bounding box center [278, 199] width 52 height 18
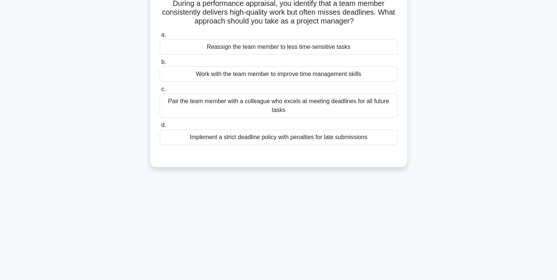
scroll to position [0, 0]
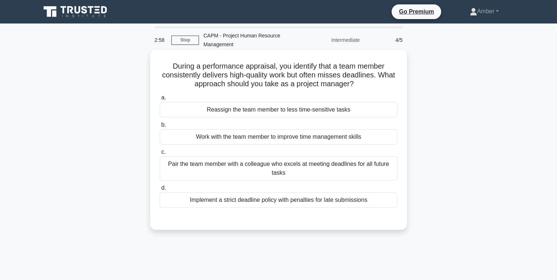
click at [218, 134] on div "Work with the team member to improve time management skills" at bounding box center [279, 136] width 238 height 15
click at [160, 127] on input "b. Work with the team member to improve time management skills" at bounding box center [160, 125] width 0 height 5
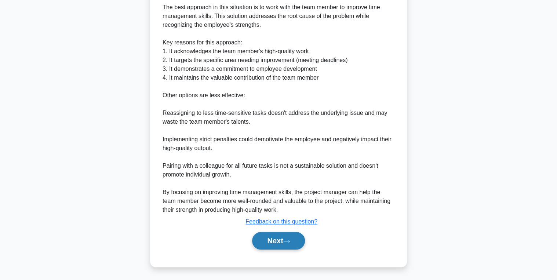
click at [268, 236] on button "Next" at bounding box center [278, 241] width 52 height 18
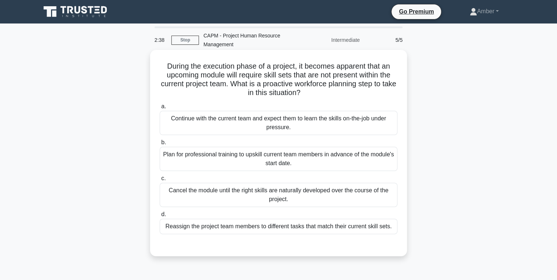
click at [206, 150] on div "Plan for professional training to upskill current team members in advance of th…" at bounding box center [279, 159] width 238 height 24
click at [160, 145] on input "b. Plan for professional training to upskill current team members in advance of…" at bounding box center [160, 142] width 0 height 5
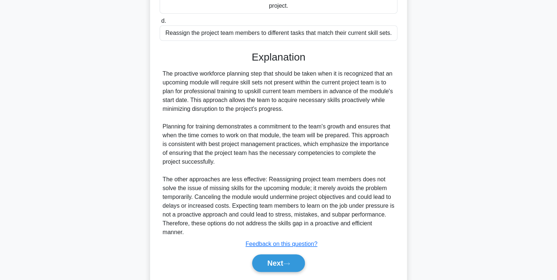
scroll to position [207, 0]
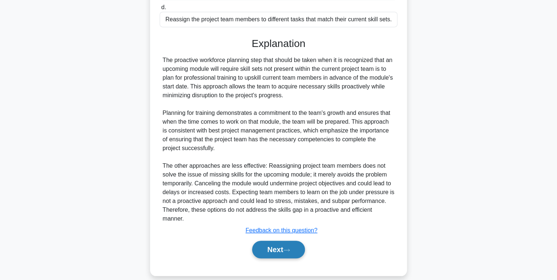
click at [276, 241] on button "Next" at bounding box center [278, 250] width 52 height 18
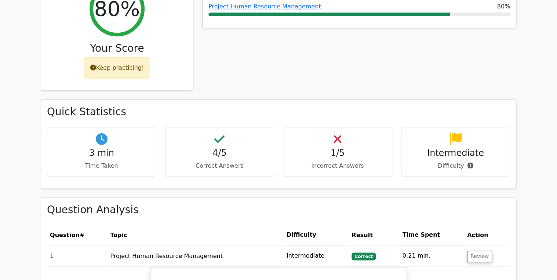
scroll to position [411, 0]
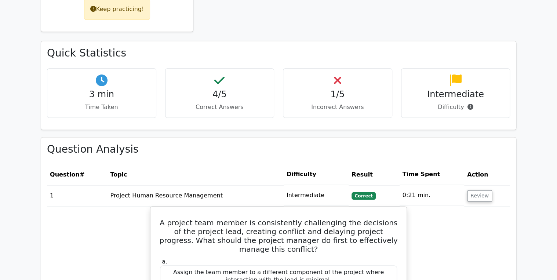
click at [480, 185] on td "Review" at bounding box center [487, 195] width 46 height 21
click at [476, 185] on td "Review" at bounding box center [487, 195] width 46 height 21
click at [476, 190] on button "Review" at bounding box center [479, 195] width 25 height 11
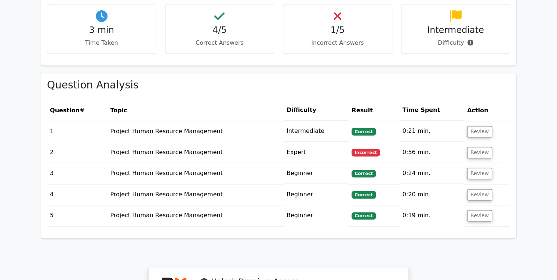
scroll to position [499, 0]
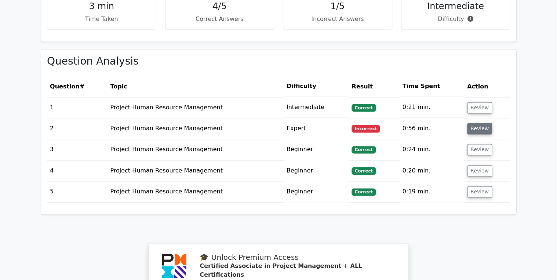
drag, startPoint x: 478, startPoint y: 119, endPoint x: 289, endPoint y: 82, distance: 191.9
click at [477, 123] on button "Review" at bounding box center [479, 128] width 25 height 11
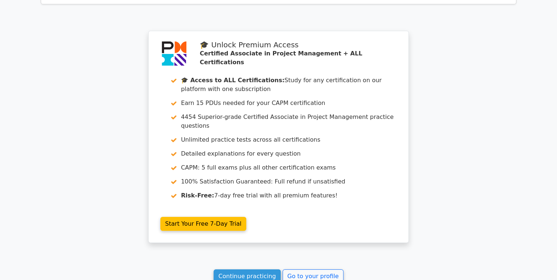
scroll to position [1255, 0]
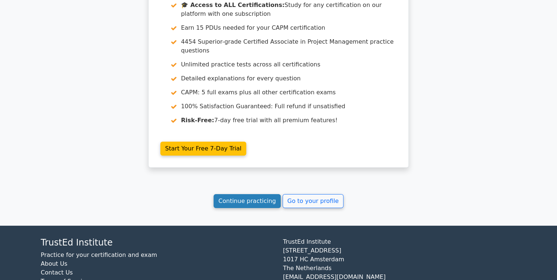
click at [253, 194] on link "Continue practicing" at bounding box center [247, 201] width 67 height 14
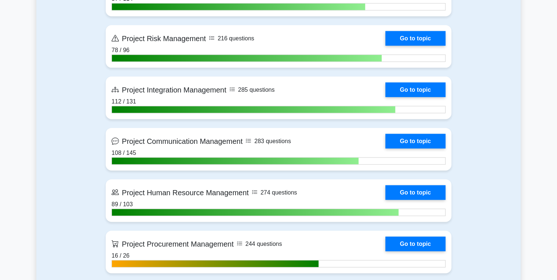
scroll to position [822, 0]
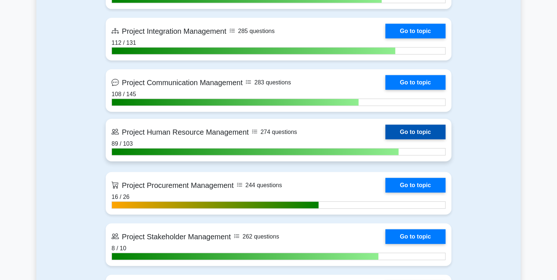
click at [413, 127] on link "Go to topic" at bounding box center [415, 132] width 60 height 15
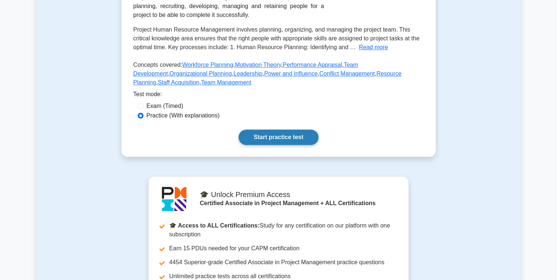
scroll to position [176, 0]
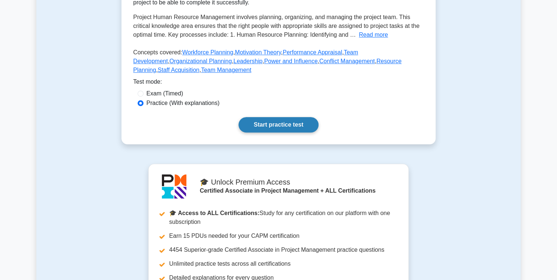
click at [273, 120] on link "Start practice test" at bounding box center [279, 124] width 80 height 15
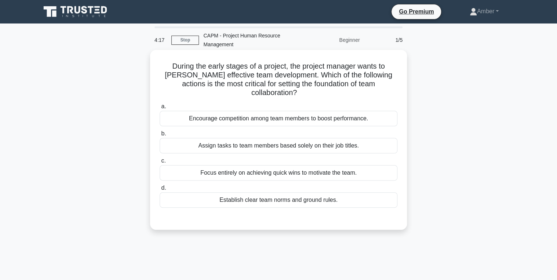
click at [265, 192] on div "Establish clear team norms and ground rules." at bounding box center [279, 199] width 238 height 15
click at [160, 190] on input "d. Establish clear team norms and ground rules." at bounding box center [160, 188] width 0 height 5
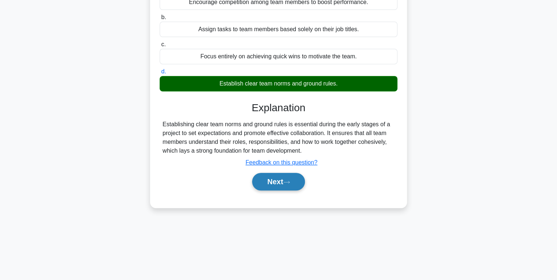
click at [270, 173] on button "Next" at bounding box center [278, 182] width 52 height 18
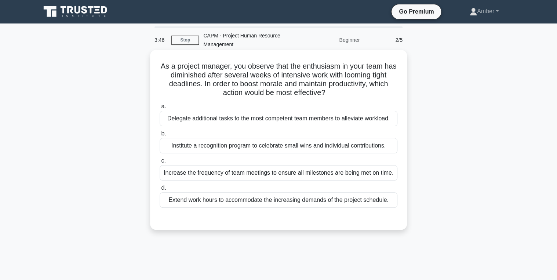
click at [238, 145] on div "Institute a recognition program to celebrate small wins and individual contribu…" at bounding box center [279, 145] width 238 height 15
click at [160, 136] on input "b. Institute a recognition program to celebrate small wins and individual contr…" at bounding box center [160, 133] width 0 height 5
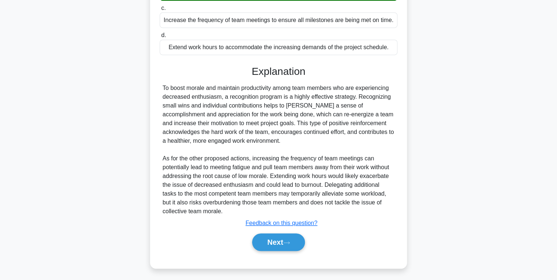
scroll to position [154, 0]
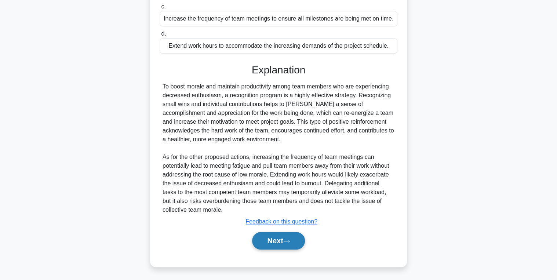
click at [281, 241] on button "Next" at bounding box center [278, 241] width 52 height 18
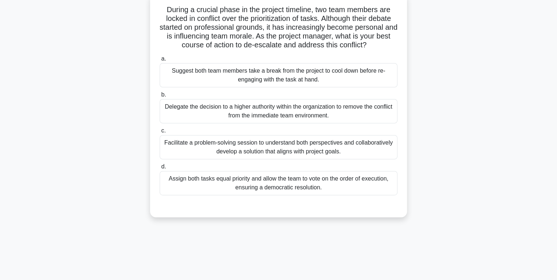
scroll to position [59, 0]
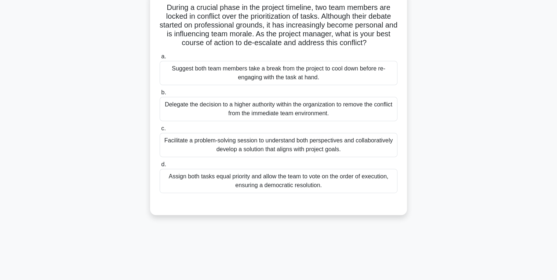
click at [216, 144] on div "Facilitate a problem-solving session to understand both perspectives and collab…" at bounding box center [279, 145] width 238 height 24
click at [160, 131] on input "c. Facilitate a problem-solving session to understand both perspectives and col…" at bounding box center [160, 128] width 0 height 5
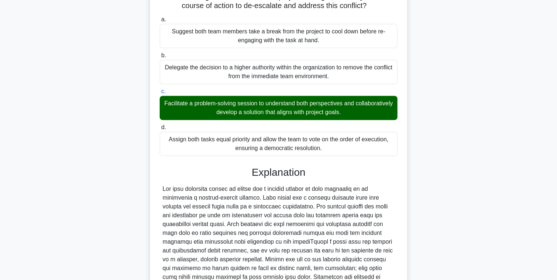
scroll to position [189, 0]
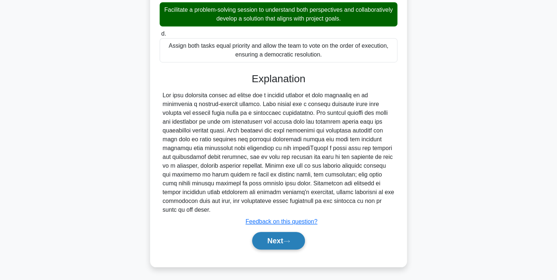
click at [273, 234] on button "Next" at bounding box center [278, 241] width 52 height 18
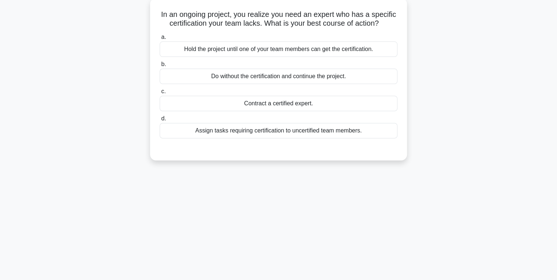
scroll to position [0, 0]
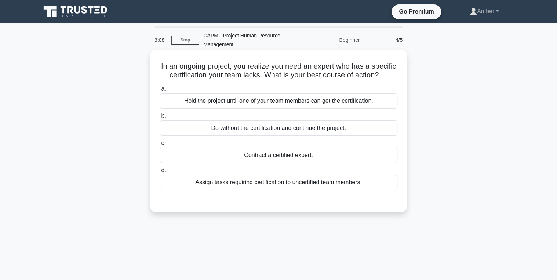
click at [290, 162] on div "Contract a certified expert." at bounding box center [279, 155] width 238 height 15
click at [160, 146] on input "c. Contract a certified expert." at bounding box center [160, 143] width 0 height 5
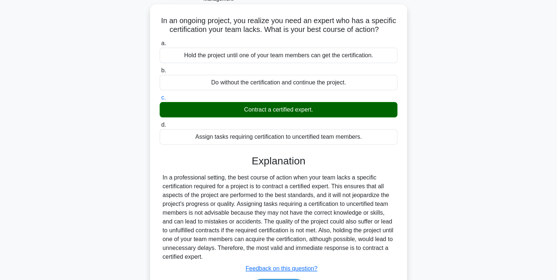
scroll to position [116, 0]
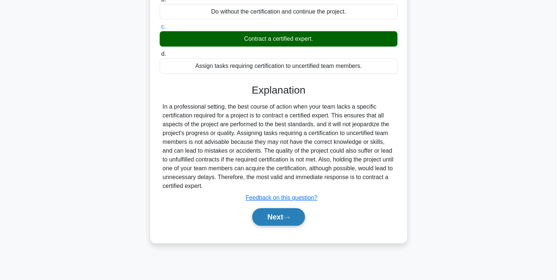
click at [273, 225] on button "Next" at bounding box center [278, 217] width 52 height 18
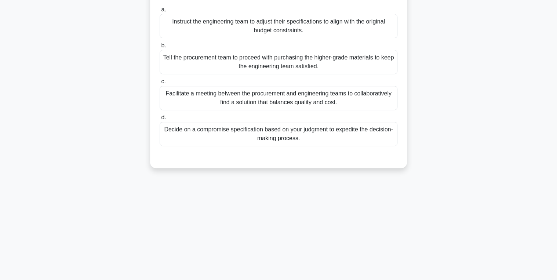
scroll to position [28, 0]
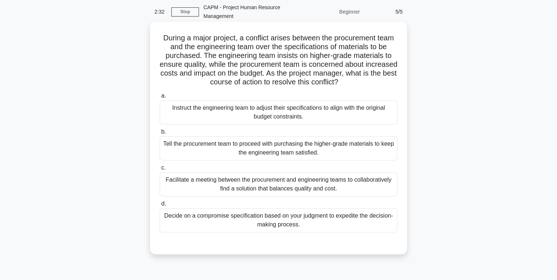
click at [231, 180] on div "Facilitate a meeting between the procurement and engineering teams to collabora…" at bounding box center [279, 184] width 238 height 24
click at [160, 170] on input "c. Facilitate a meeting between the procurement and engineering teams to collab…" at bounding box center [160, 168] width 0 height 5
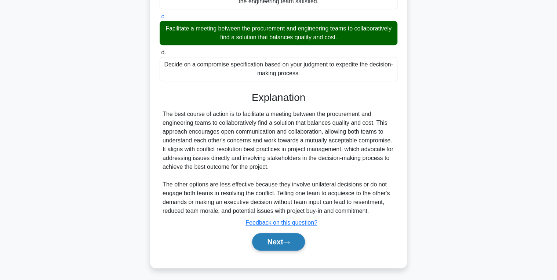
scroll to position [181, 0]
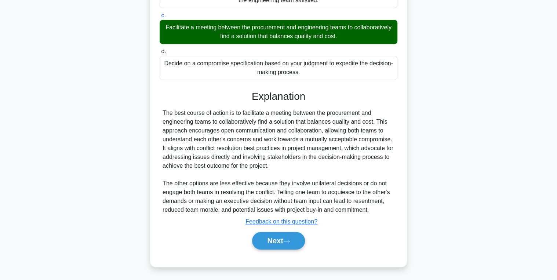
drag, startPoint x: 277, startPoint y: 235, endPoint x: 257, endPoint y: 225, distance: 22.5
click at [277, 235] on button "Next" at bounding box center [278, 241] width 52 height 18
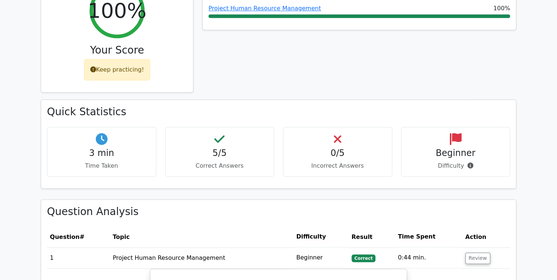
scroll to position [411, 0]
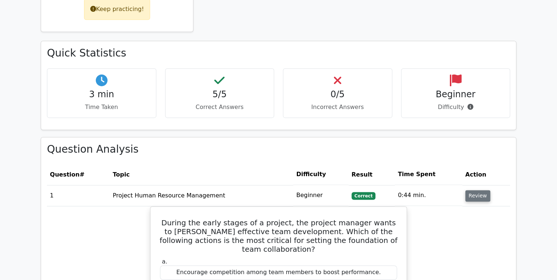
click at [477, 190] on button "Review" at bounding box center [477, 195] width 25 height 11
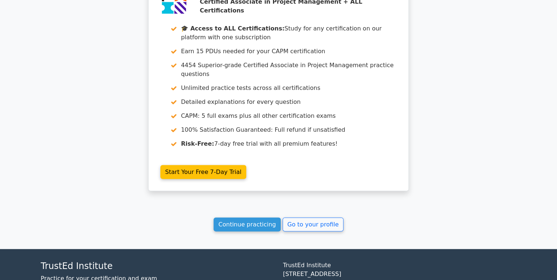
scroll to position [763, 0]
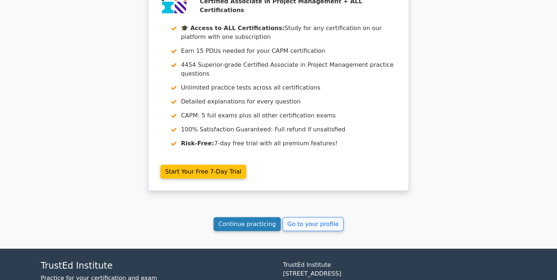
click at [233, 217] on link "Continue practicing" at bounding box center [247, 224] width 67 height 14
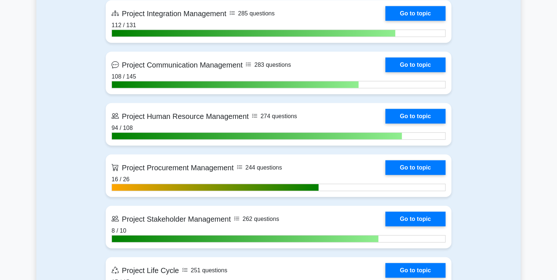
scroll to position [852, 0]
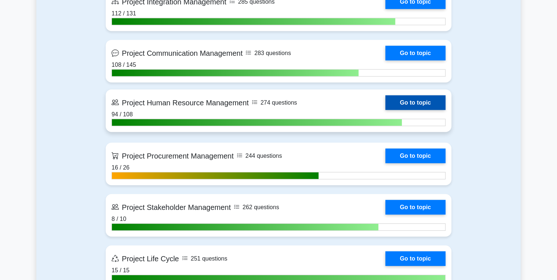
click at [406, 104] on link "Go to topic" at bounding box center [415, 102] width 60 height 15
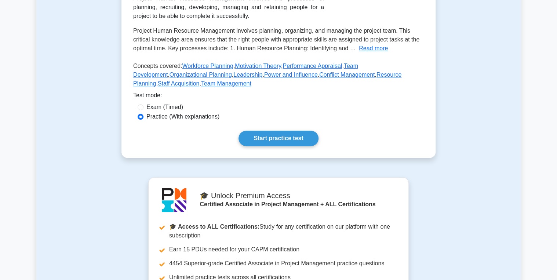
scroll to position [176, 0]
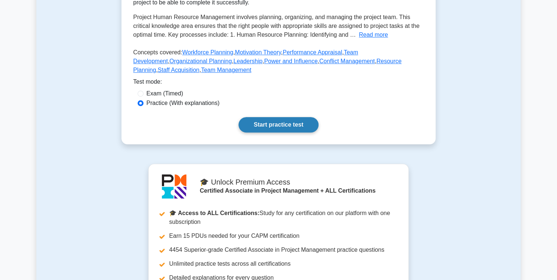
click at [277, 128] on link "Start practice test" at bounding box center [279, 124] width 80 height 15
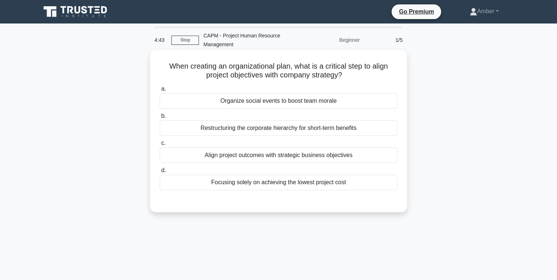
click at [237, 141] on label "c. Align project outcomes with strategic business objectives" at bounding box center [279, 151] width 238 height 24
click at [160, 141] on input "c. Align project outcomes with strategic business objectives" at bounding box center [160, 143] width 0 height 5
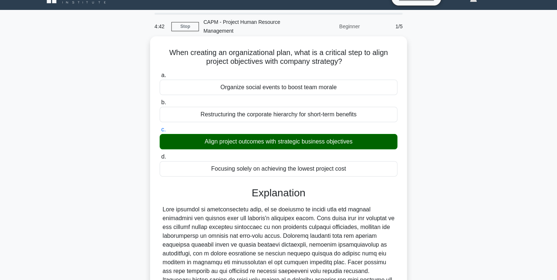
scroll to position [137, 0]
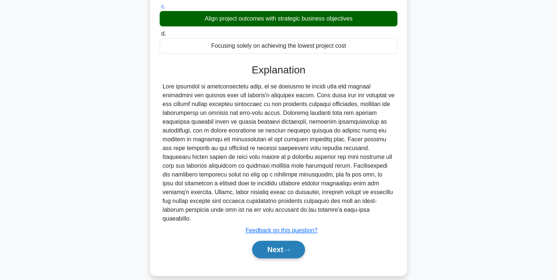
click at [271, 241] on button "Next" at bounding box center [278, 250] width 52 height 18
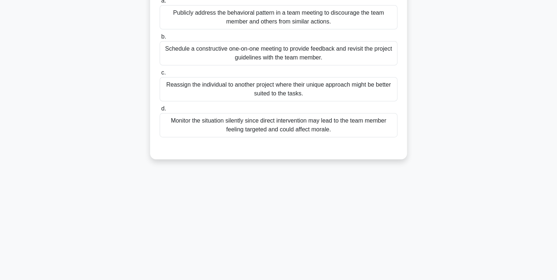
scroll to position [0, 0]
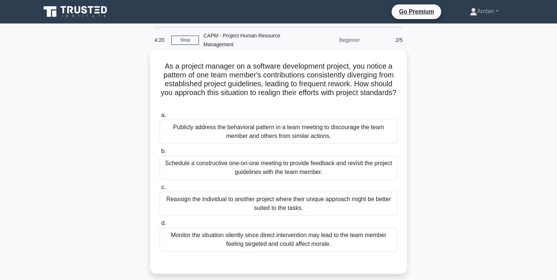
click at [264, 158] on div "Schedule a constructive one-on-one meeting to provide feedback and revisit the …" at bounding box center [279, 168] width 238 height 24
click at [160, 154] on input "b. Schedule a constructive one-on-one meeting to provide feedback and revisit t…" at bounding box center [160, 151] width 0 height 5
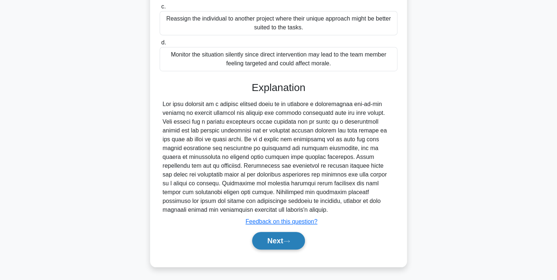
click at [272, 240] on button "Next" at bounding box center [278, 241] width 52 height 18
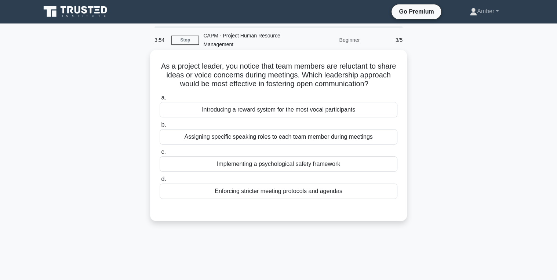
click at [308, 170] on div "Implementing a psychological safety framework" at bounding box center [279, 163] width 238 height 15
click at [160, 155] on input "c. Implementing a psychological safety framework" at bounding box center [160, 152] width 0 height 5
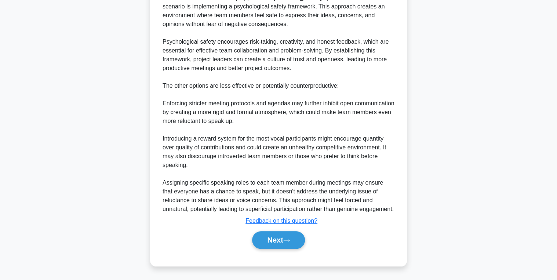
scroll to position [242, 0]
click at [276, 247] on button "Next" at bounding box center [278, 240] width 52 height 18
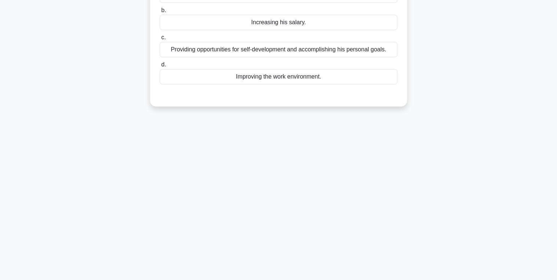
scroll to position [0, 0]
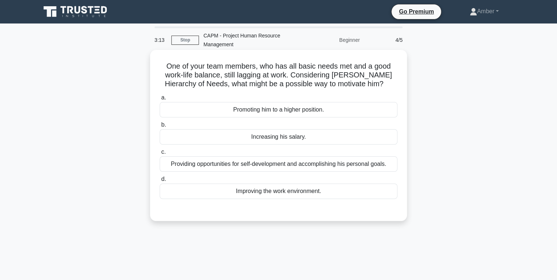
click at [253, 107] on div "Promoting him to a higher position." at bounding box center [279, 109] width 238 height 15
click at [160, 100] on input "a. Promoting him to a higher position." at bounding box center [160, 97] width 0 height 5
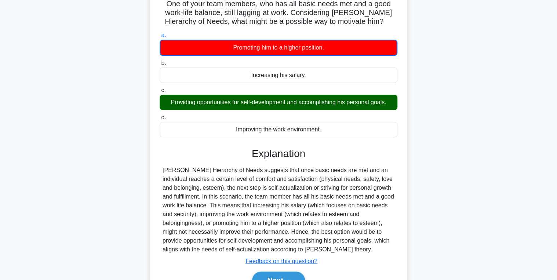
scroll to position [116, 0]
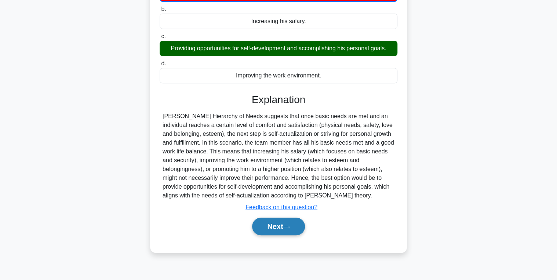
click at [261, 224] on button "Next" at bounding box center [278, 227] width 52 height 18
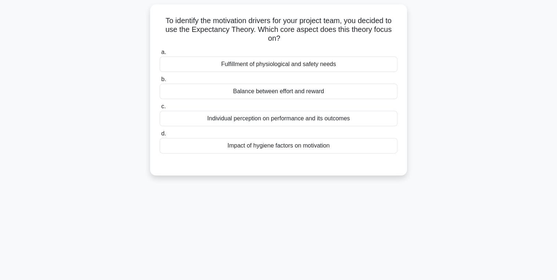
scroll to position [0, 0]
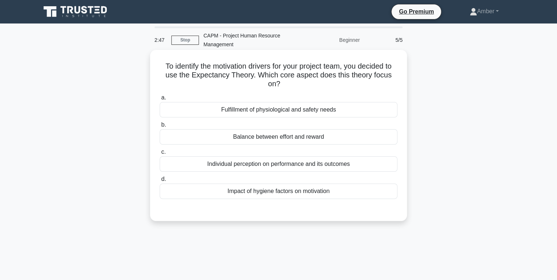
click at [275, 138] on div "Balance between effort and reward" at bounding box center [279, 136] width 238 height 15
click at [160, 127] on input "b. Balance between effort and reward" at bounding box center [160, 125] width 0 height 5
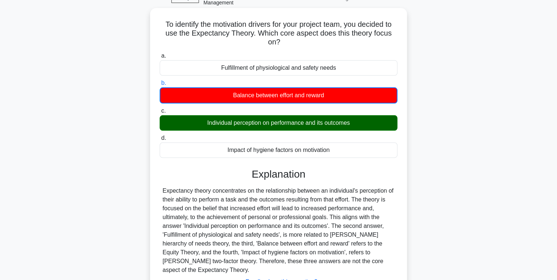
scroll to position [116, 0]
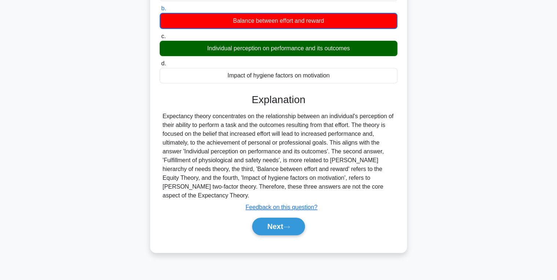
drag, startPoint x: 264, startPoint y: 202, endPoint x: 268, endPoint y: 207, distance: 6.5
click at [264, 203] on div "Submit feedback Feedback on this question?" at bounding box center [282, 207] width 238 height 9
click at [268, 218] on button "Next" at bounding box center [278, 227] width 52 height 18
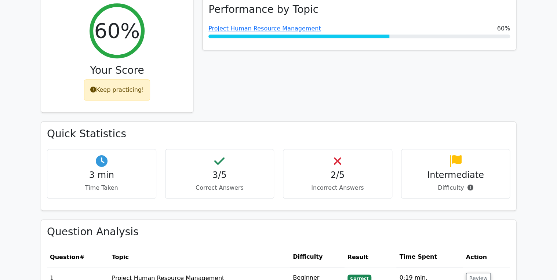
scroll to position [382, 0]
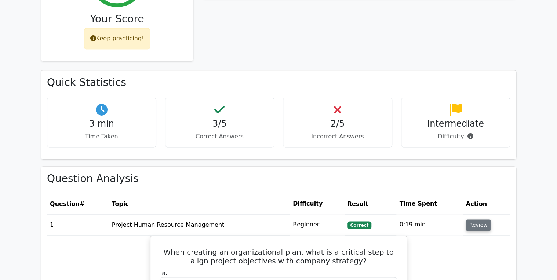
click at [474, 219] on button "Review" at bounding box center [478, 224] width 25 height 11
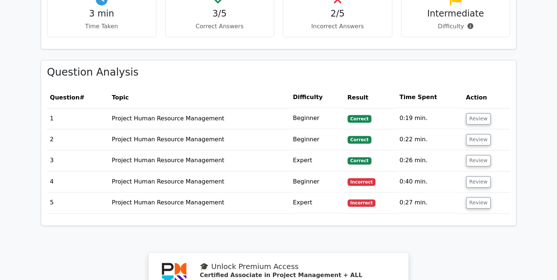
scroll to position [499, 0]
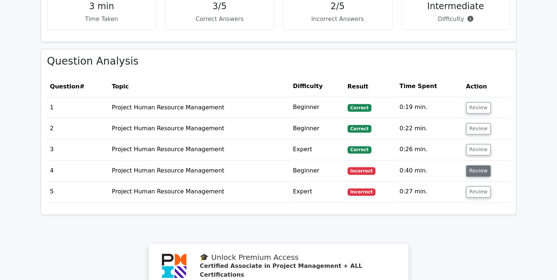
click at [472, 165] on button "Review" at bounding box center [478, 170] width 25 height 11
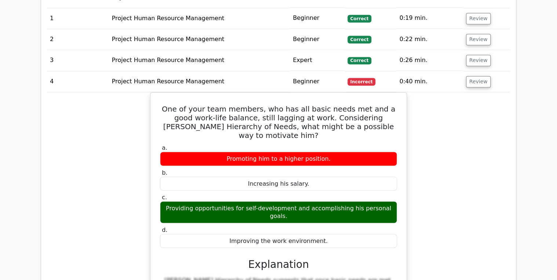
scroll to position [587, 0]
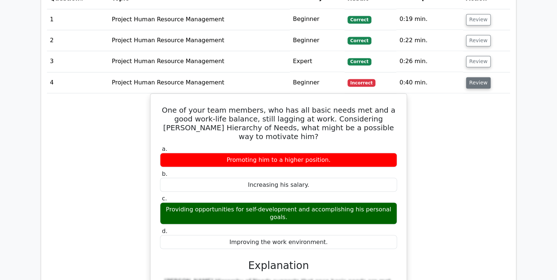
click at [479, 77] on button "Review" at bounding box center [478, 82] width 25 height 11
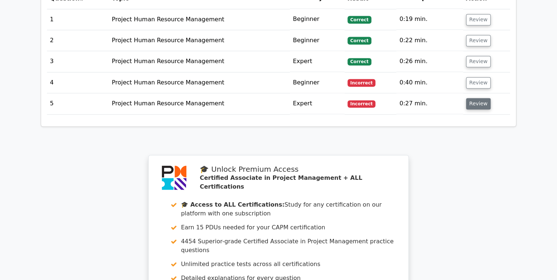
click at [474, 98] on button "Review" at bounding box center [478, 103] width 25 height 11
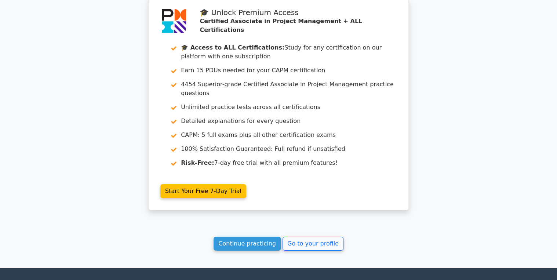
scroll to position [1110, 0]
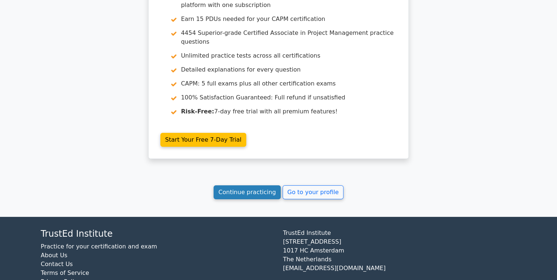
click at [236, 185] on link "Continue practicing" at bounding box center [247, 192] width 67 height 14
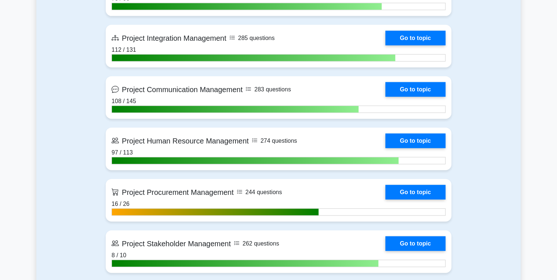
scroll to position [822, 0]
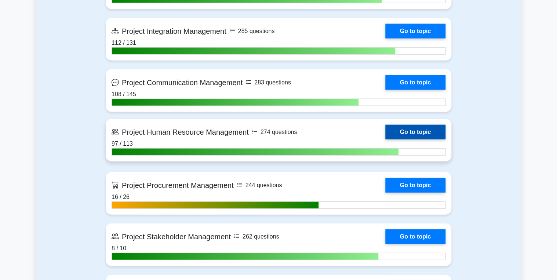
click at [411, 131] on link "Go to topic" at bounding box center [415, 132] width 60 height 15
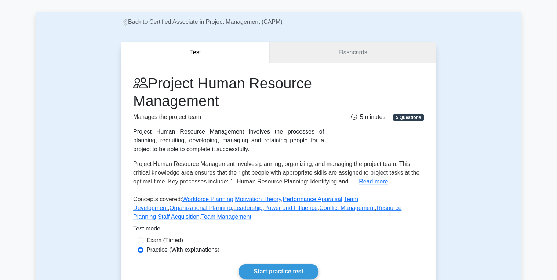
scroll to position [117, 0]
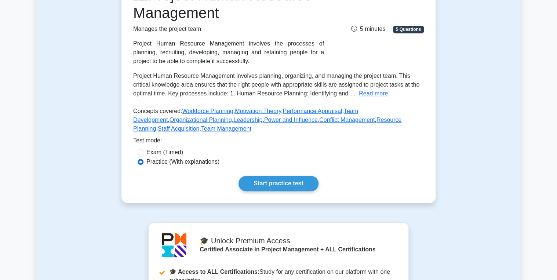
click at [255, 173] on div "Project Human Resource Management Manages the project team Project Human Resour…" at bounding box center [278, 89] width 314 height 228
click at [281, 192] on div "Project Human Resource Management Manages the project team Project Human Resour…" at bounding box center [278, 89] width 314 height 228
click at [271, 178] on link "Start practice test" at bounding box center [279, 183] width 80 height 15
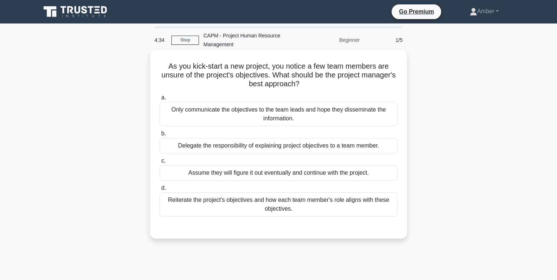
click at [207, 192] on div "Reiterate the project's objectives and how each team member's role aligns with …" at bounding box center [279, 204] width 238 height 24
click at [160, 190] on input "d. Reiterate the project's objectives and how each team member's role aligns wi…" at bounding box center [160, 188] width 0 height 5
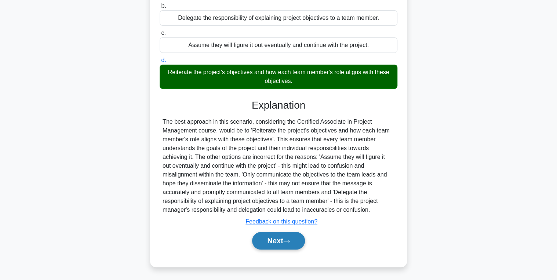
click at [270, 242] on button "Next" at bounding box center [278, 241] width 52 height 18
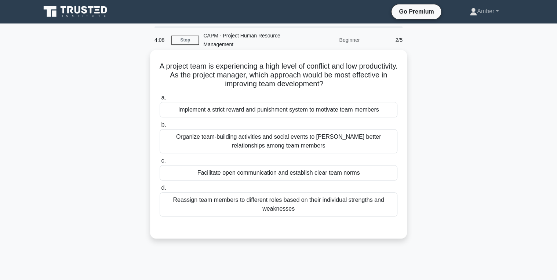
click at [284, 142] on div "Organize team-building activities and social events to foster better relationsh…" at bounding box center [279, 141] width 238 height 24
click at [160, 127] on input "b. Organize team-building activities and social events to foster better relatio…" at bounding box center [160, 125] width 0 height 5
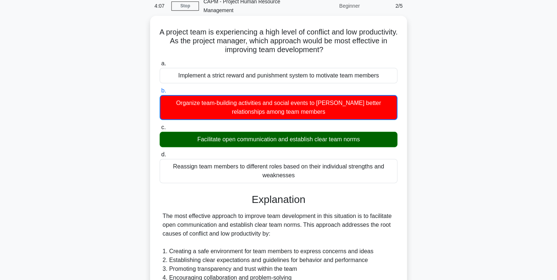
scroll to position [117, 0]
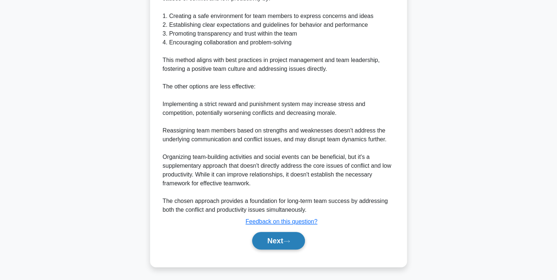
click at [276, 238] on button "Next" at bounding box center [278, 241] width 52 height 18
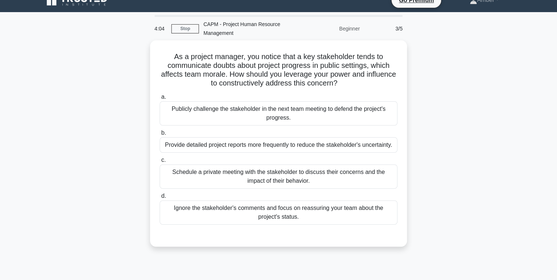
scroll to position [0, 0]
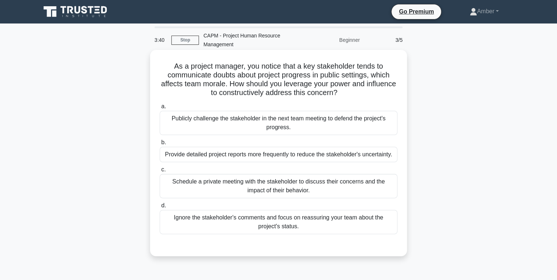
click at [221, 179] on div "Schedule a private meeting with the stakeholder to discuss their concerns and t…" at bounding box center [279, 186] width 238 height 24
click at [160, 172] on input "c. Schedule a private meeting with the stakeholder to discuss their concerns an…" at bounding box center [160, 169] width 0 height 5
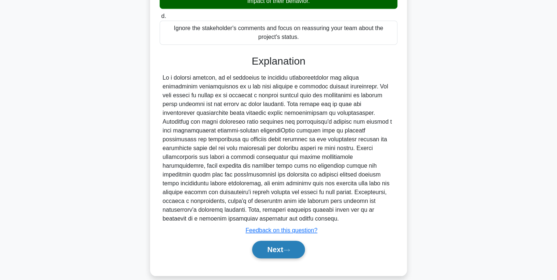
click at [278, 241] on button "Next" at bounding box center [278, 250] width 52 height 18
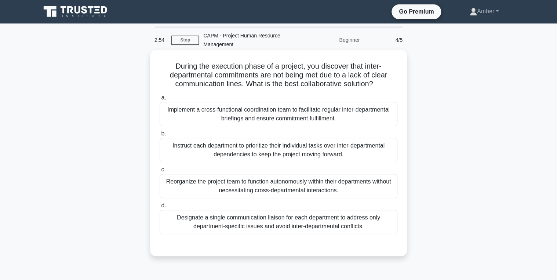
click at [248, 106] on div "Implement a cross-functional coordination team to facilitate regular inter-depa…" at bounding box center [279, 114] width 238 height 24
click at [160, 100] on input "a. Implement a cross-functional coordination team to facilitate regular inter-d…" at bounding box center [160, 97] width 0 height 5
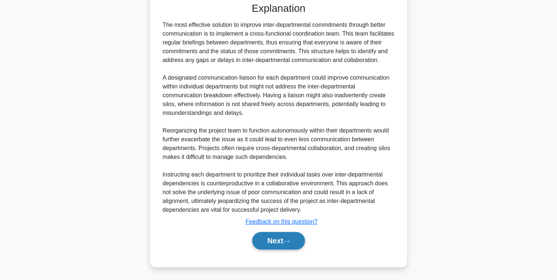
click at [268, 241] on button "Next" at bounding box center [278, 241] width 52 height 18
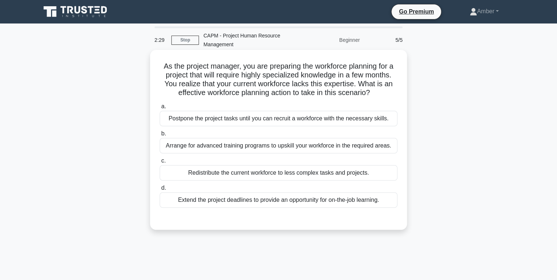
click at [309, 143] on div "Arrange for advanced training programs to upskill your workforce in the require…" at bounding box center [279, 145] width 238 height 15
click at [160, 136] on input "b. Arrange for advanced training programs to upskill your workforce in the requ…" at bounding box center [160, 133] width 0 height 5
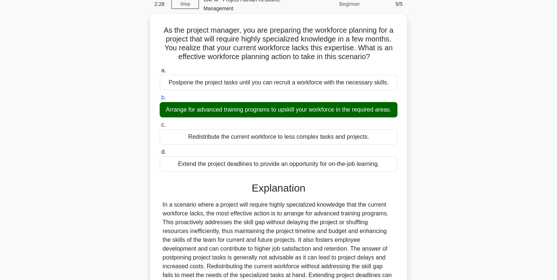
scroll to position [128, 0]
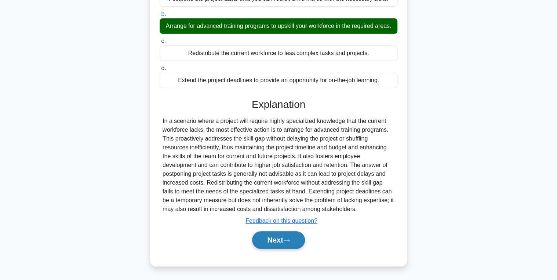
click at [293, 243] on button "Next" at bounding box center [278, 240] width 52 height 18
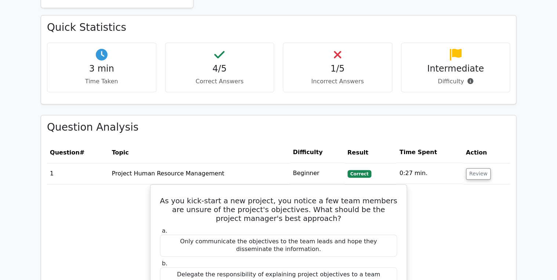
scroll to position [470, 0]
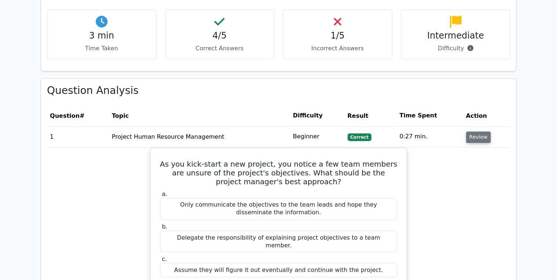
click at [477, 131] on button "Review" at bounding box center [478, 136] width 25 height 11
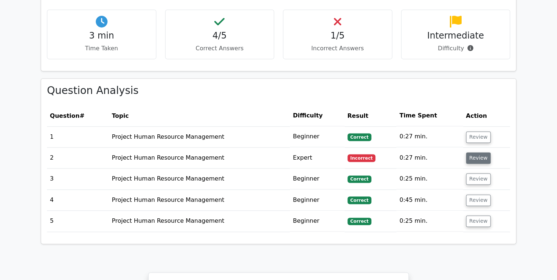
click at [473, 152] on button "Review" at bounding box center [478, 157] width 25 height 11
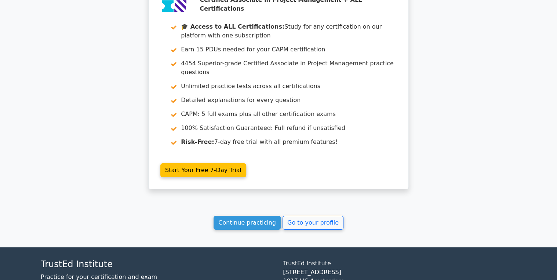
scroll to position [1255, 0]
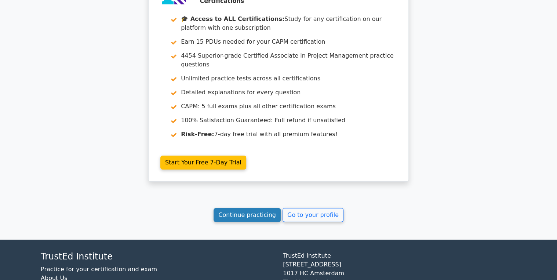
click at [237, 208] on link "Continue practicing" at bounding box center [247, 215] width 67 height 14
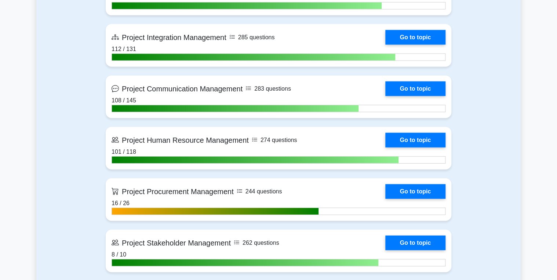
scroll to position [822, 0]
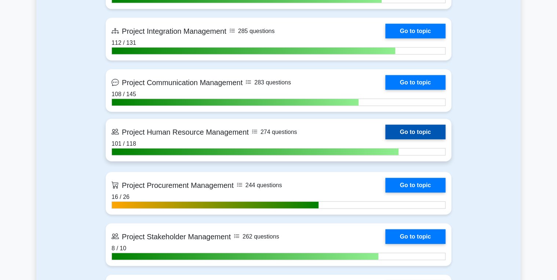
click at [417, 128] on link "Go to topic" at bounding box center [415, 132] width 60 height 15
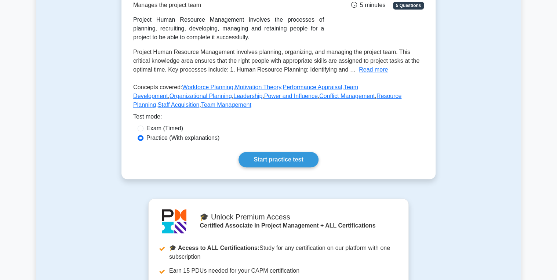
scroll to position [147, 0]
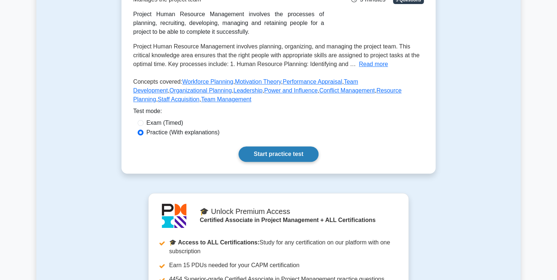
click at [275, 151] on link "Start practice test" at bounding box center [279, 153] width 80 height 15
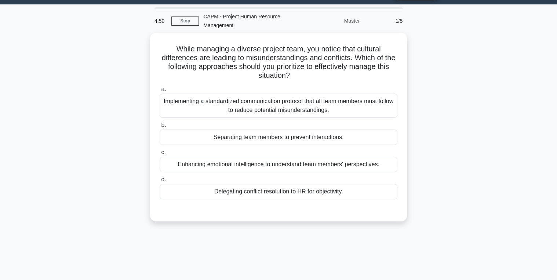
scroll to position [29, 0]
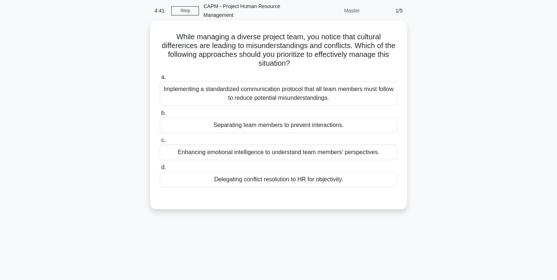
click at [240, 95] on div "Implementing a standardized communication protocol that all team members must f…" at bounding box center [279, 93] width 238 height 24
click at [160, 80] on input "a. Implementing a standardized communication protocol that all team members mus…" at bounding box center [160, 77] width 0 height 5
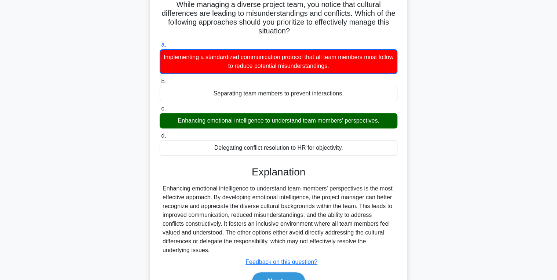
scroll to position [116, 0]
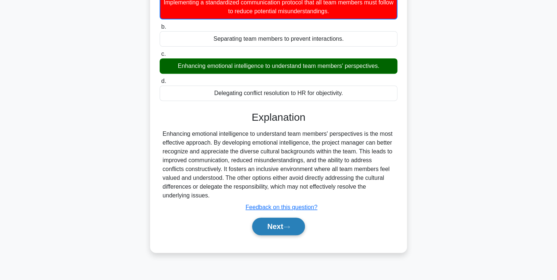
click at [264, 228] on button "Next" at bounding box center [278, 227] width 52 height 18
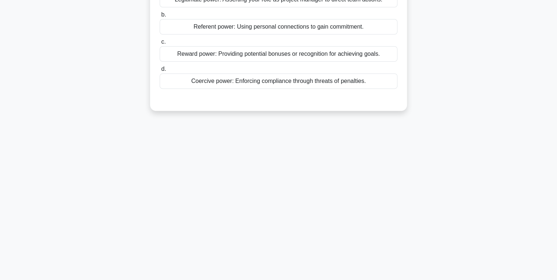
scroll to position [0, 0]
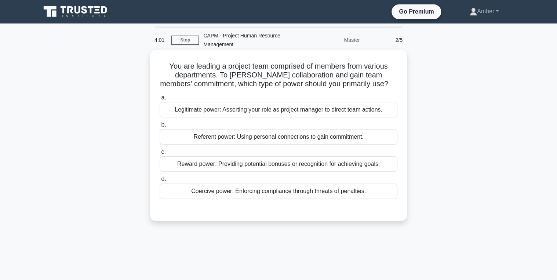
click at [235, 109] on div "Legitimate power: Asserting your role as project manager to direct team actions." at bounding box center [279, 109] width 238 height 15
click at [160, 100] on input "a. Legitimate power: Asserting your role as project manager to direct team acti…" at bounding box center [160, 97] width 0 height 5
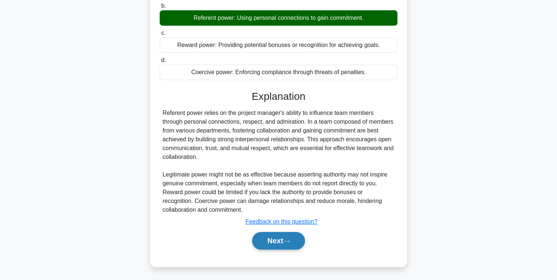
click at [261, 236] on button "Next" at bounding box center [278, 241] width 52 height 18
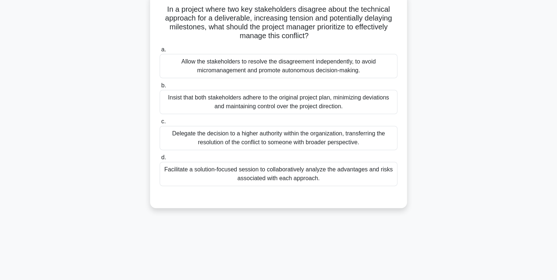
scroll to position [88, 0]
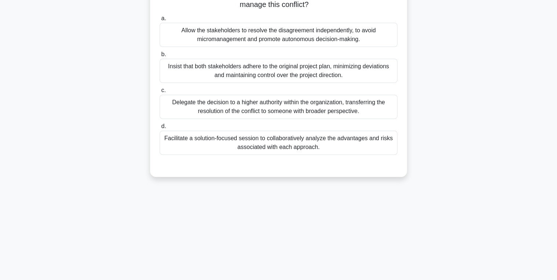
click at [261, 143] on div "Facilitate a solution-focused session to collaboratively analyze the advantages…" at bounding box center [279, 143] width 238 height 24
click at [160, 129] on input "d. Facilitate a solution-focused session to collaboratively analyze the advanta…" at bounding box center [160, 126] width 0 height 5
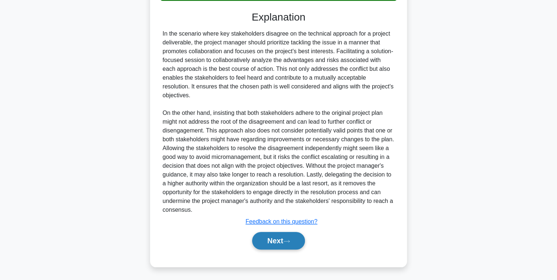
click at [261, 242] on button "Next" at bounding box center [278, 241] width 52 height 18
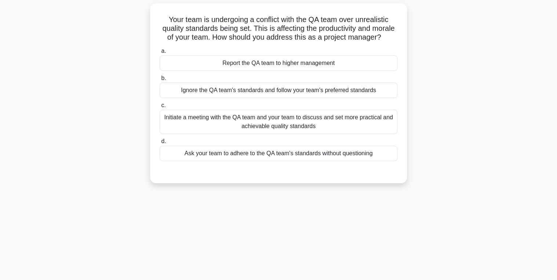
scroll to position [59, 0]
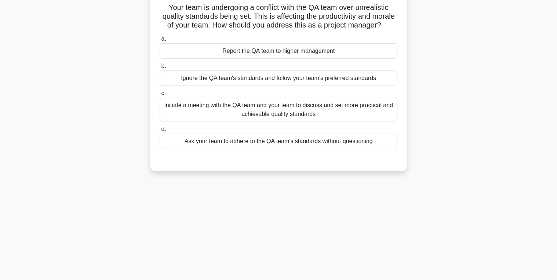
click at [229, 114] on div "Initiate a meeting with the QA team and your team to discuss and set more pract…" at bounding box center [279, 110] width 238 height 24
click at [160, 96] on input "c. Initiate a meeting with the QA team and your team to discuss and set more pr…" at bounding box center [160, 93] width 0 height 5
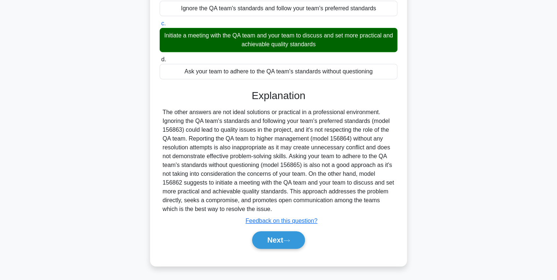
scroll to position [137, 0]
click at [272, 241] on button "Next" at bounding box center [278, 240] width 52 height 18
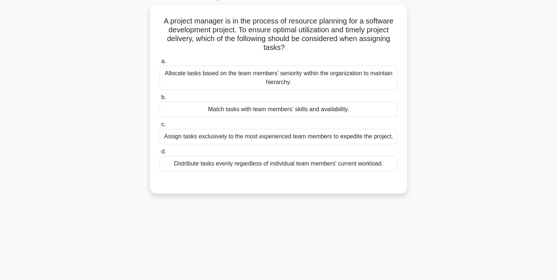
scroll to position [59, 0]
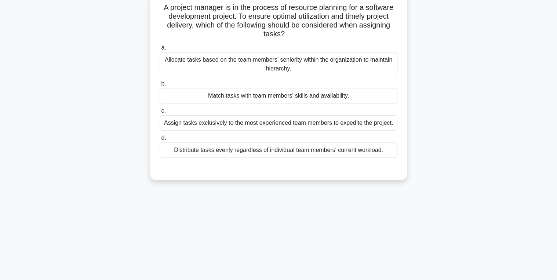
click at [216, 94] on div "Match tasks with team members' skills and availability." at bounding box center [279, 95] width 238 height 15
click at [160, 86] on input "b. Match tasks with team members' skills and availability." at bounding box center [160, 83] width 0 height 5
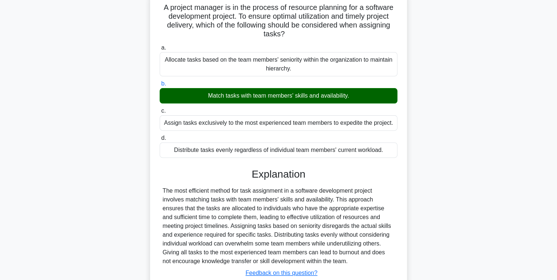
scroll to position [116, 0]
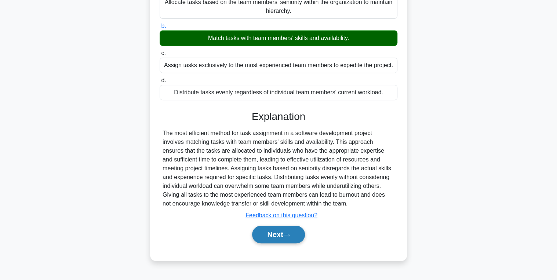
click at [279, 232] on button "Next" at bounding box center [278, 235] width 52 height 18
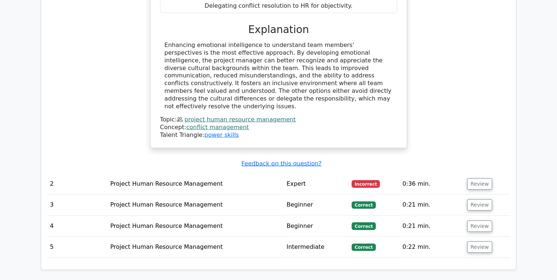
scroll to position [793, 0]
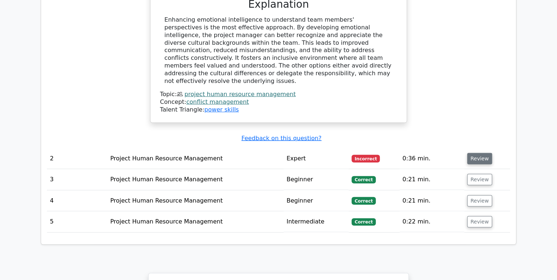
click at [479, 153] on button "Review" at bounding box center [479, 158] width 25 height 11
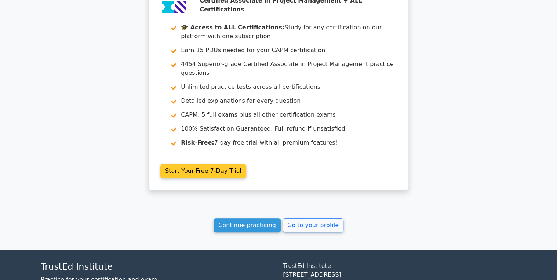
scroll to position [1433, 0]
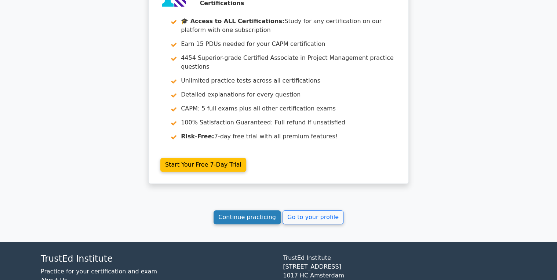
click at [247, 210] on link "Continue practicing" at bounding box center [247, 217] width 67 height 14
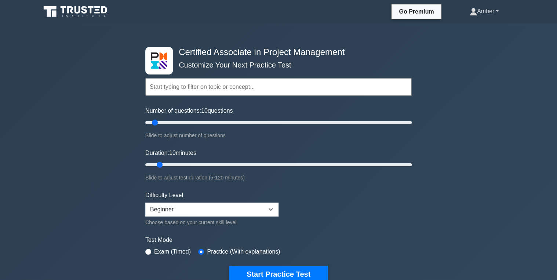
click at [490, 10] on link "Amber" at bounding box center [484, 11] width 64 height 15
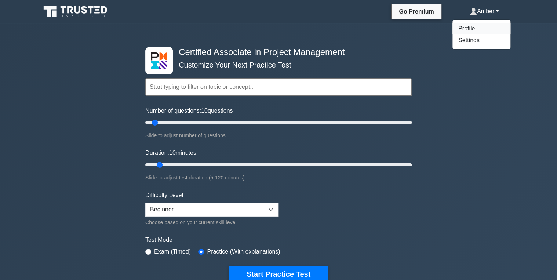
click at [469, 27] on link "Profile" at bounding box center [482, 29] width 58 height 12
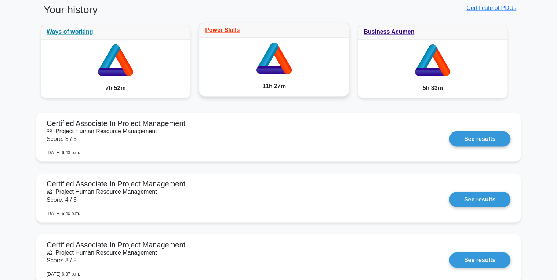
scroll to position [529, 0]
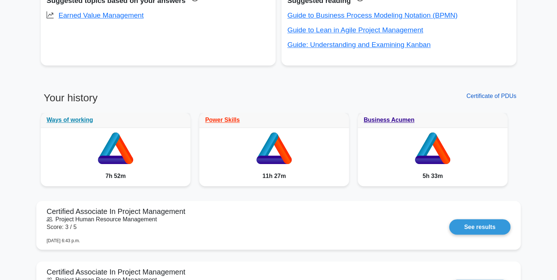
click at [486, 94] on link "Certificate of PDUs" at bounding box center [492, 96] width 50 height 6
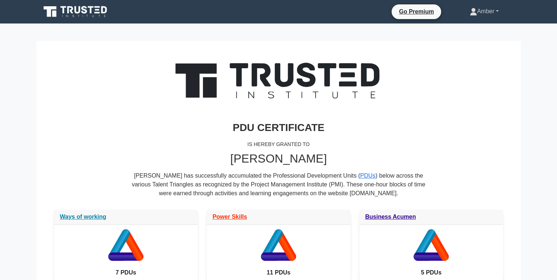
click at [481, 7] on link "Amber" at bounding box center [484, 11] width 64 height 15
click at [468, 42] on link "Settings" at bounding box center [482, 41] width 58 height 12
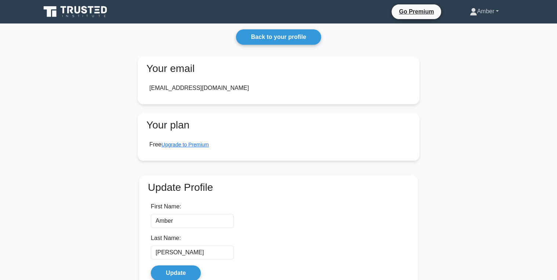
click at [480, 12] on link "Amber" at bounding box center [484, 11] width 64 height 15
click at [460, 28] on link "Profile" at bounding box center [482, 29] width 58 height 12
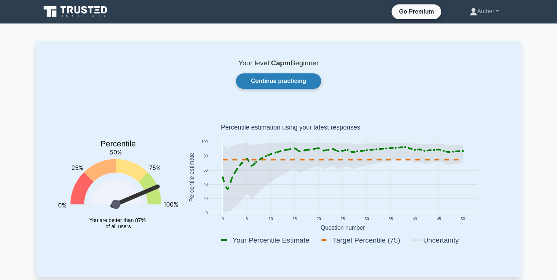
click at [282, 84] on link "Continue practicing" at bounding box center [278, 80] width 85 height 15
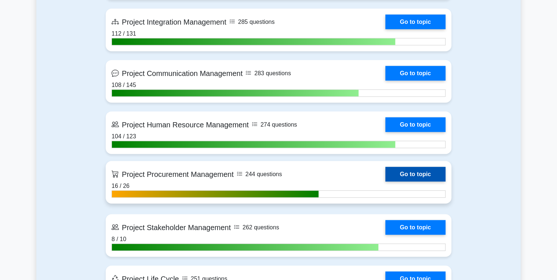
scroll to position [822, 0]
